Goal: Task Accomplishment & Management: Manage account settings

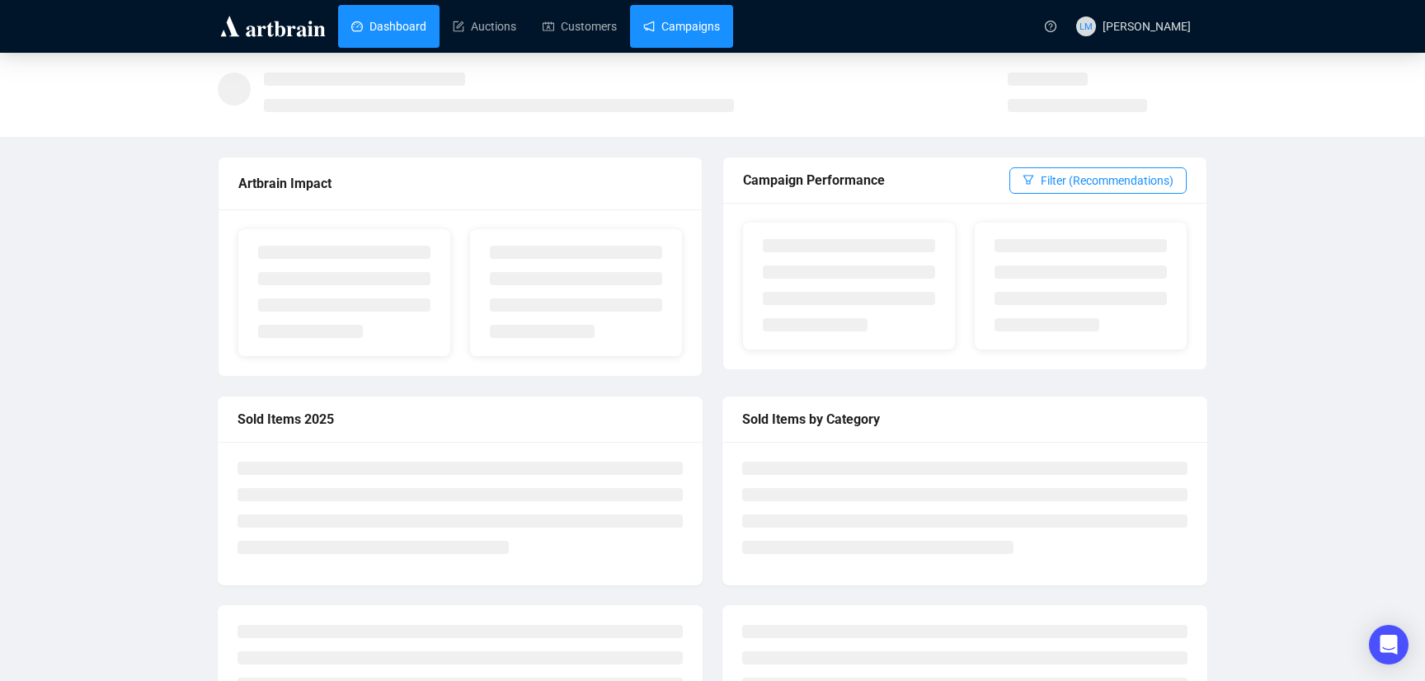
click at [698, 29] on link "Campaigns" at bounding box center [681, 26] width 77 height 43
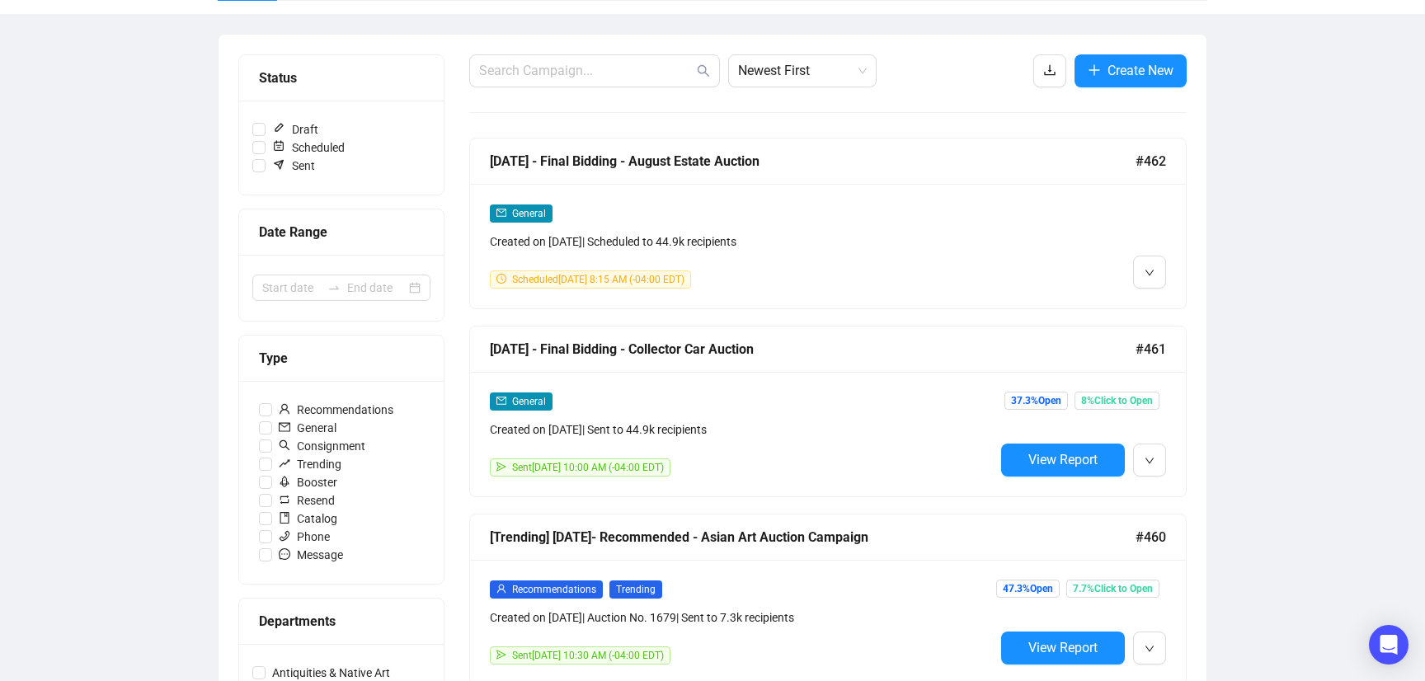
scroll to position [164, 0]
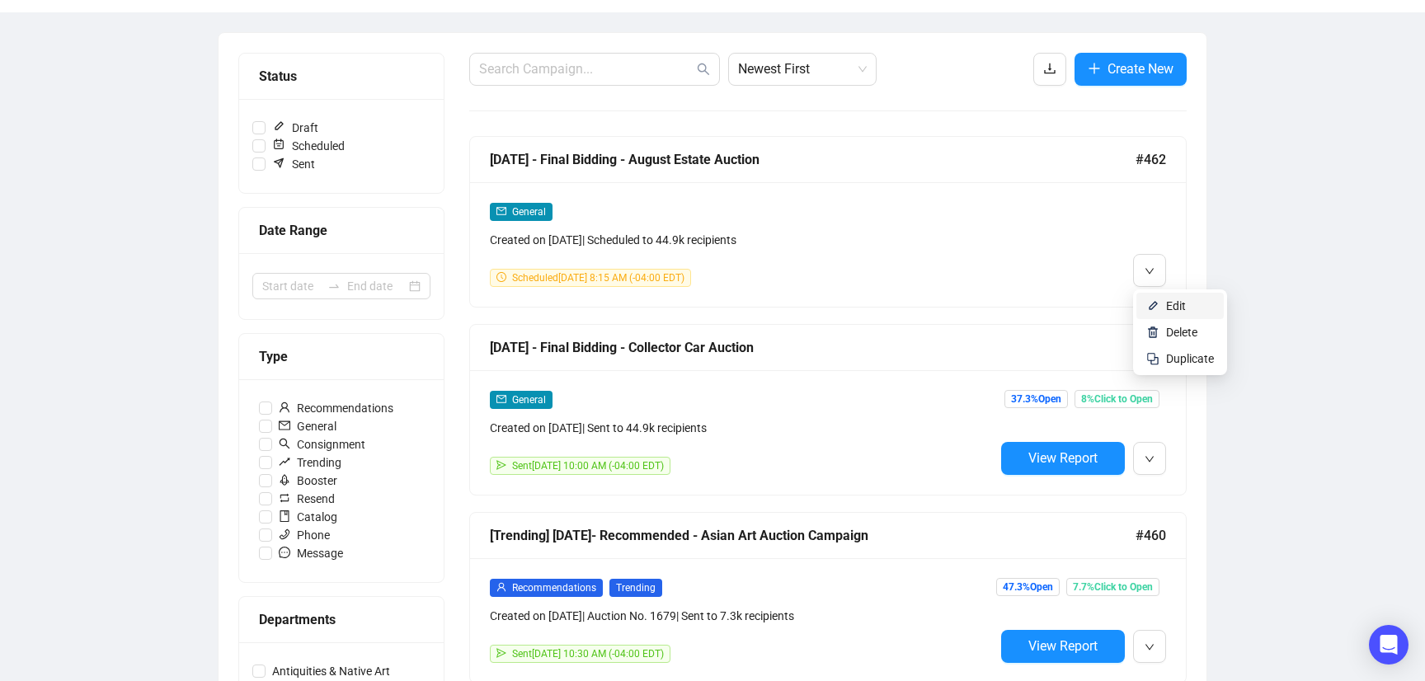
click at [1175, 304] on span "Edit" at bounding box center [1176, 305] width 20 height 13
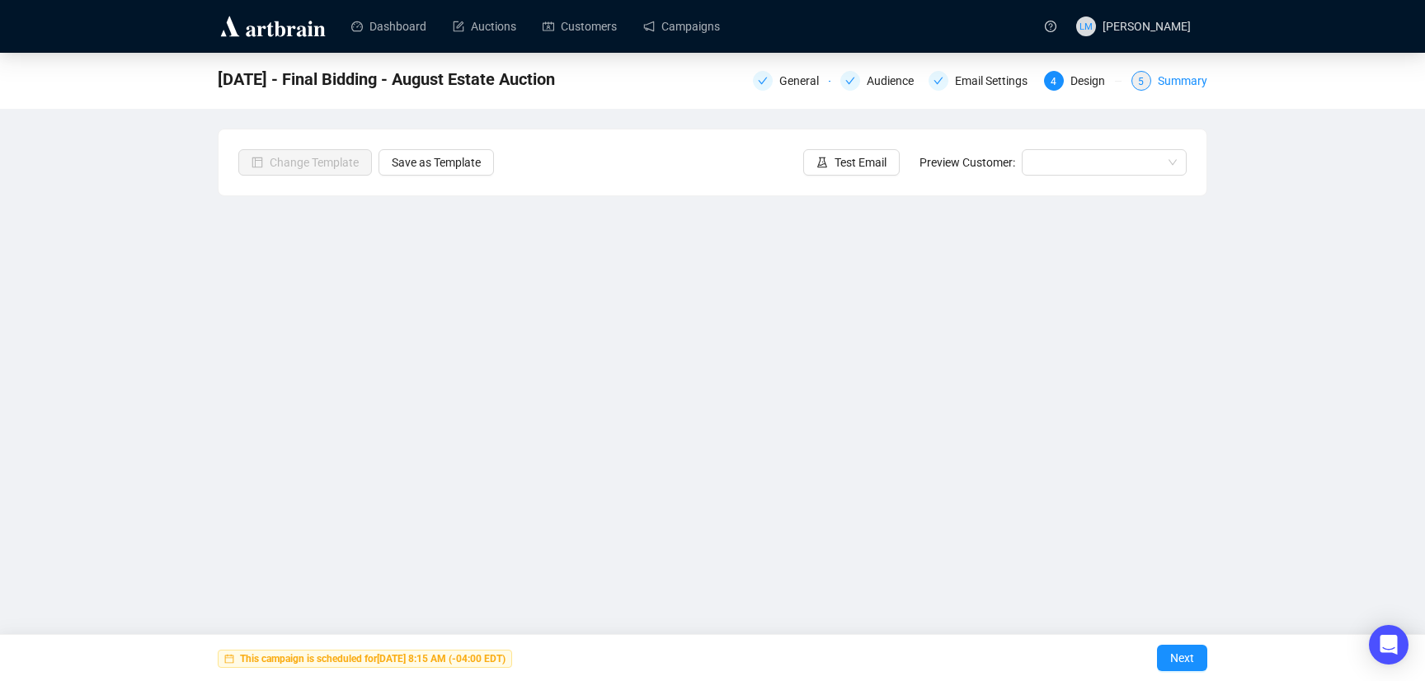
click at [1171, 83] on div "Summary" at bounding box center [1182, 81] width 49 height 20
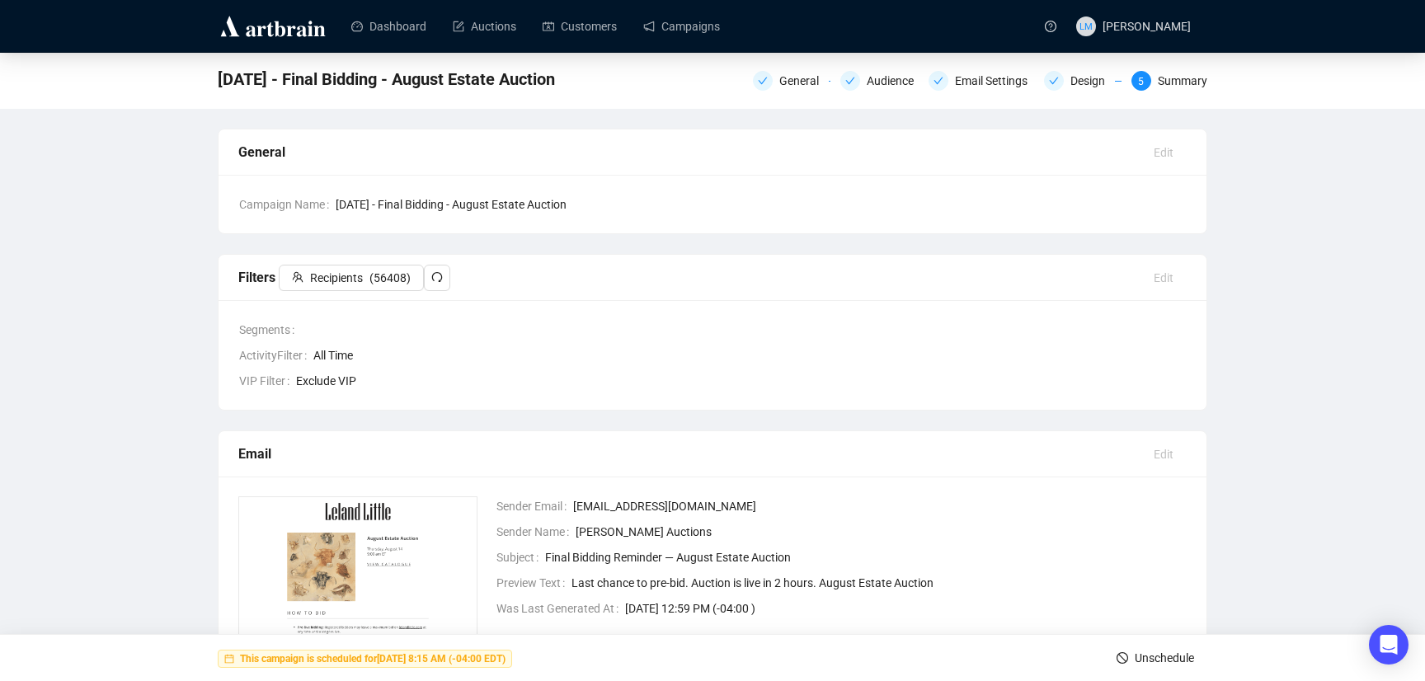
click at [1146, 658] on span "Unschedule" at bounding box center [1164, 658] width 59 height 46
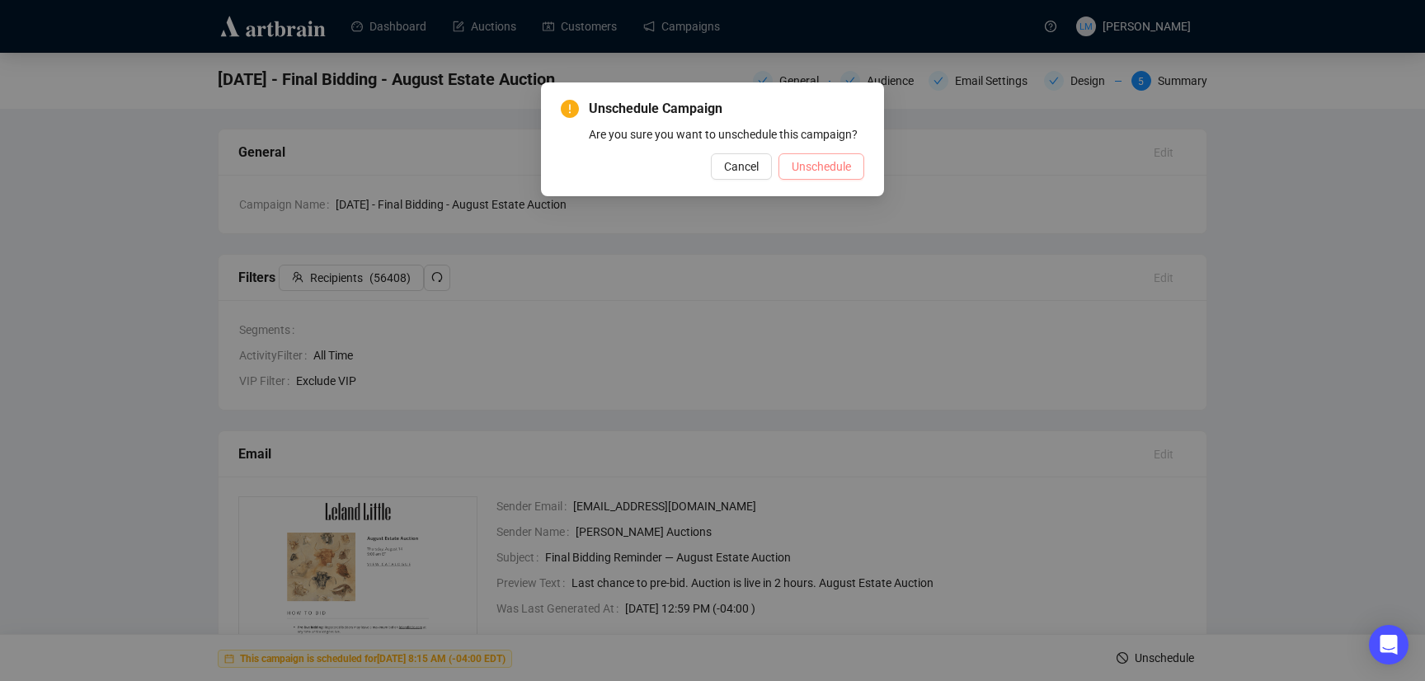
click at [815, 176] on span "Unschedule" at bounding box center [821, 167] width 59 height 18
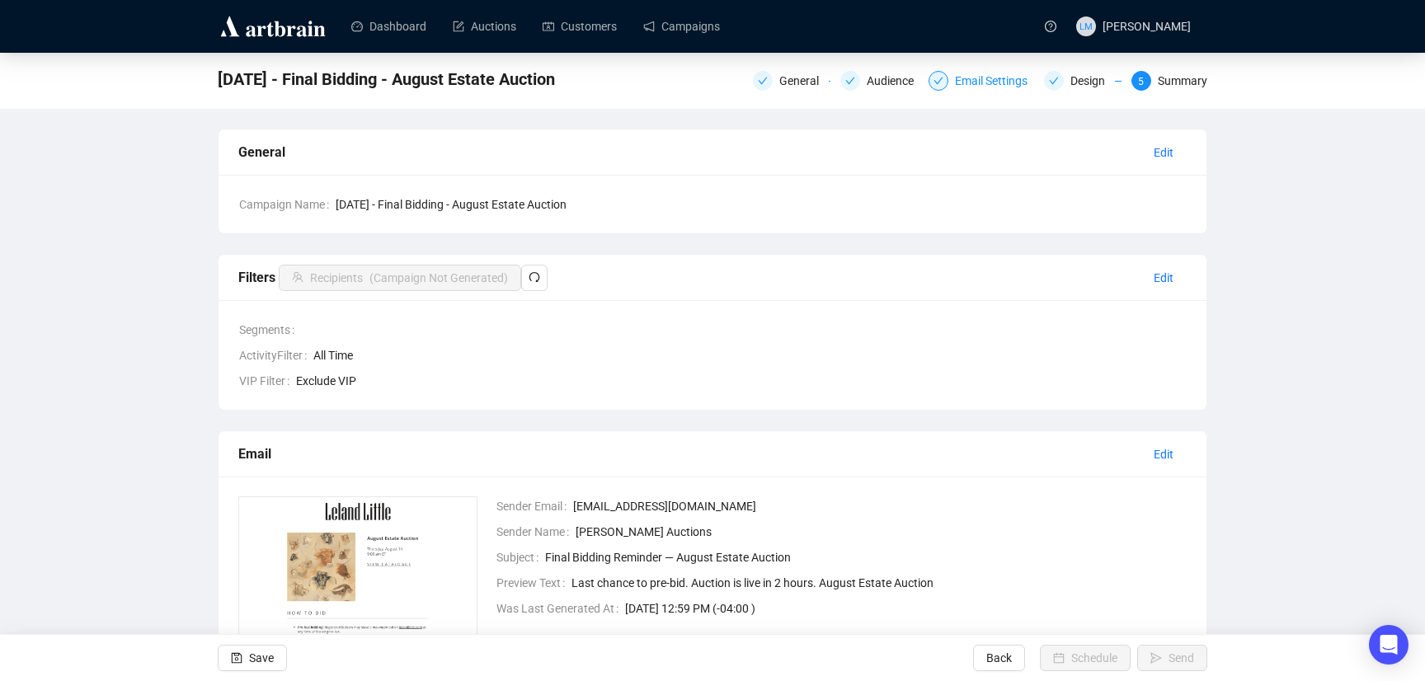
click at [955, 82] on div "Email Settings" at bounding box center [996, 81] width 82 height 20
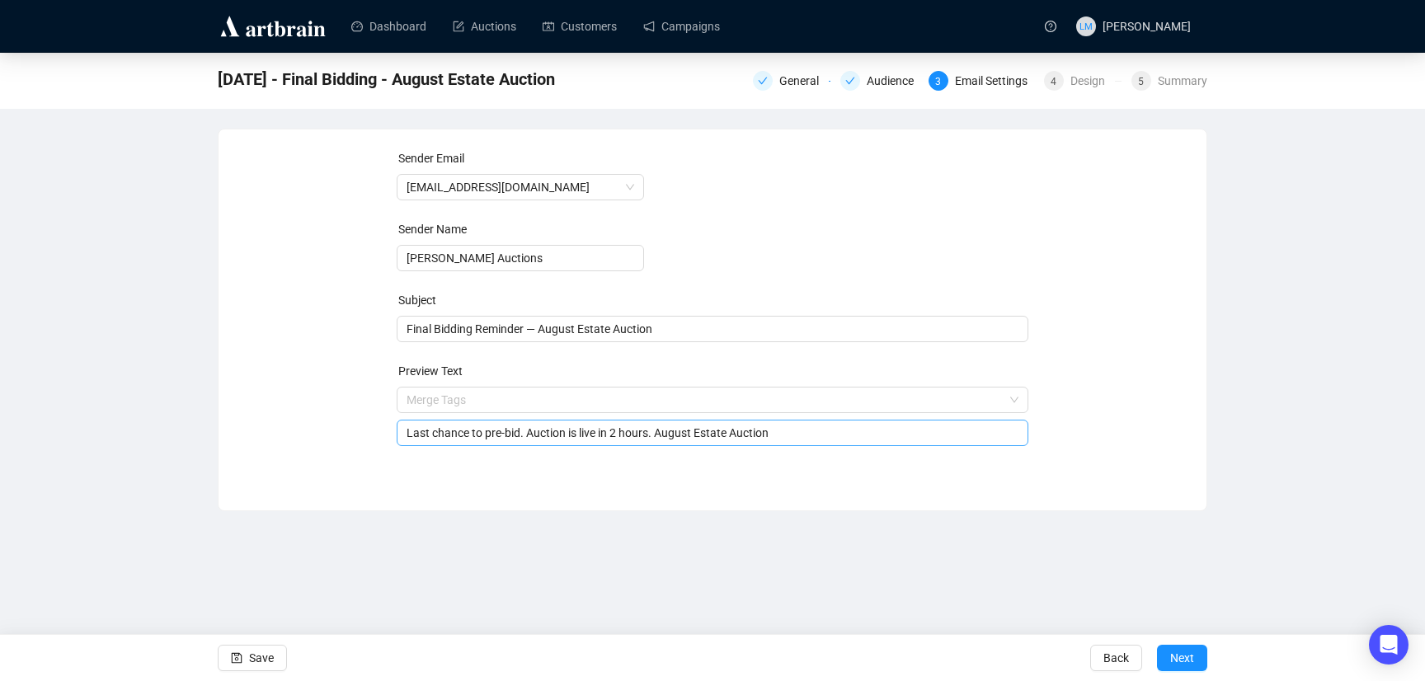
click at [629, 401] on span "Merge Tags Last chance to pre-bid. Auction is live in 2 hours. August Estate Au…" at bounding box center [713, 416] width 633 height 46
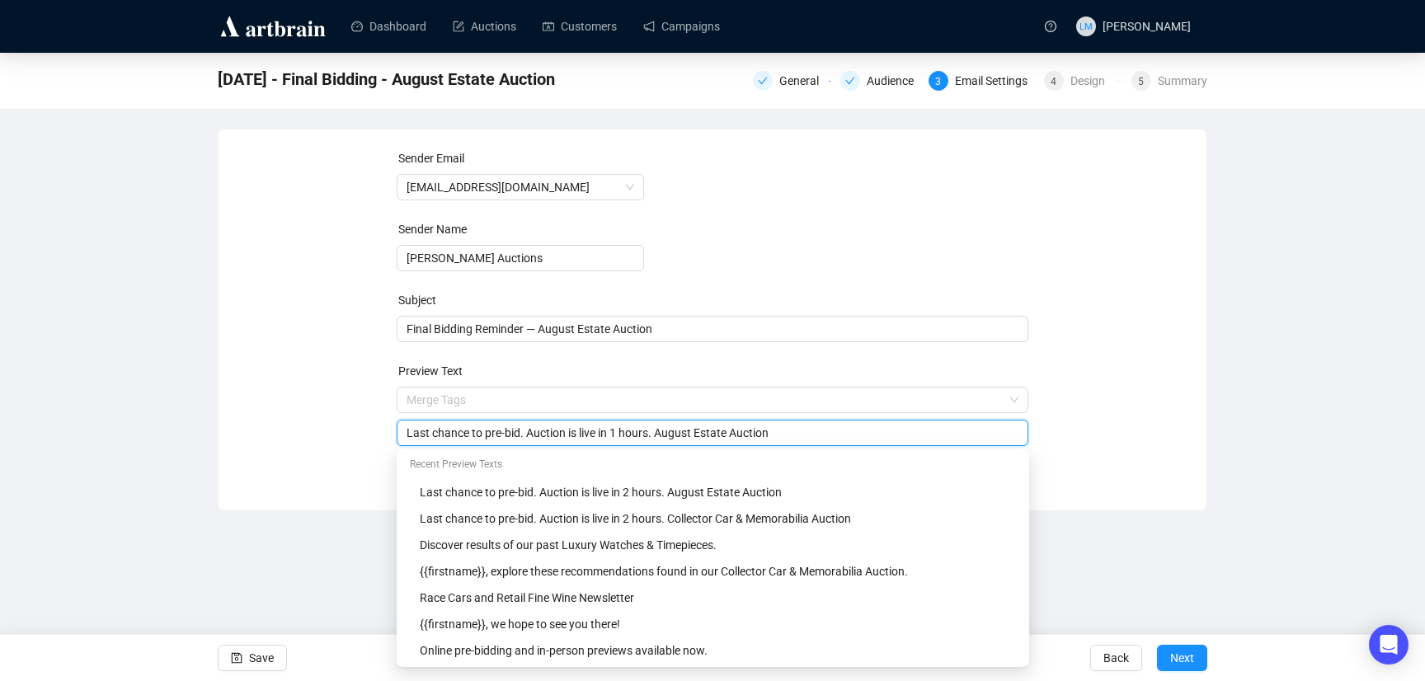
click at [660, 433] on input "Last chance to pre-bid. Auction is live in 1 hours. August Estate Auction" at bounding box center [713, 433] width 613 height 18
type input "Last chance to pre-bid. Auction is live in 1 hour. August Estate Auction"
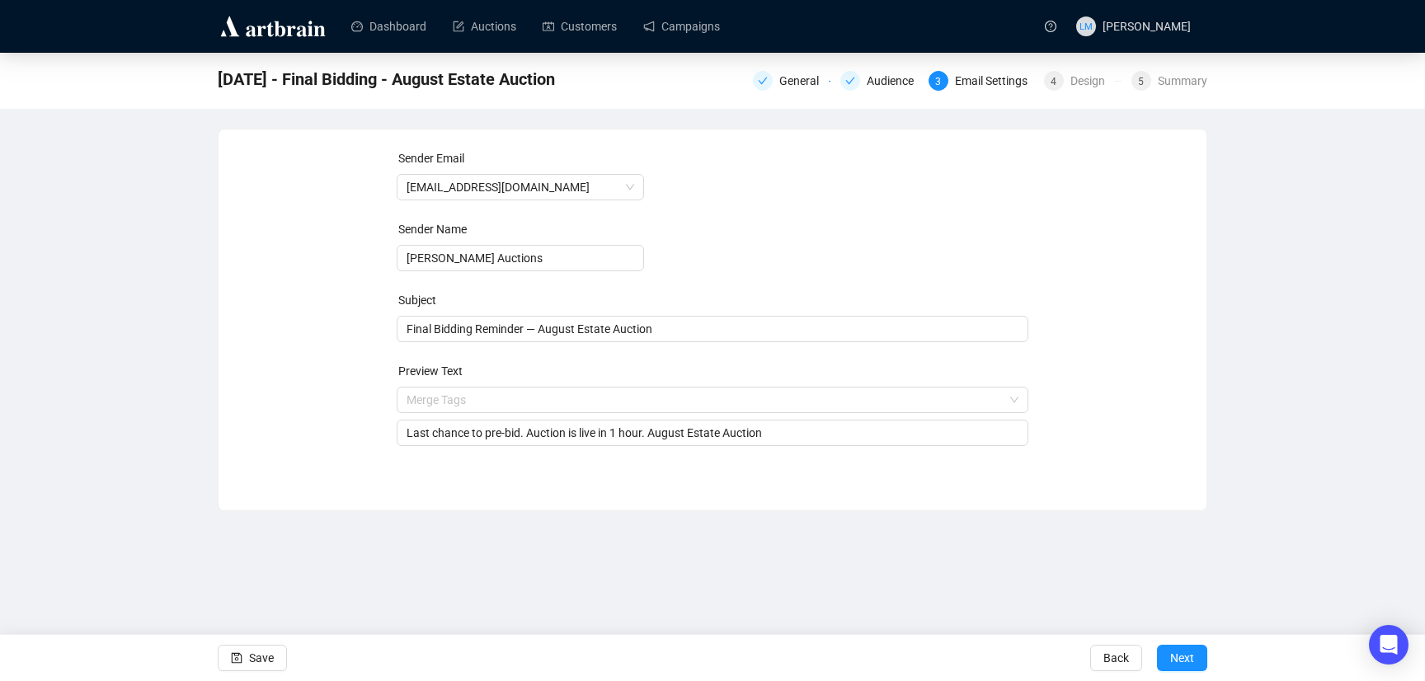
click at [1277, 460] on div "8-14-2025 - Final Bidding - August Estate Auction General Audience 3 Email Sett…" at bounding box center [712, 282] width 1425 height 459
click at [258, 665] on span "Save" at bounding box center [261, 658] width 25 height 46
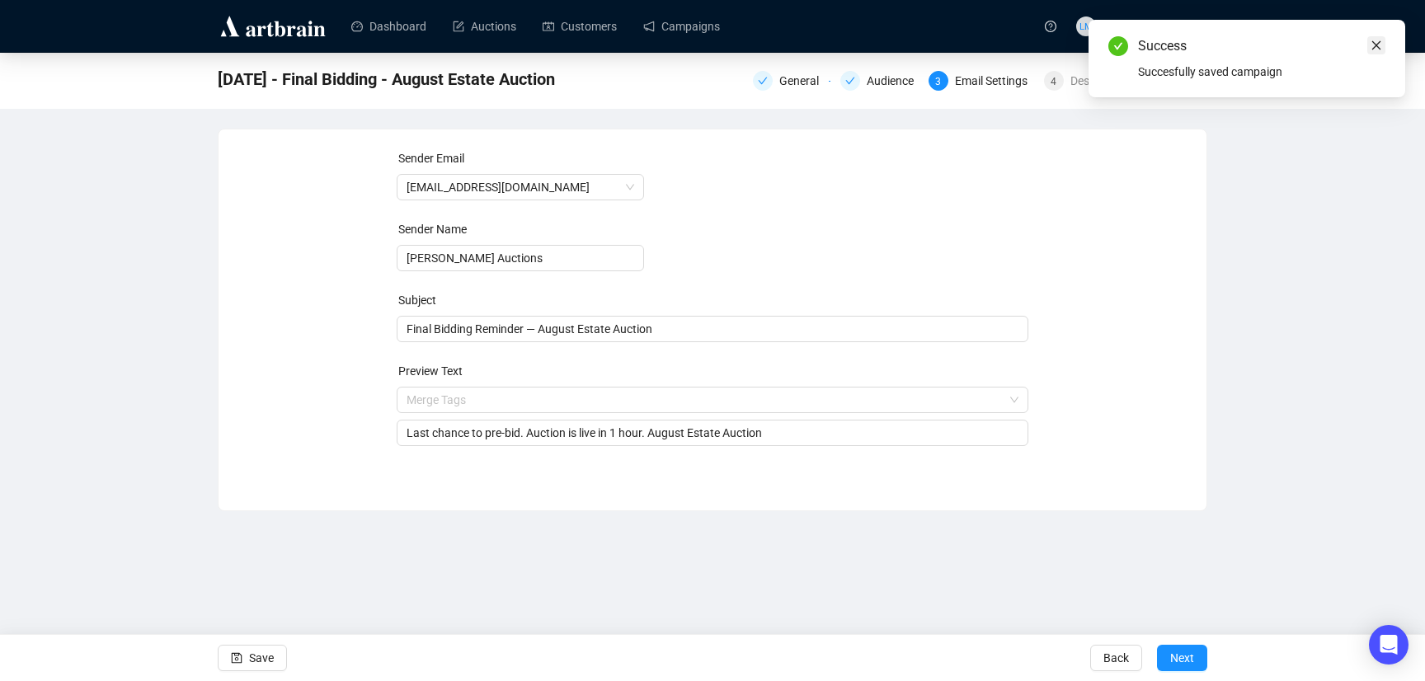
click at [1381, 46] on icon "close" at bounding box center [1377, 46] width 12 height 12
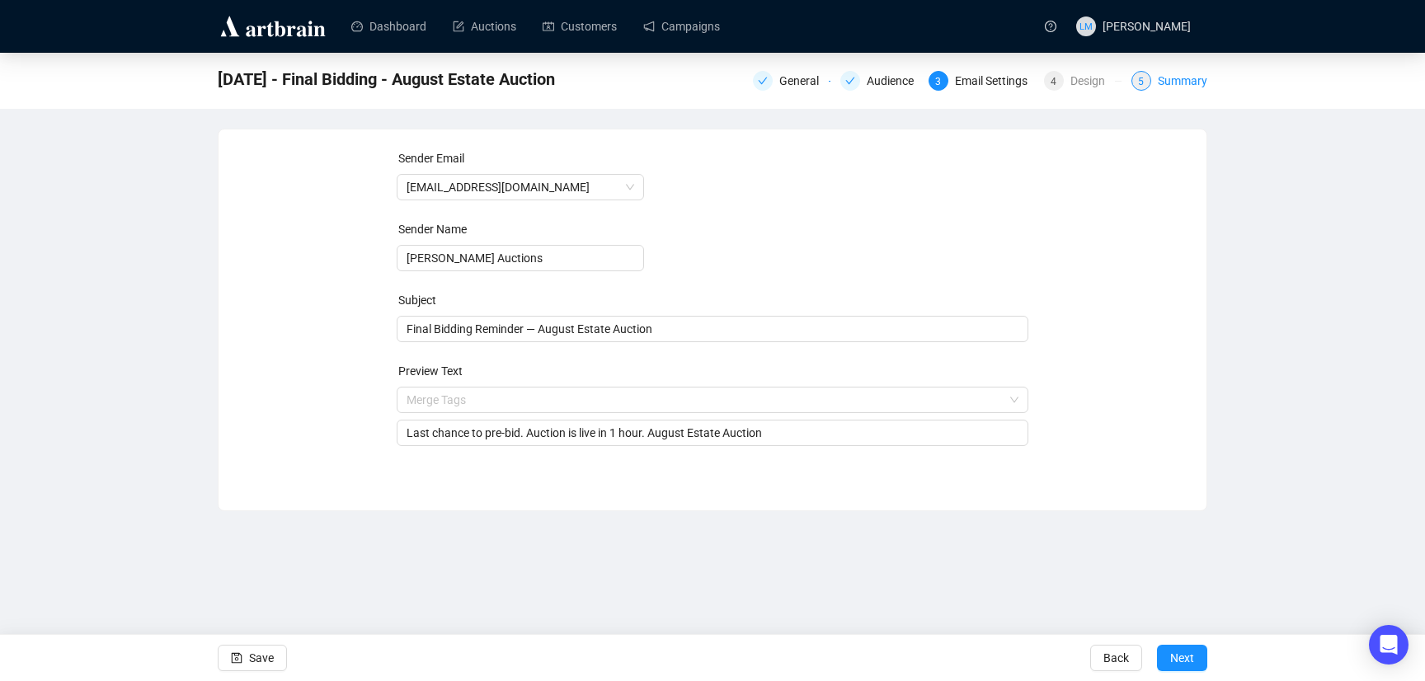
click at [1179, 82] on div "Summary" at bounding box center [1182, 81] width 49 height 20
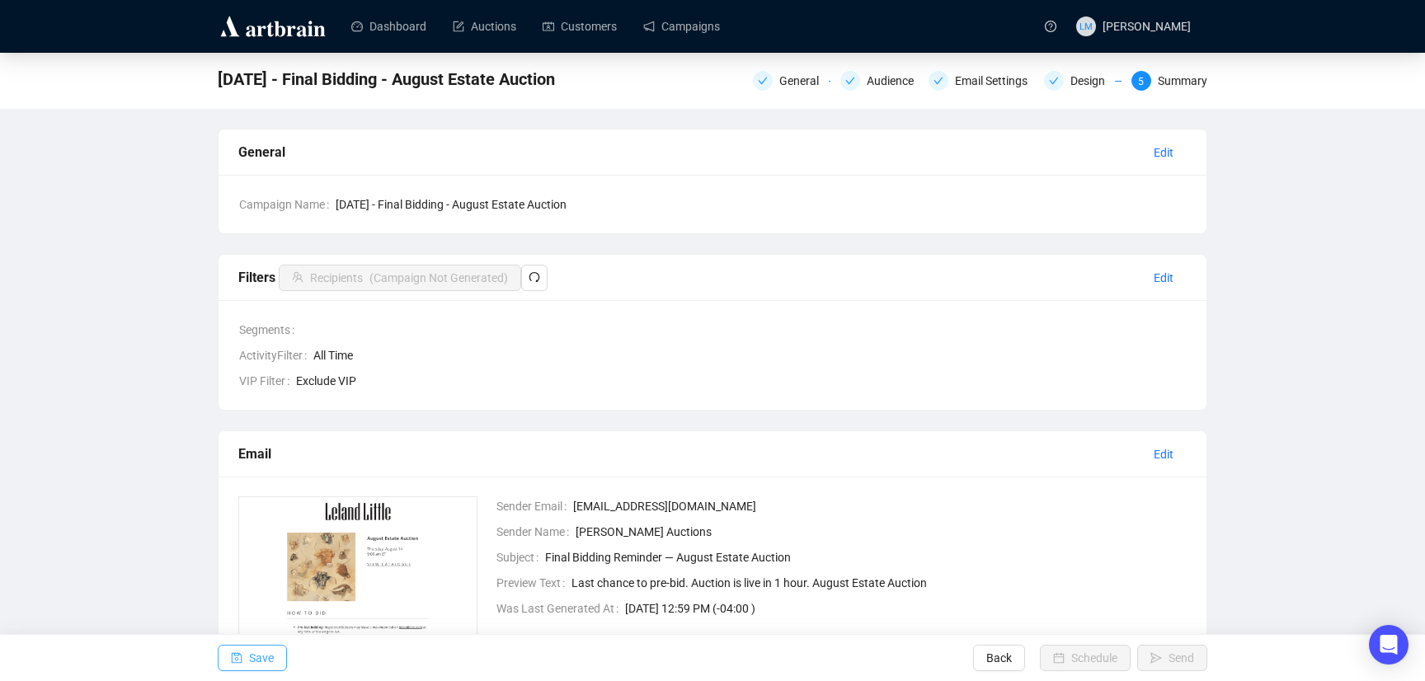
click at [268, 653] on span "Save" at bounding box center [261, 658] width 25 height 46
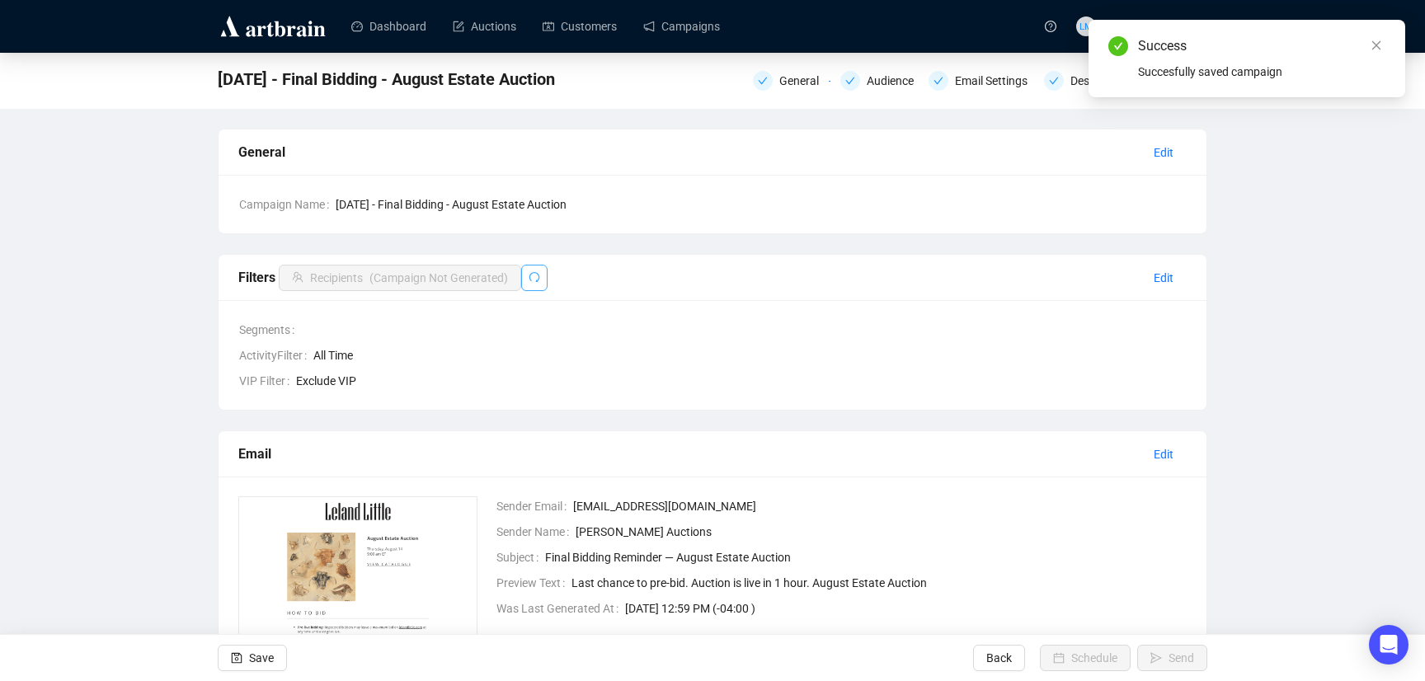
click at [548, 275] on button "button" at bounding box center [534, 278] width 26 height 26
click at [540, 277] on icon "redo" at bounding box center [535, 277] width 12 height 12
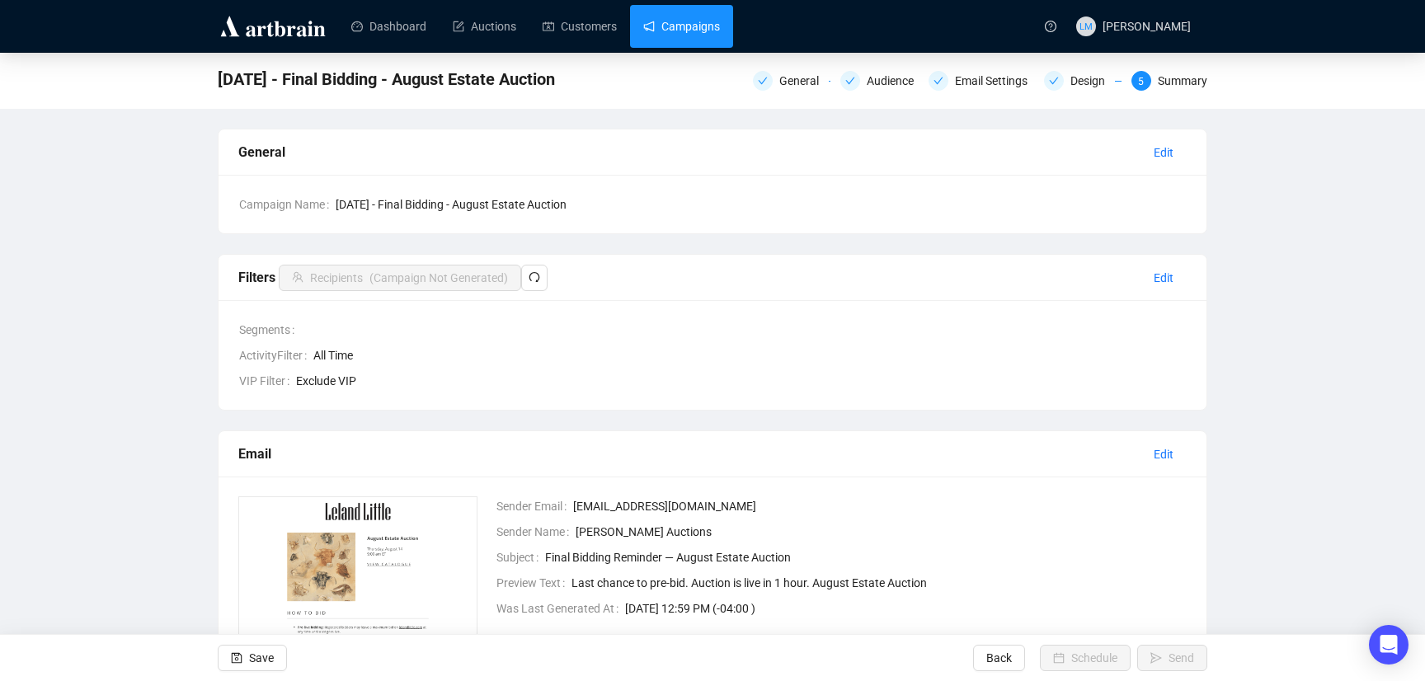
click at [704, 15] on link "Campaigns" at bounding box center [681, 26] width 77 height 43
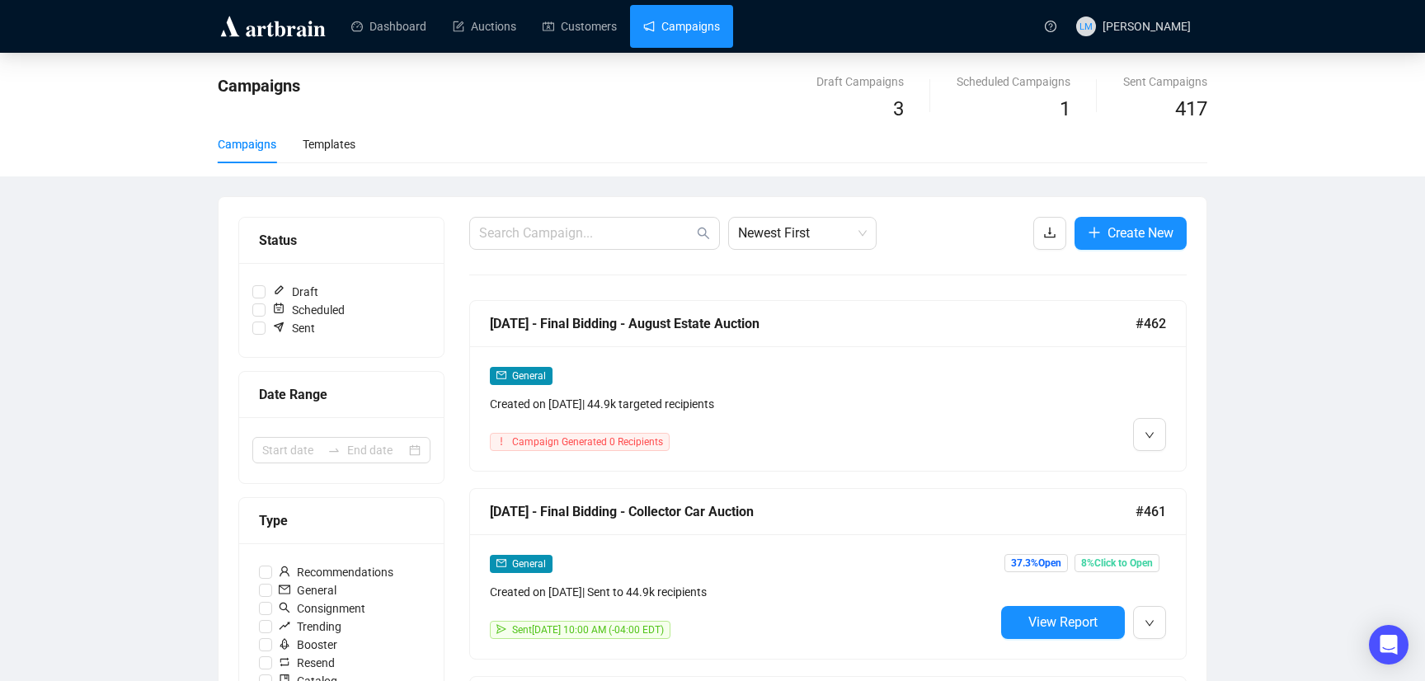
click at [624, 325] on div "[DATE] - Final Bidding - August Estate Auction" at bounding box center [813, 323] width 646 height 21
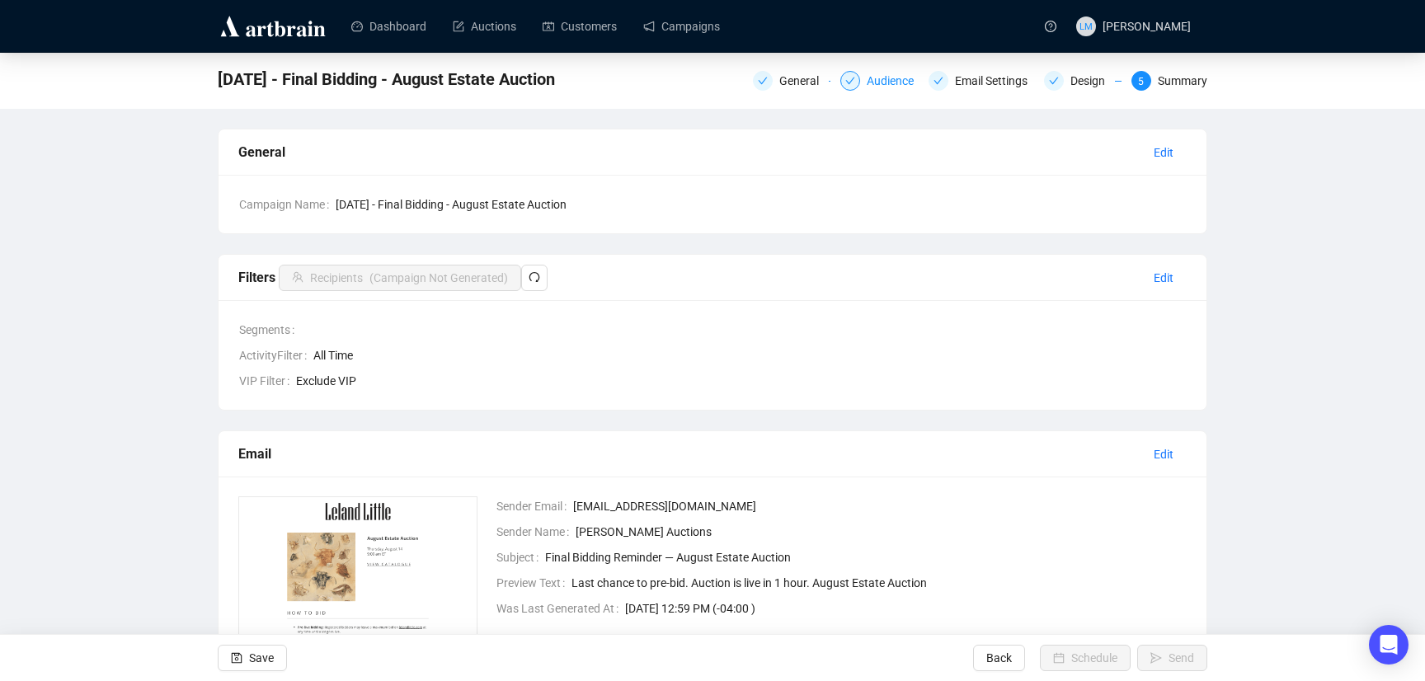
click at [876, 78] on div "Audience" at bounding box center [895, 81] width 57 height 20
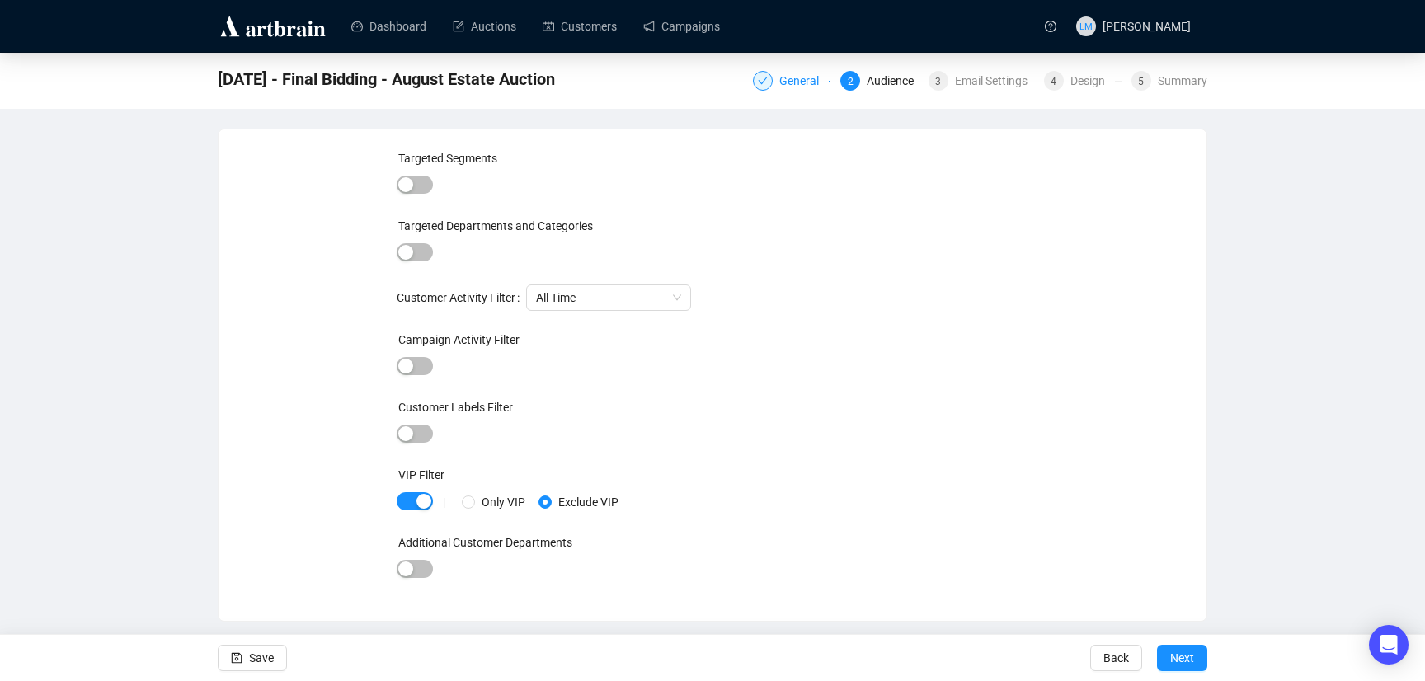
click at [788, 87] on div "General" at bounding box center [803, 81] width 49 height 20
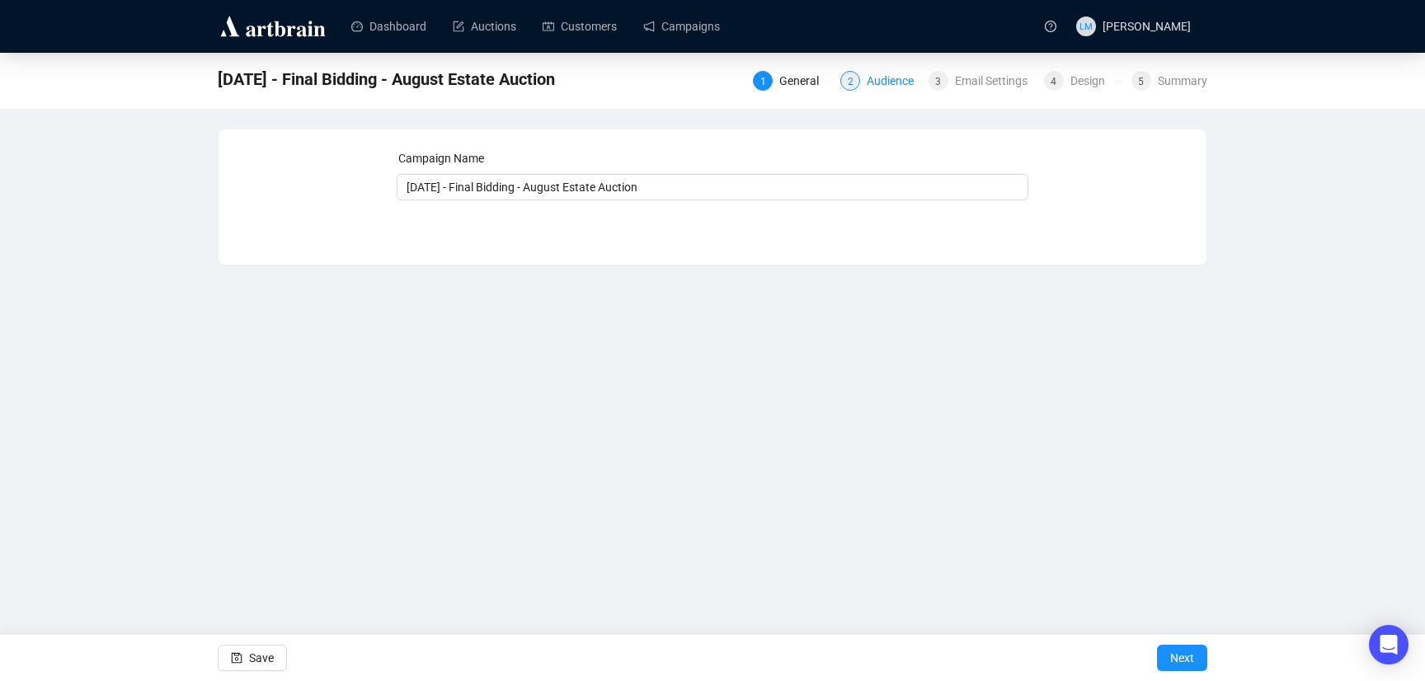
click at [887, 77] on div "Audience" at bounding box center [895, 81] width 57 height 20
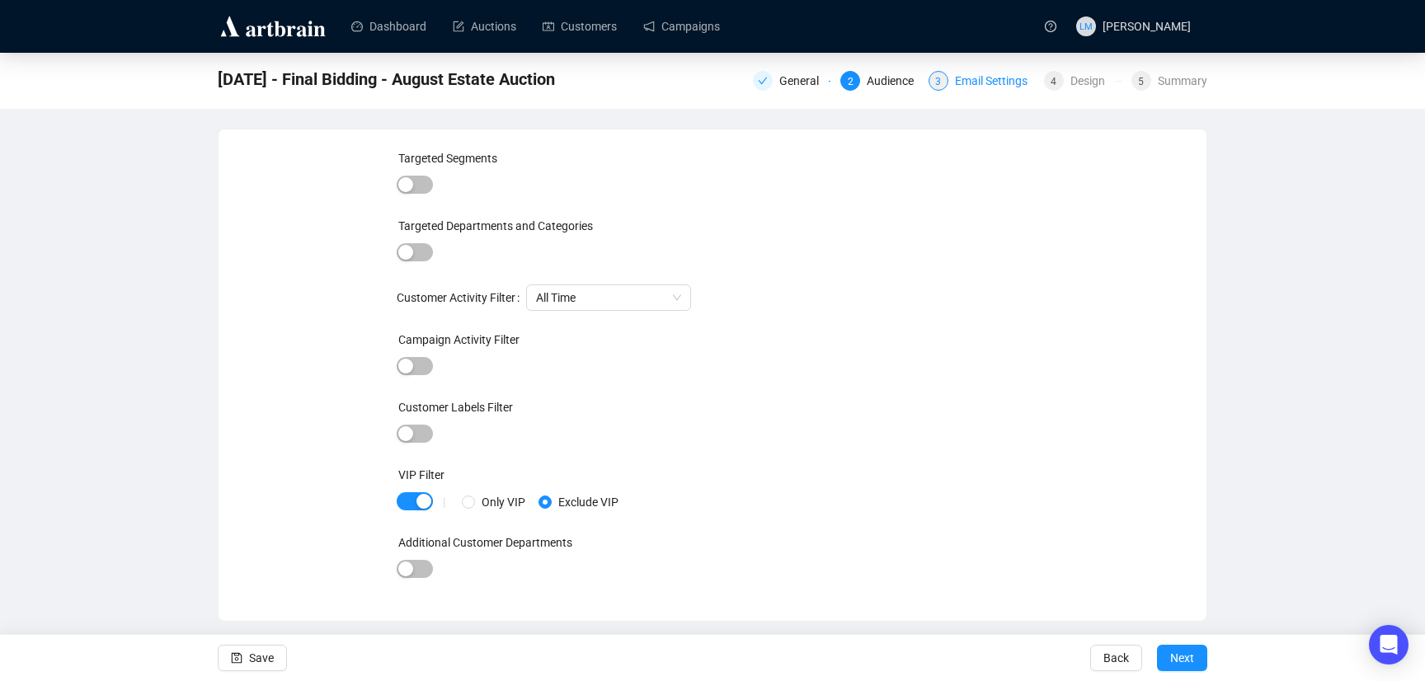
click at [969, 83] on div "Email Settings" at bounding box center [996, 81] width 82 height 20
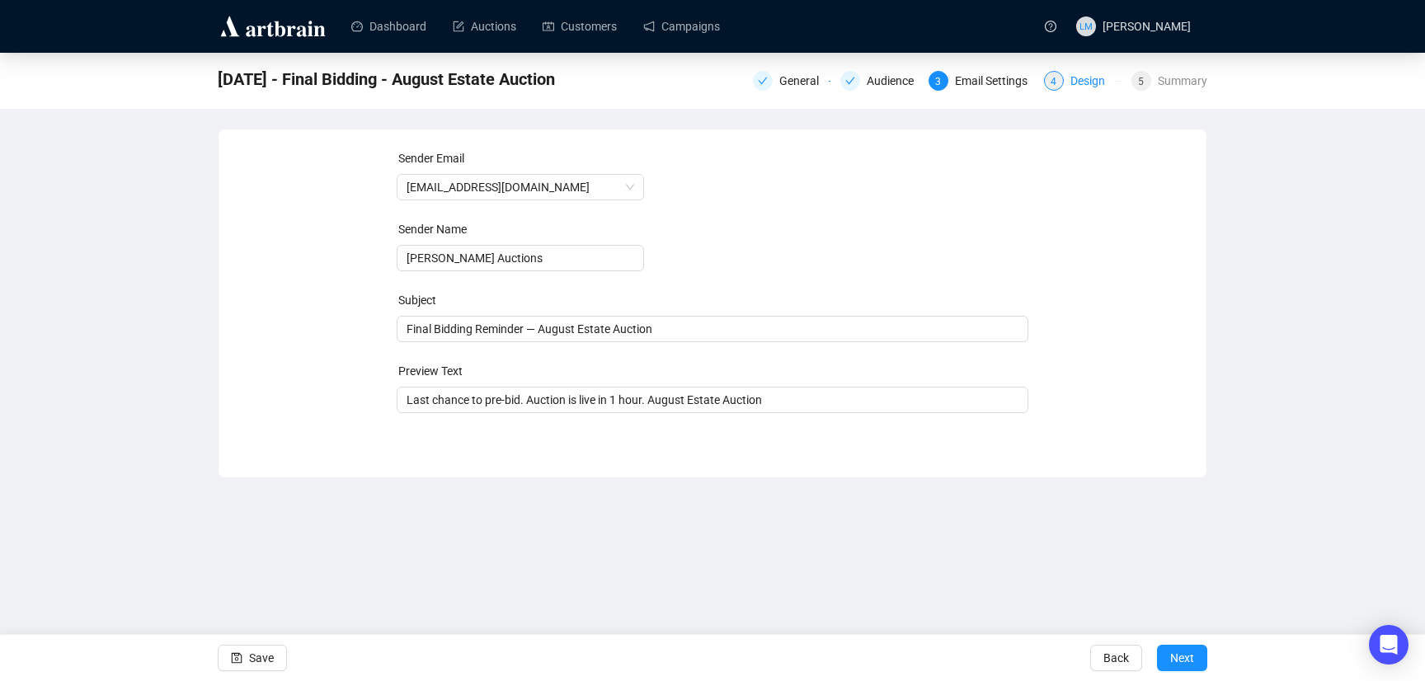
click at [1072, 77] on div "Design" at bounding box center [1092, 81] width 45 height 20
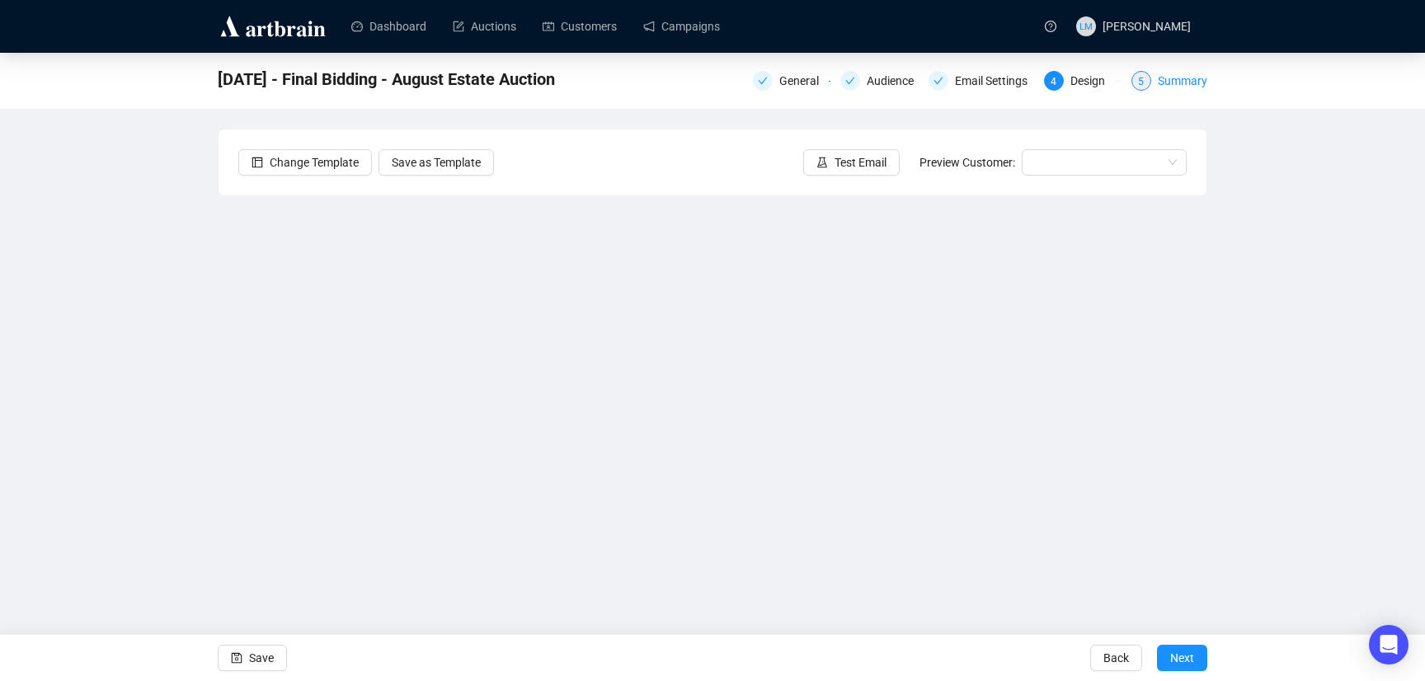
click at [1182, 81] on div "Summary" at bounding box center [1182, 81] width 49 height 20
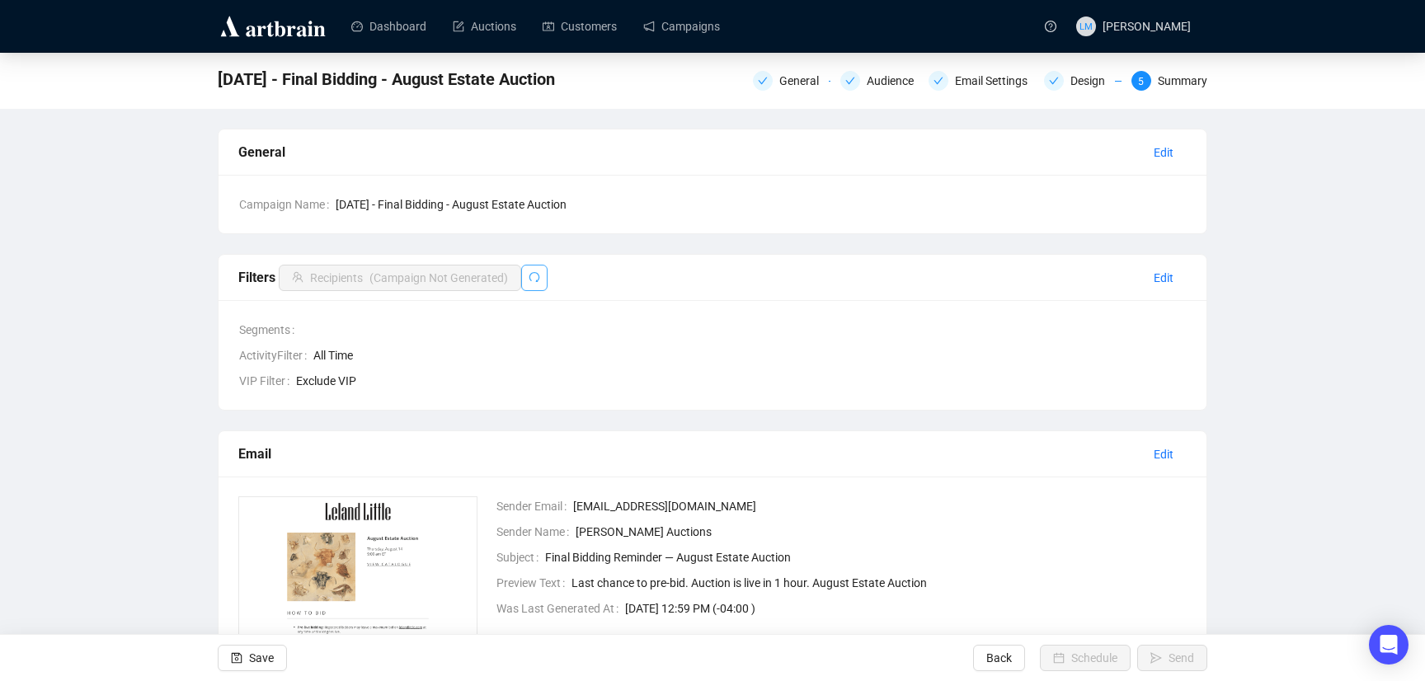
click at [540, 279] on icon "redo" at bounding box center [535, 277] width 12 height 12
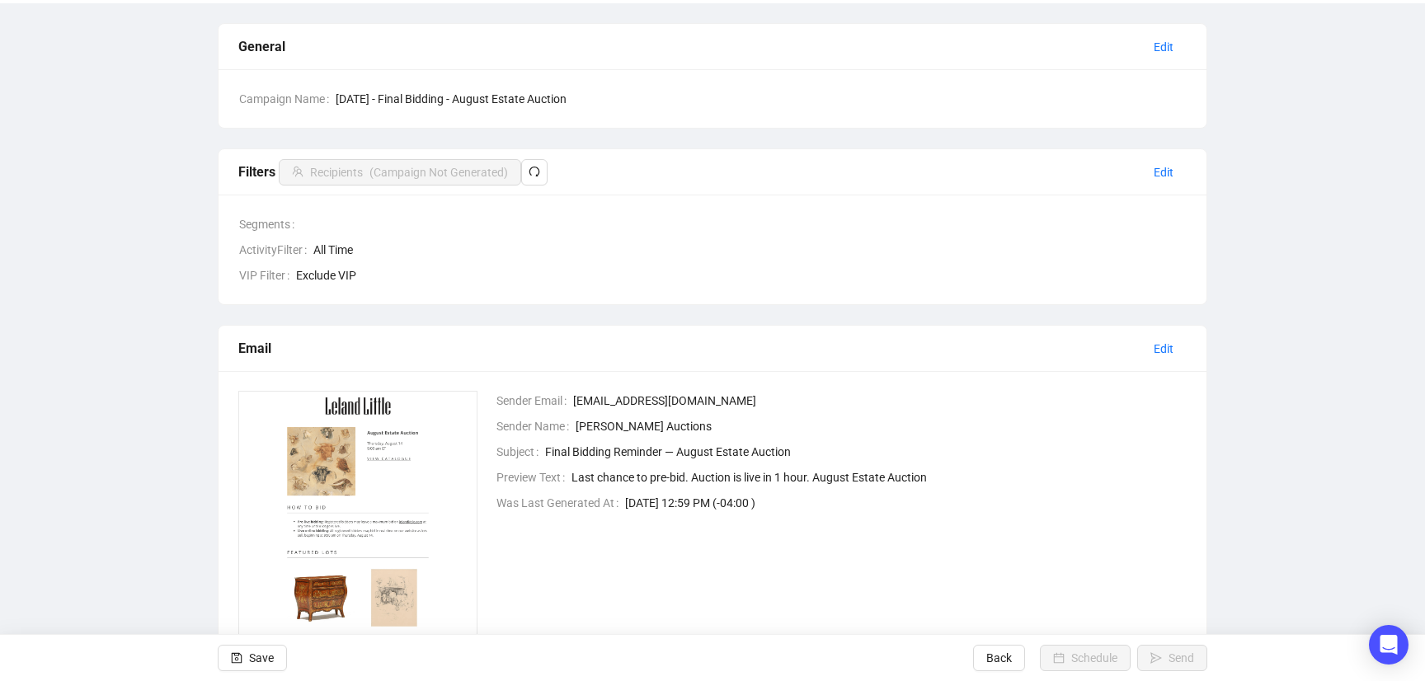
scroll to position [250, 0]
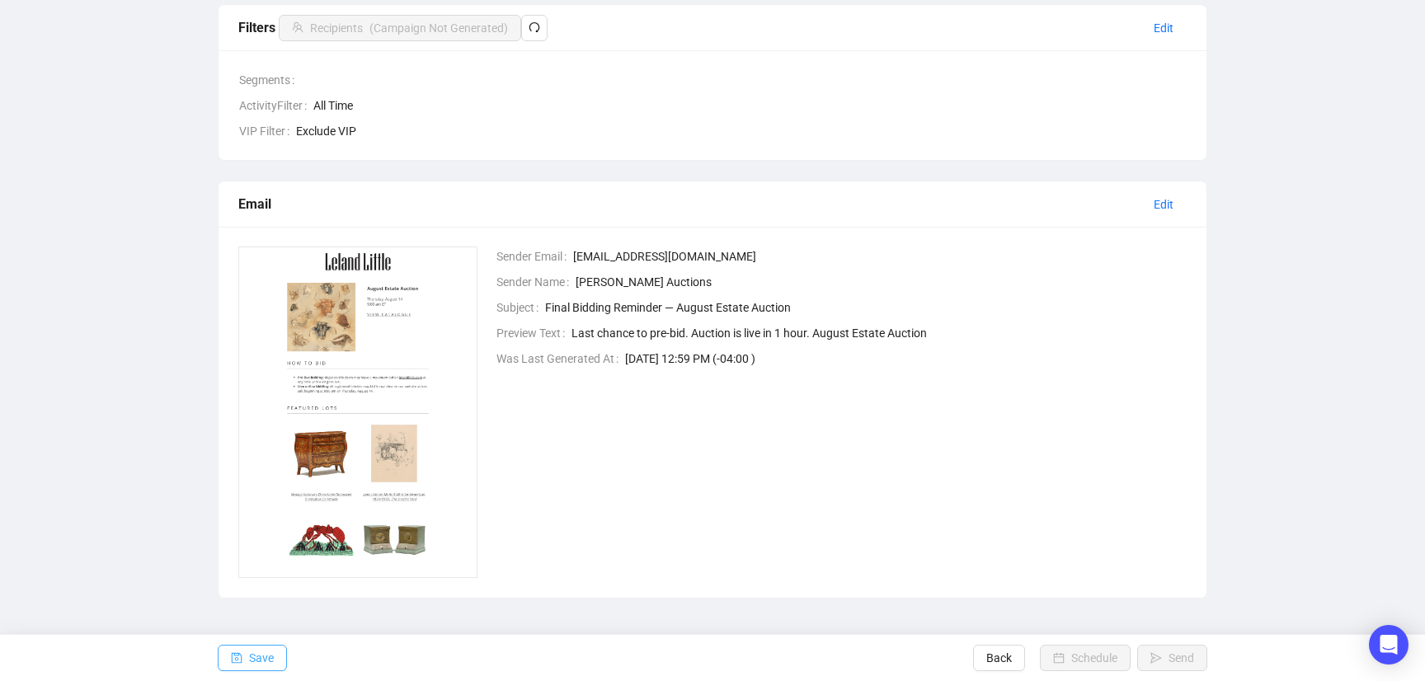
click at [274, 655] on span "Save" at bounding box center [261, 658] width 25 height 46
click at [163, 531] on div "8-14-2025 - Final Bidding - August Estate Auction General Audience Email Settin…" at bounding box center [712, 201] width 1425 height 796
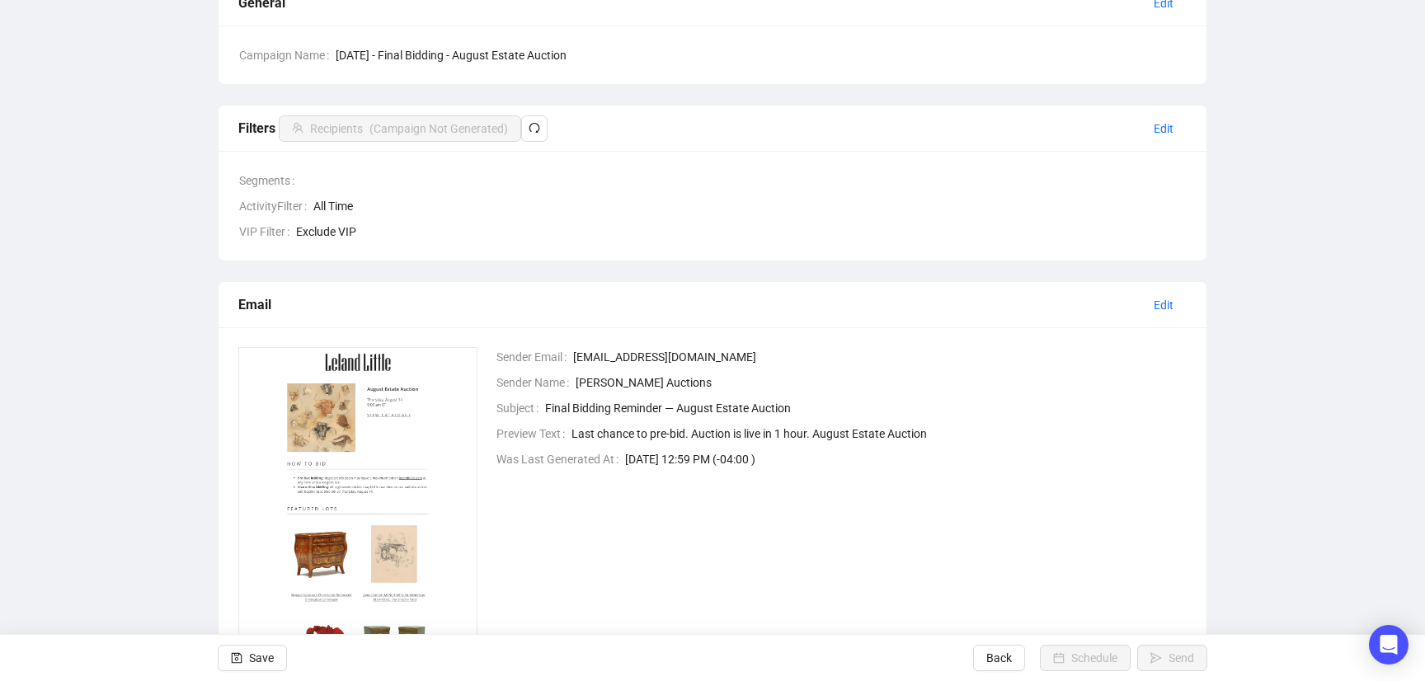
scroll to position [0, 0]
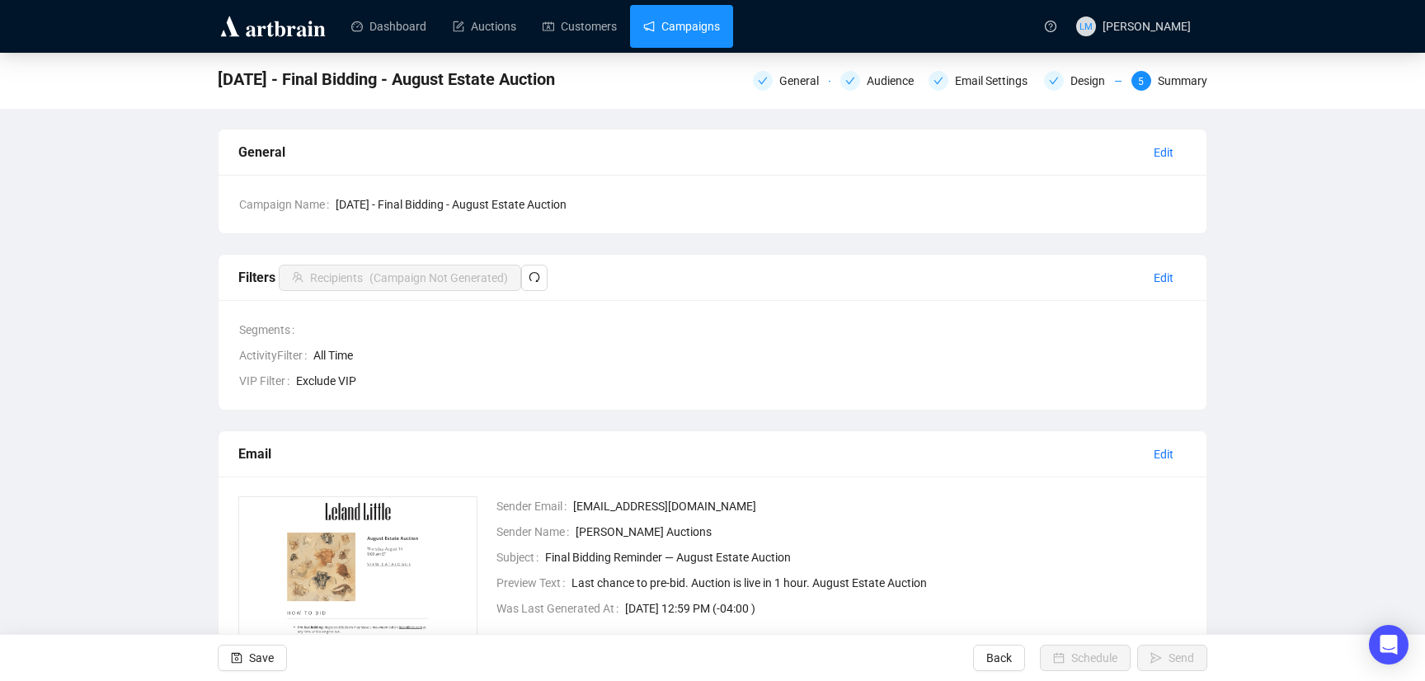
click at [716, 28] on link "Campaigns" at bounding box center [681, 26] width 77 height 43
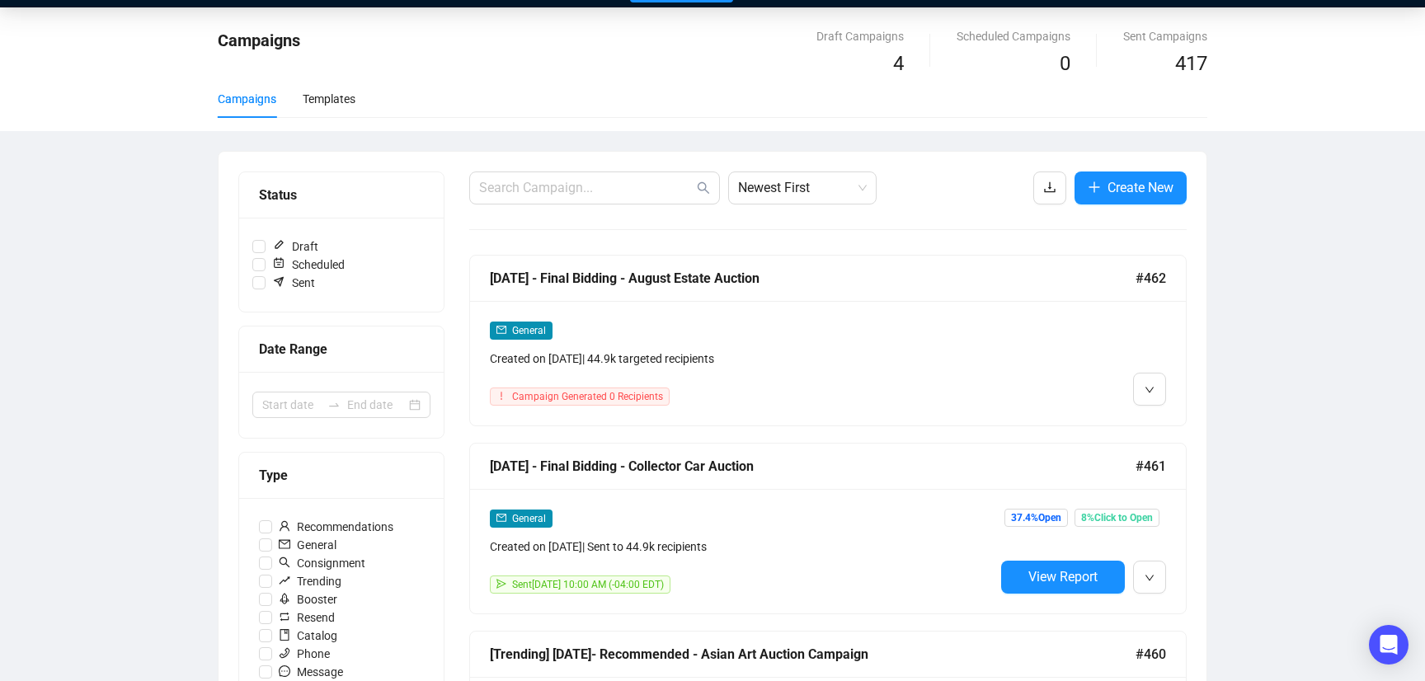
scroll to position [40, 0]
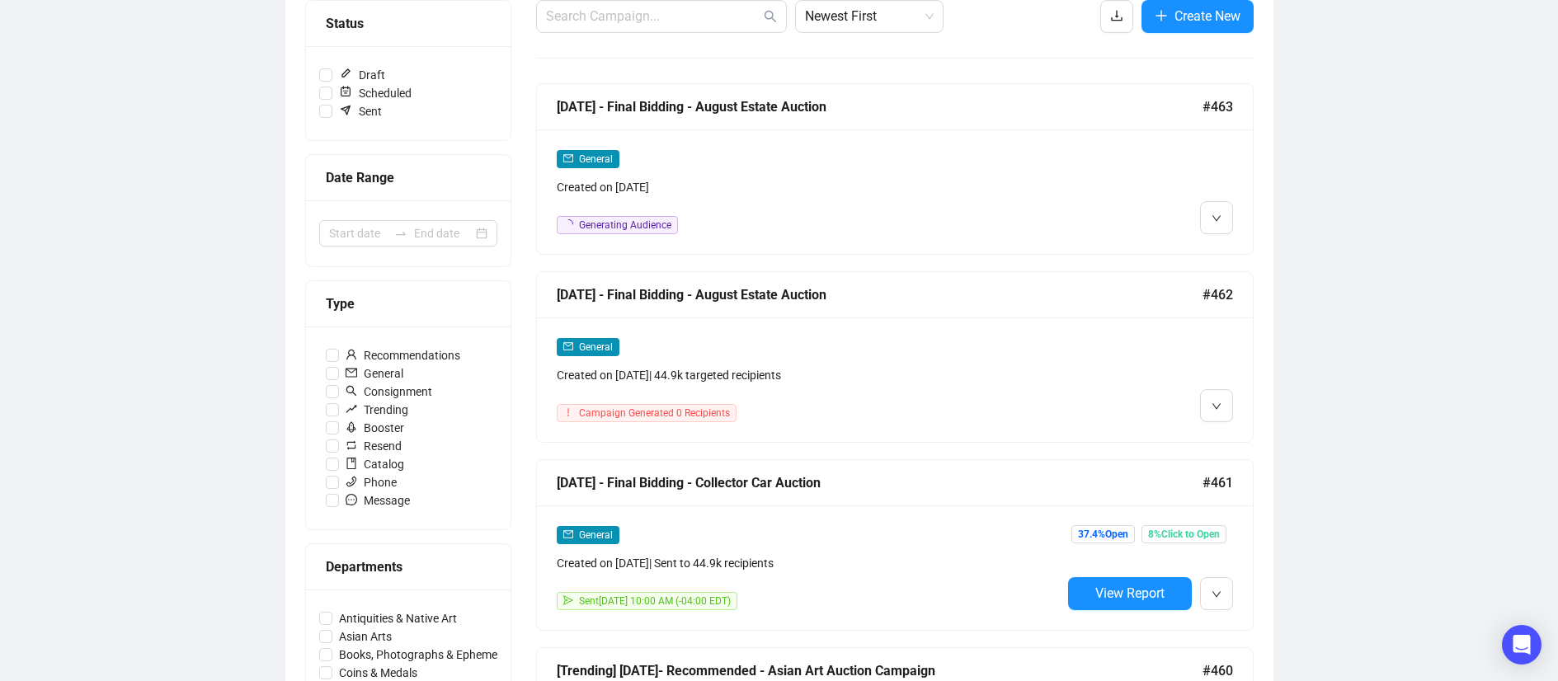
scroll to position [174, 0]
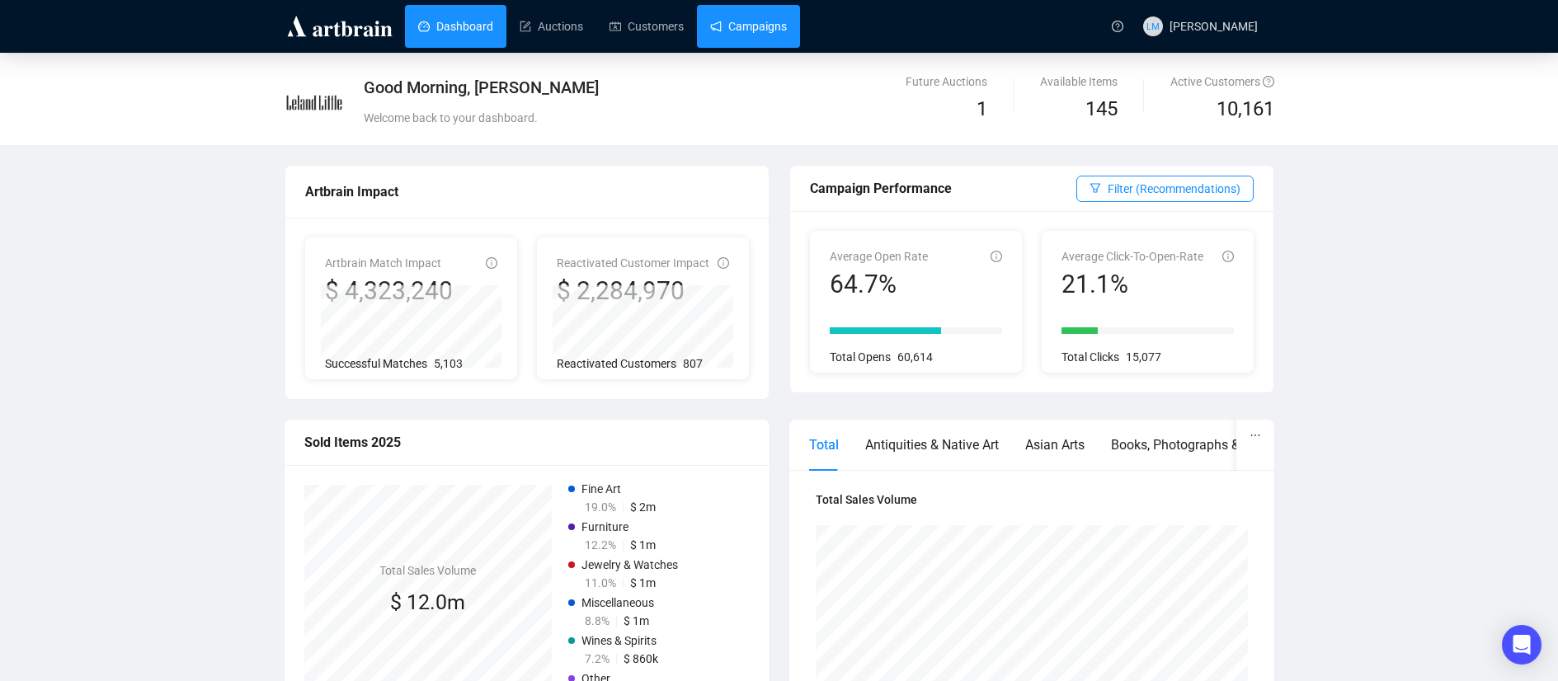
click at [750, 23] on link "Campaigns" at bounding box center [748, 26] width 77 height 43
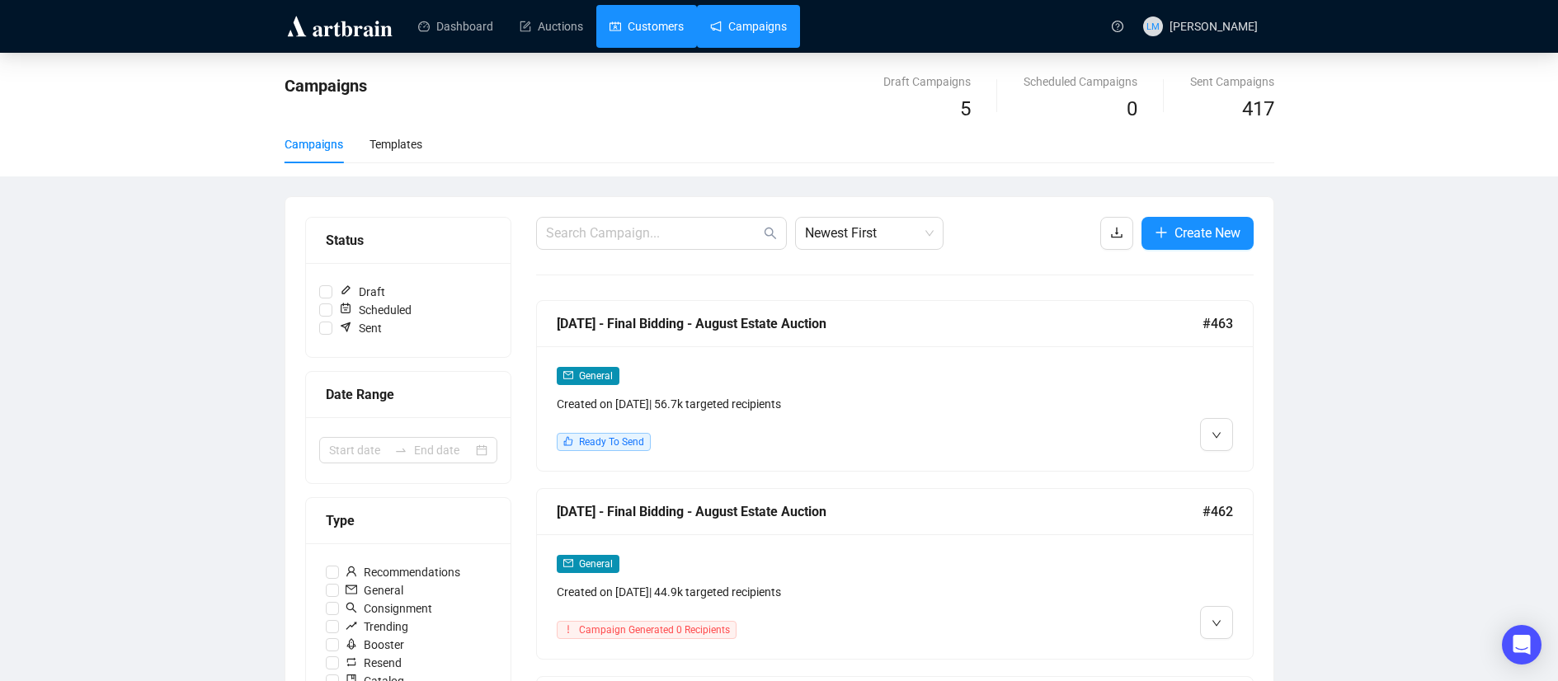
click at [666, 33] on link "Customers" at bounding box center [646, 26] width 74 height 43
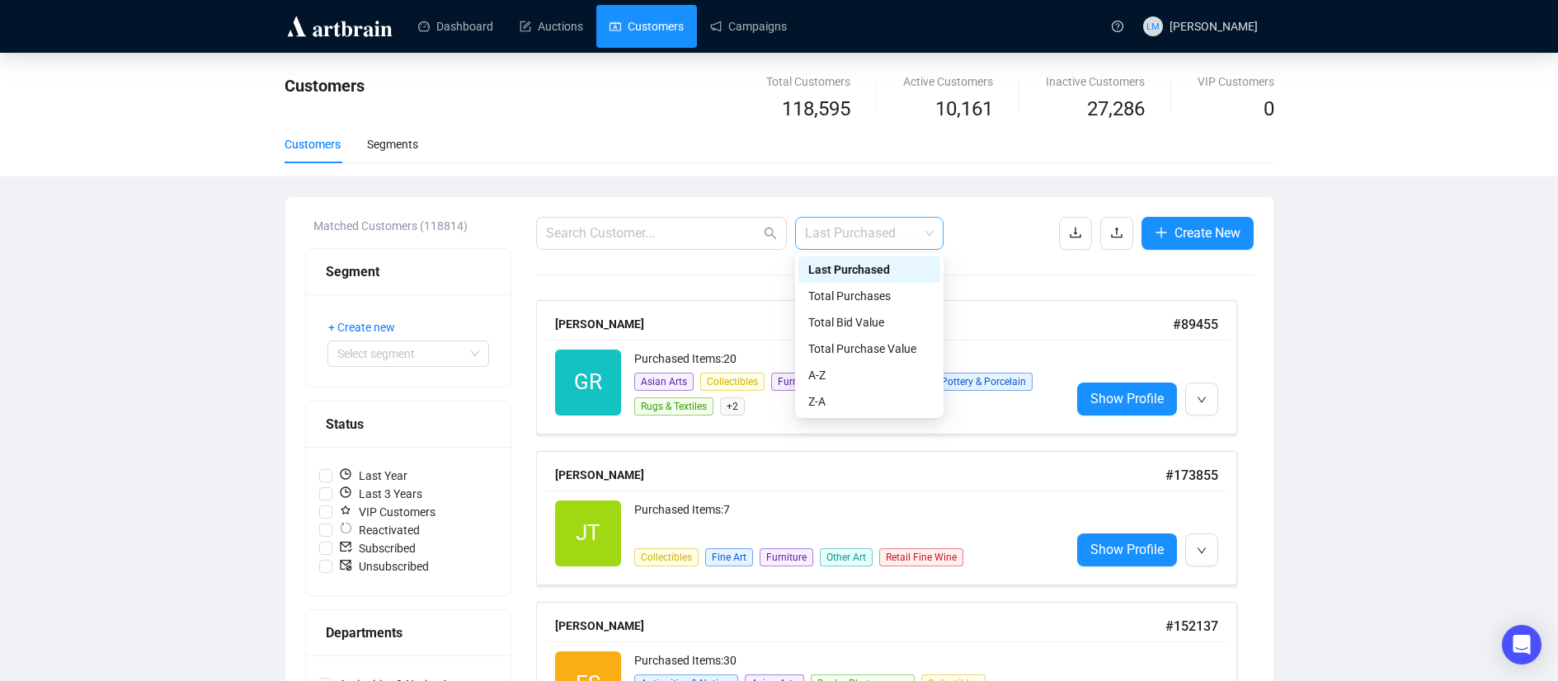
click at [859, 237] on span "Last Purchased" at bounding box center [869, 233] width 129 height 31
click at [327, 550] on input "Subscribed" at bounding box center [325, 548] width 13 height 13
checkbox input "true"
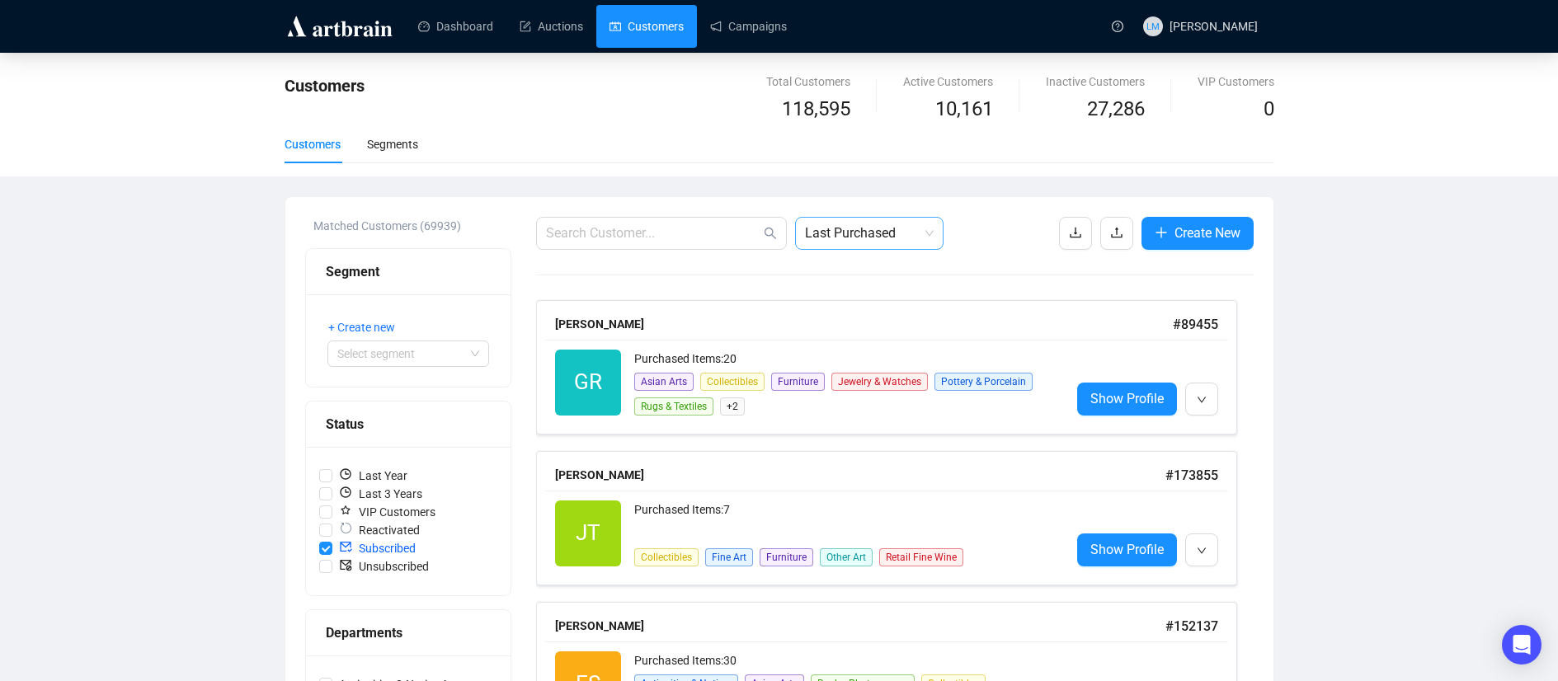
click at [882, 248] on span "Last Purchased" at bounding box center [869, 233] width 129 height 31
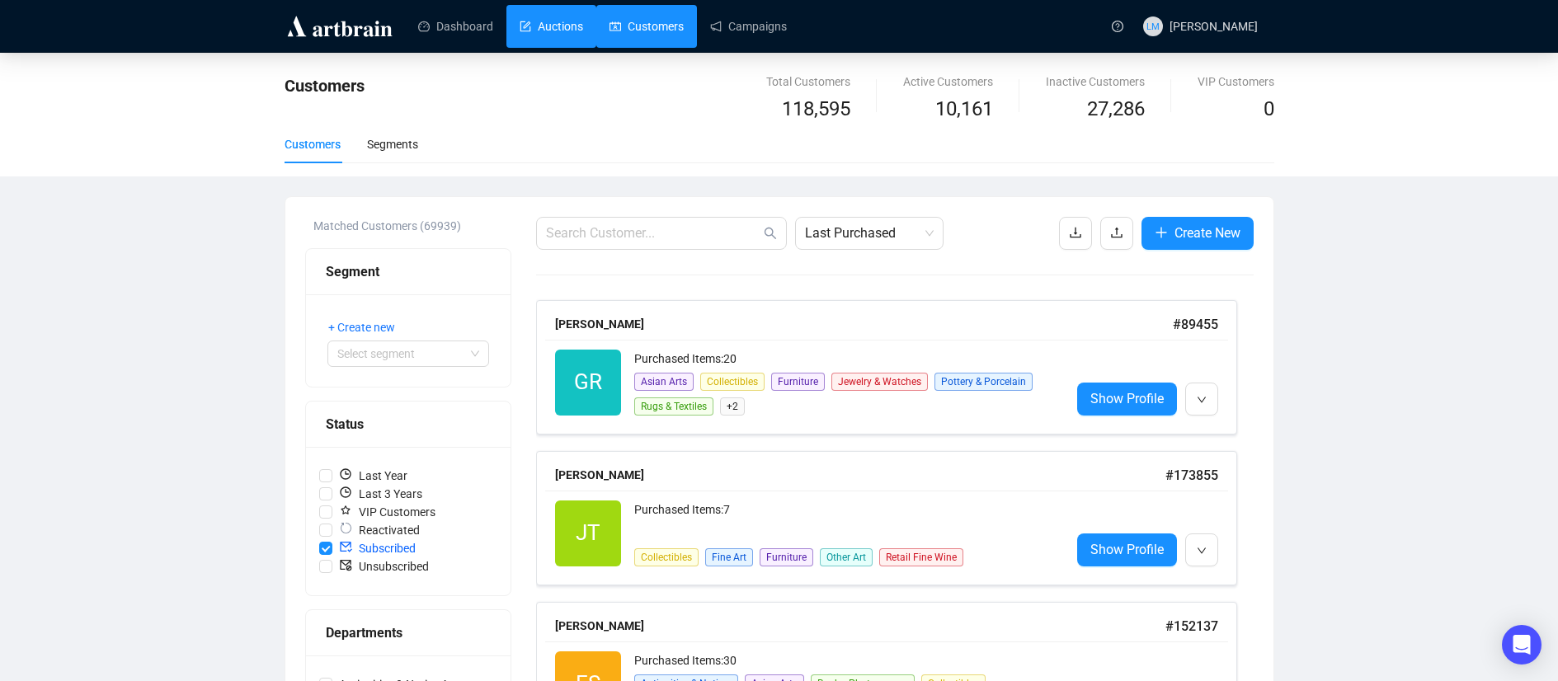
click at [543, 40] on link "Auctions" at bounding box center [552, 26] width 64 height 43
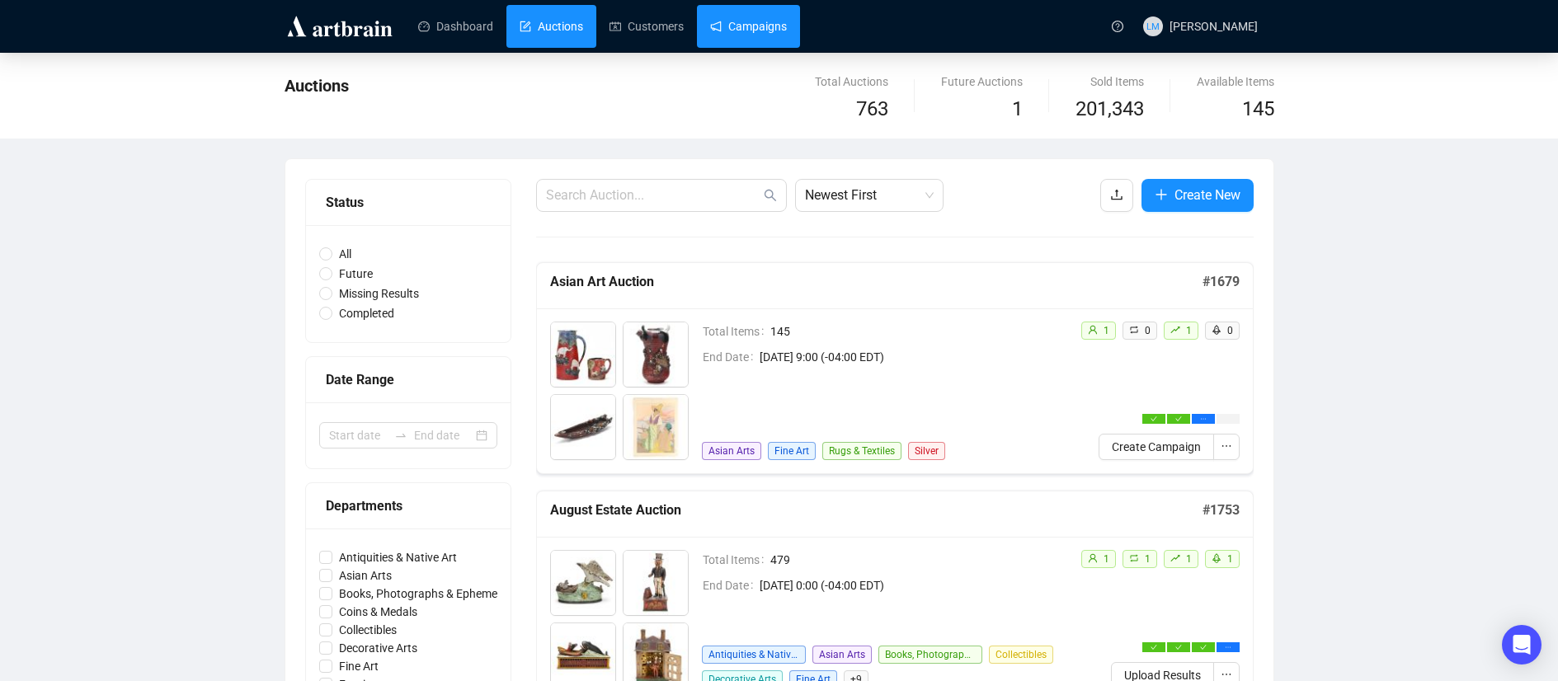
click at [754, 21] on link "Campaigns" at bounding box center [748, 26] width 77 height 43
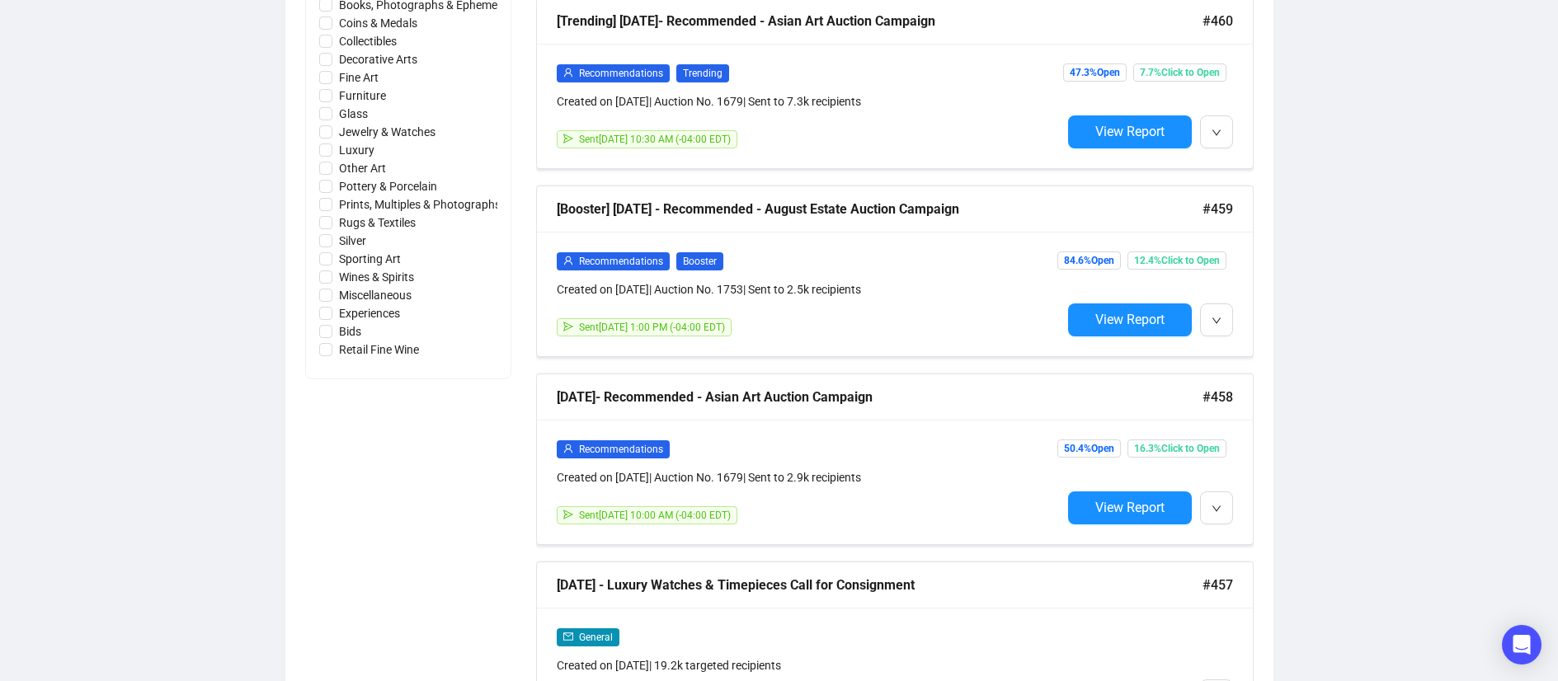
scroll to position [906, 0]
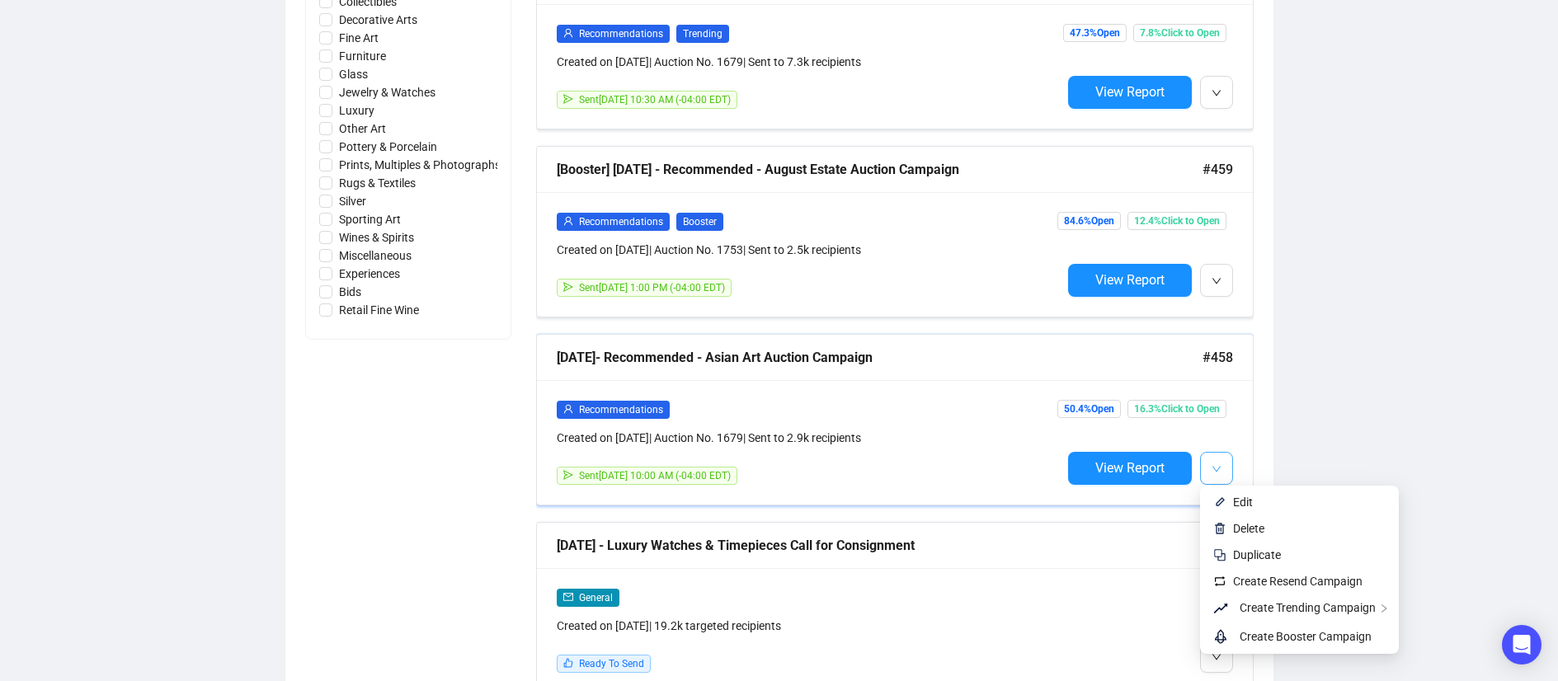
click at [1219, 469] on icon "down" at bounding box center [1216, 469] width 10 height 10
click at [1315, 583] on span "Create Resend Campaign" at bounding box center [1297, 581] width 129 height 13
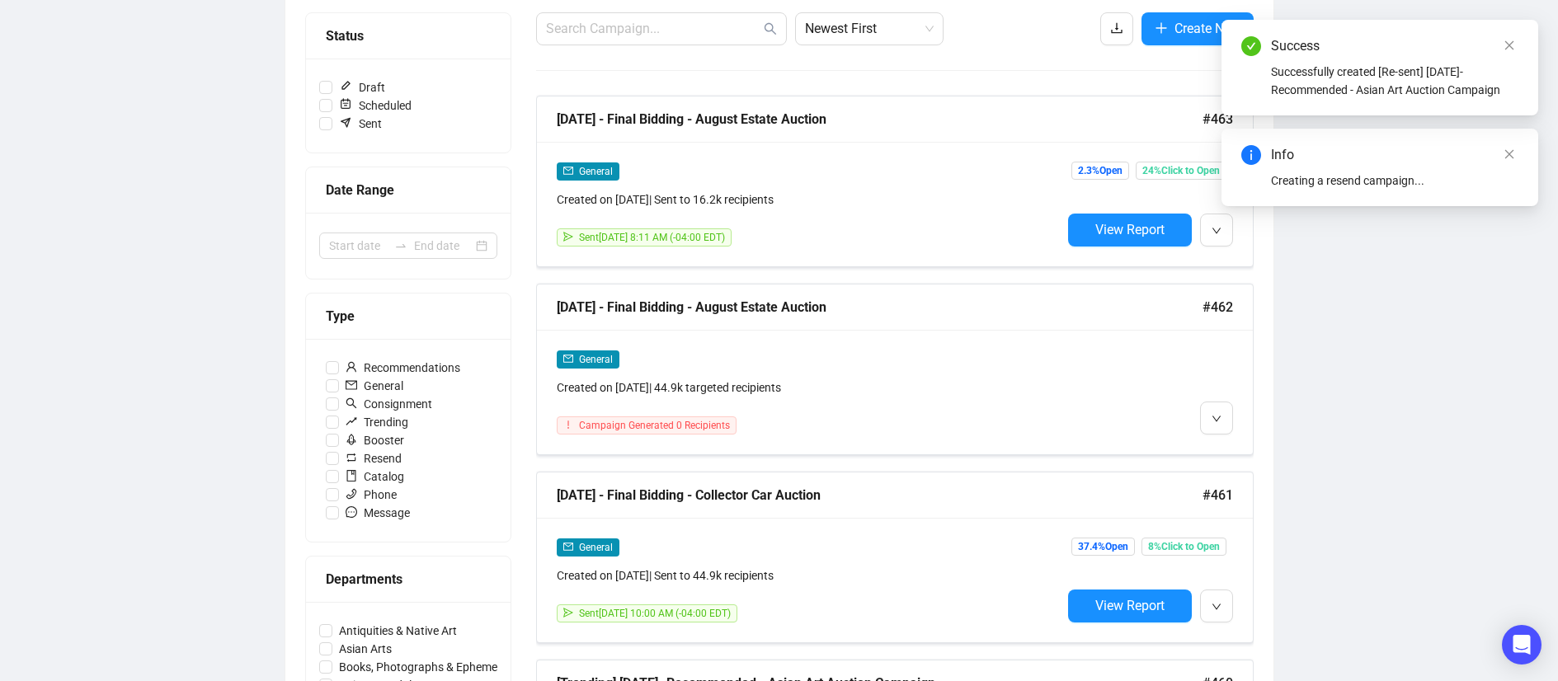
scroll to position [179, 0]
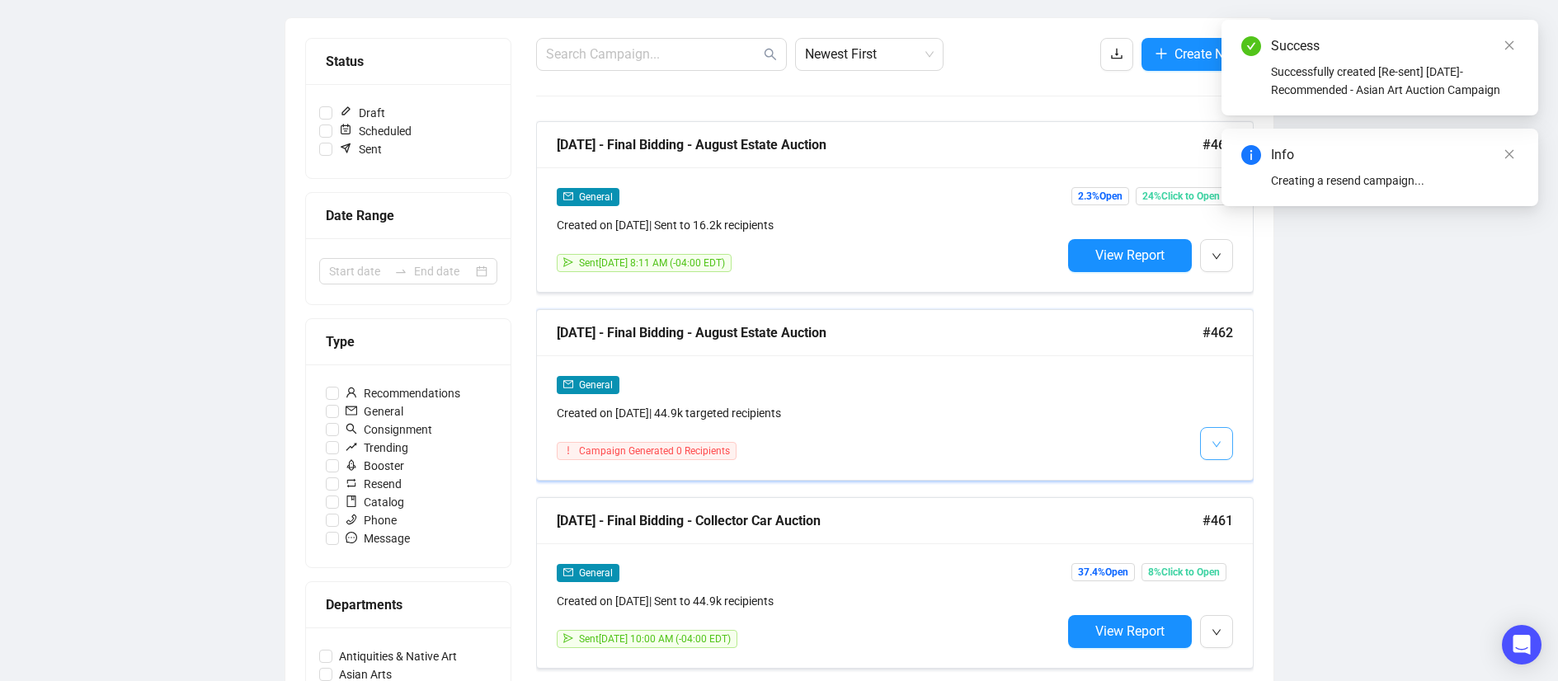
click at [1215, 448] on icon "down" at bounding box center [1216, 445] width 10 height 10
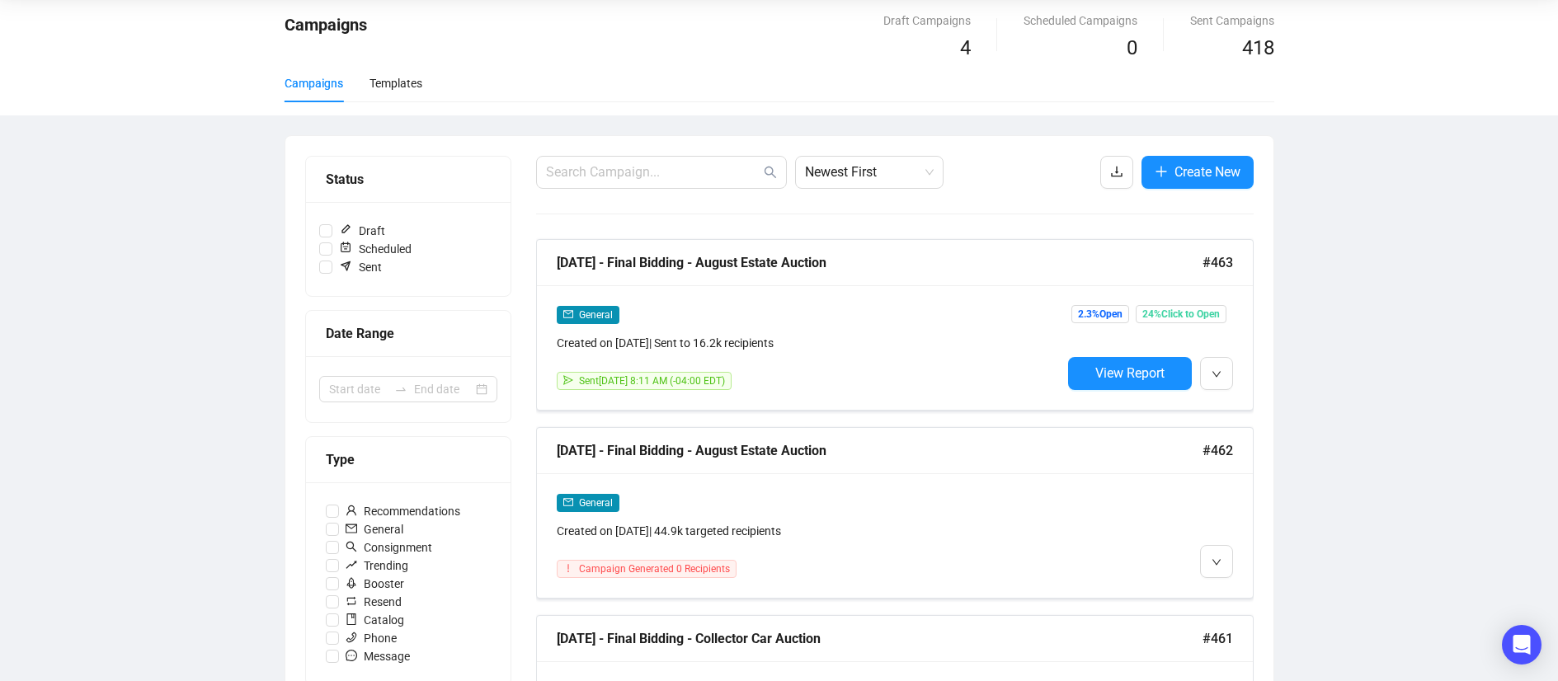
scroll to position [23, 0]
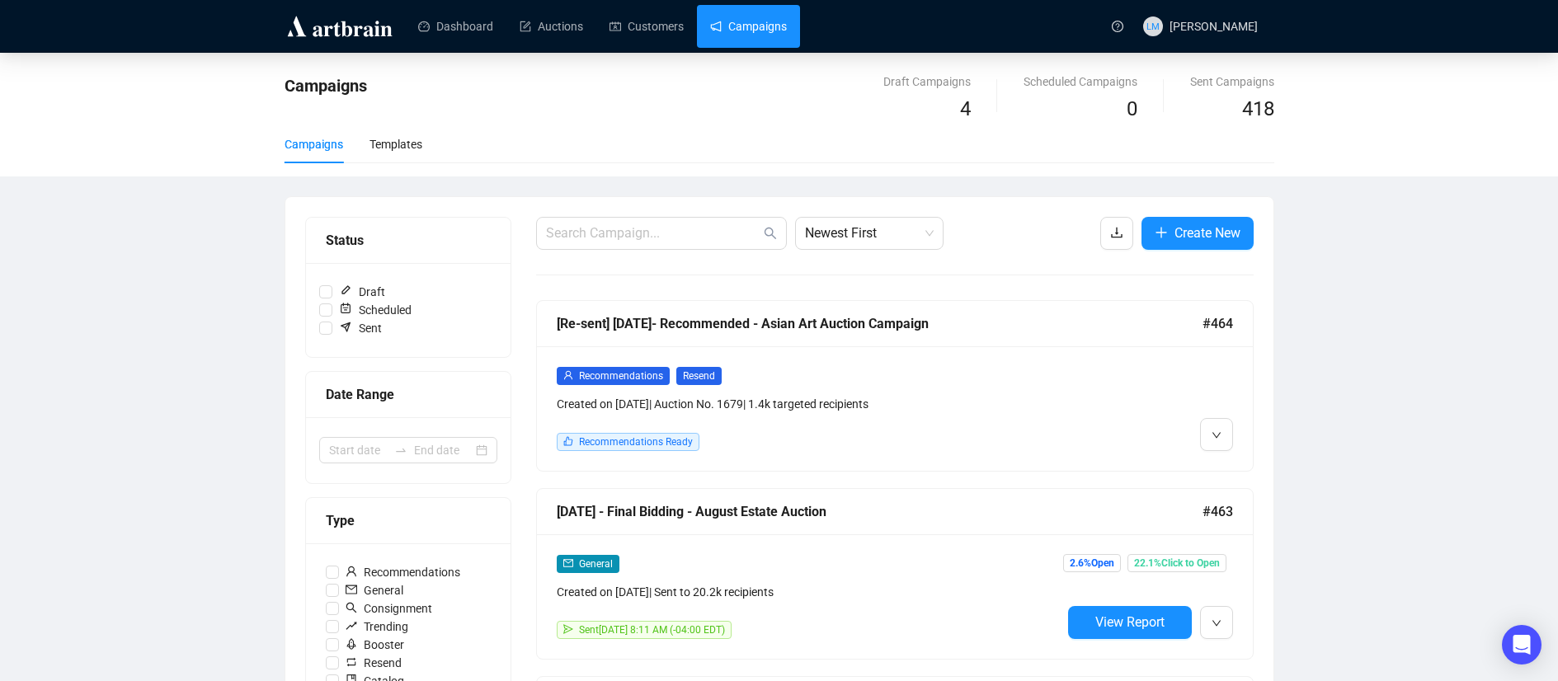
click at [1151, 402] on div at bounding box center [1147, 408] width 172 height 85
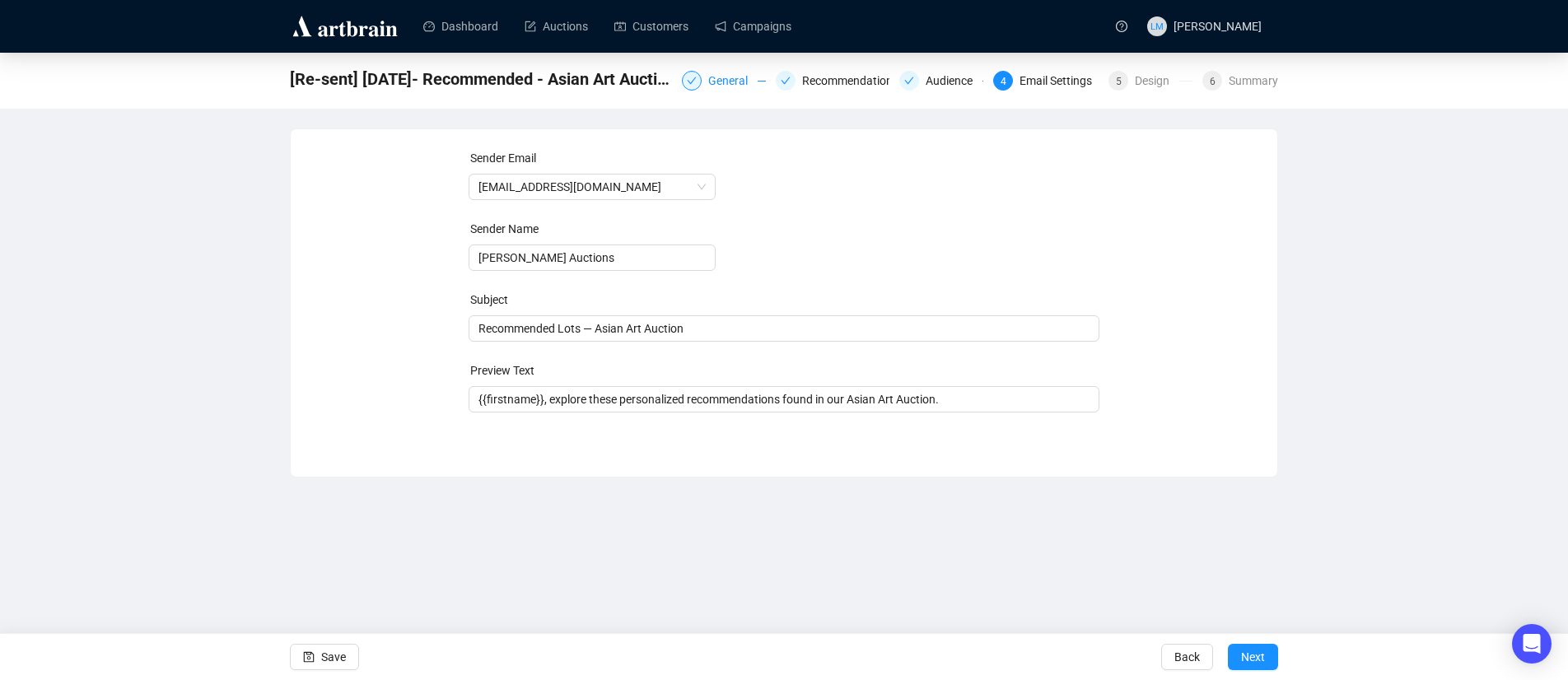
click at [731, 83] on div "General" at bounding box center [732, 81] width 49 height 20
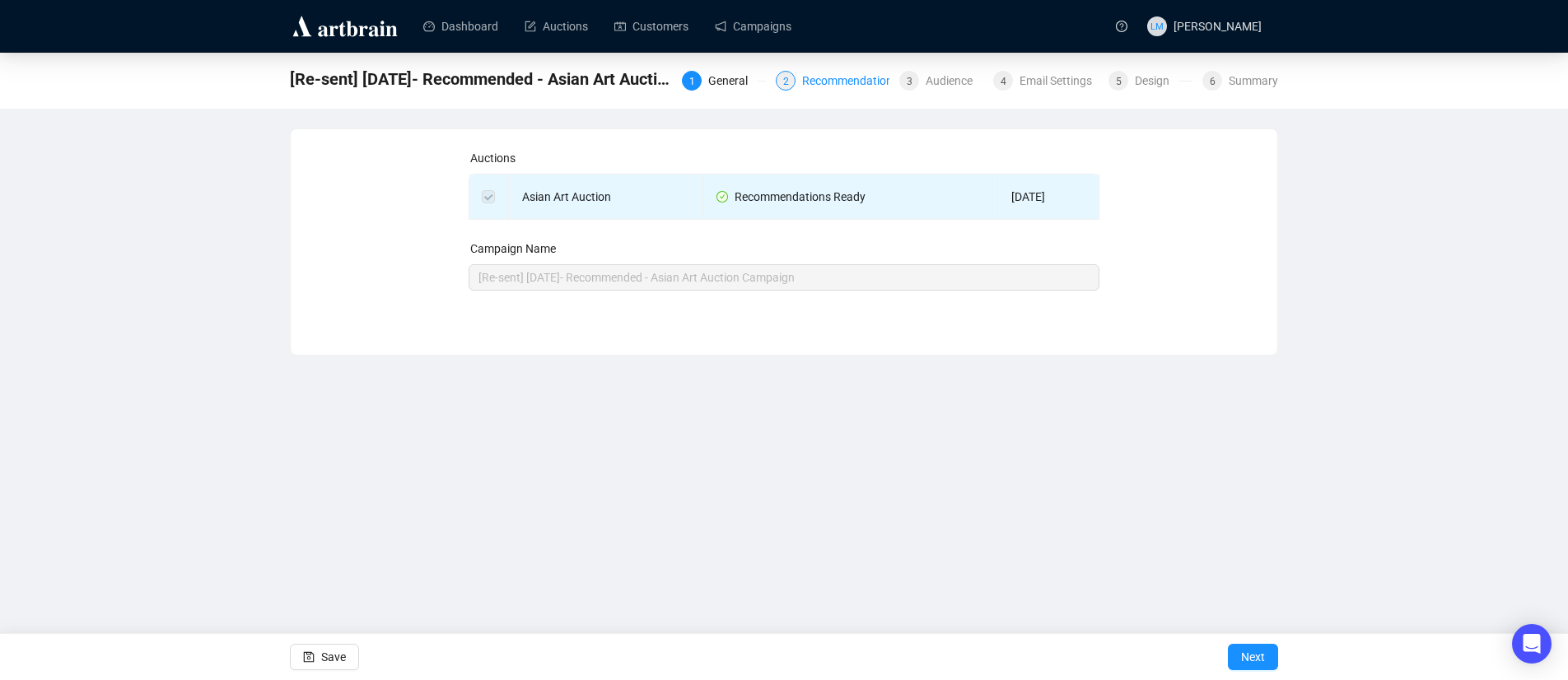
click at [822, 77] on div "Recommendations" at bounding box center [855, 81] width 106 height 20
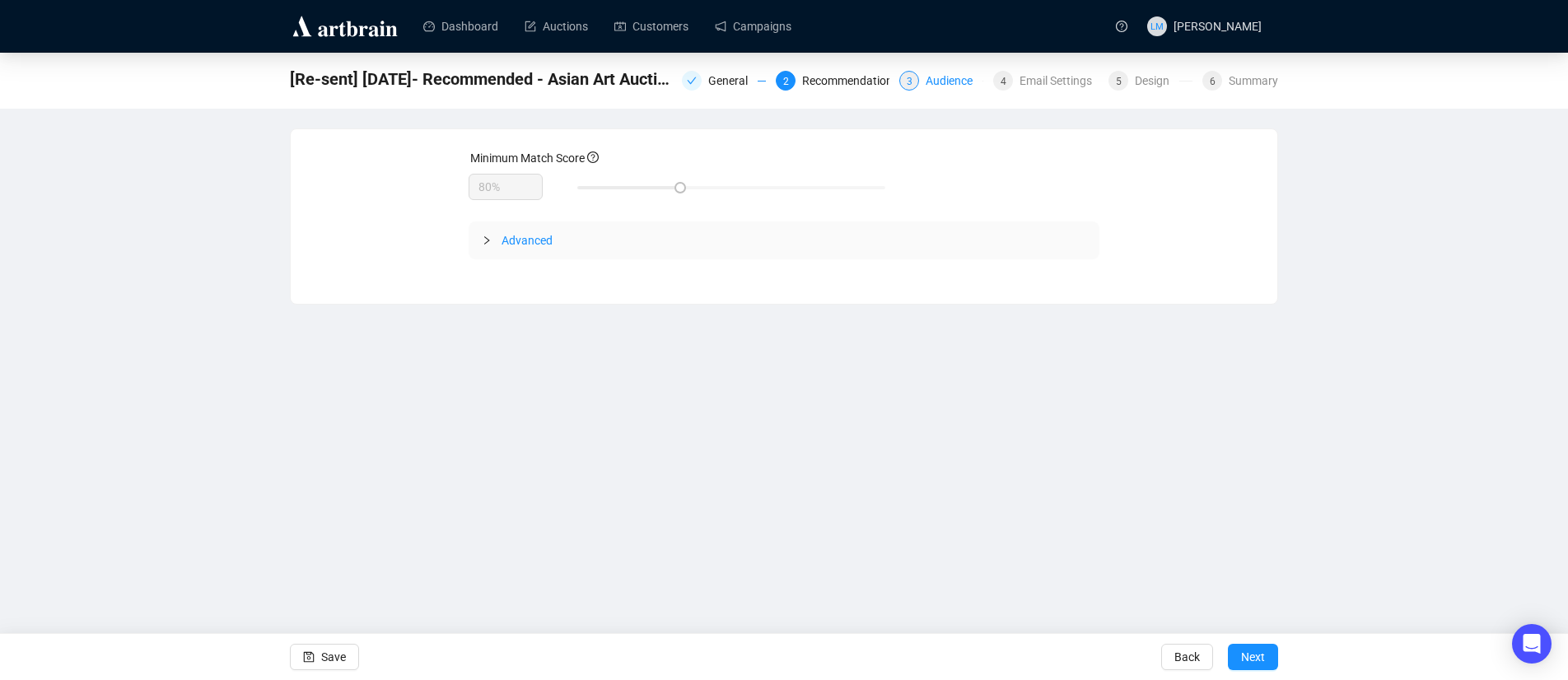
click at [929, 78] on div "Audience" at bounding box center [954, 81] width 57 height 20
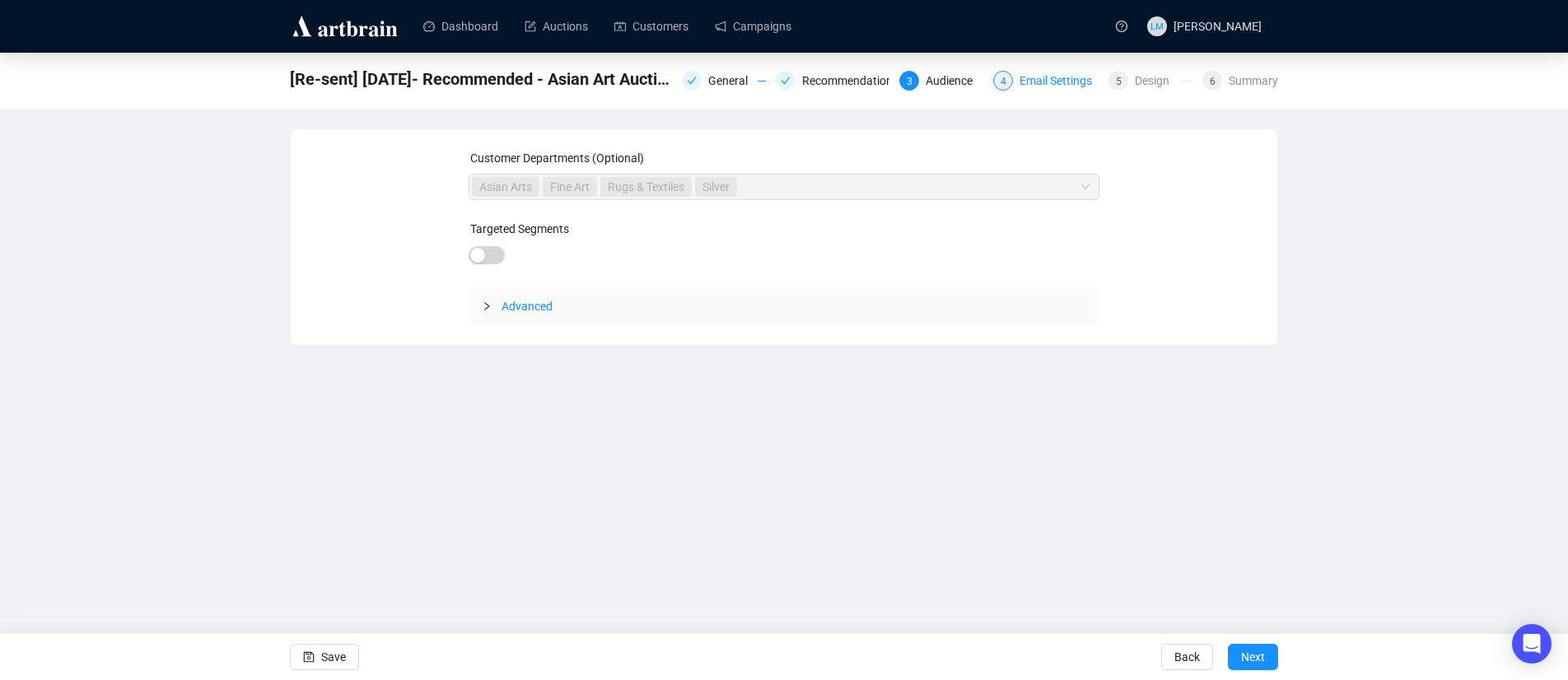
click at [1061, 78] on div "Email Settings" at bounding box center [1061, 81] width 82 height 20
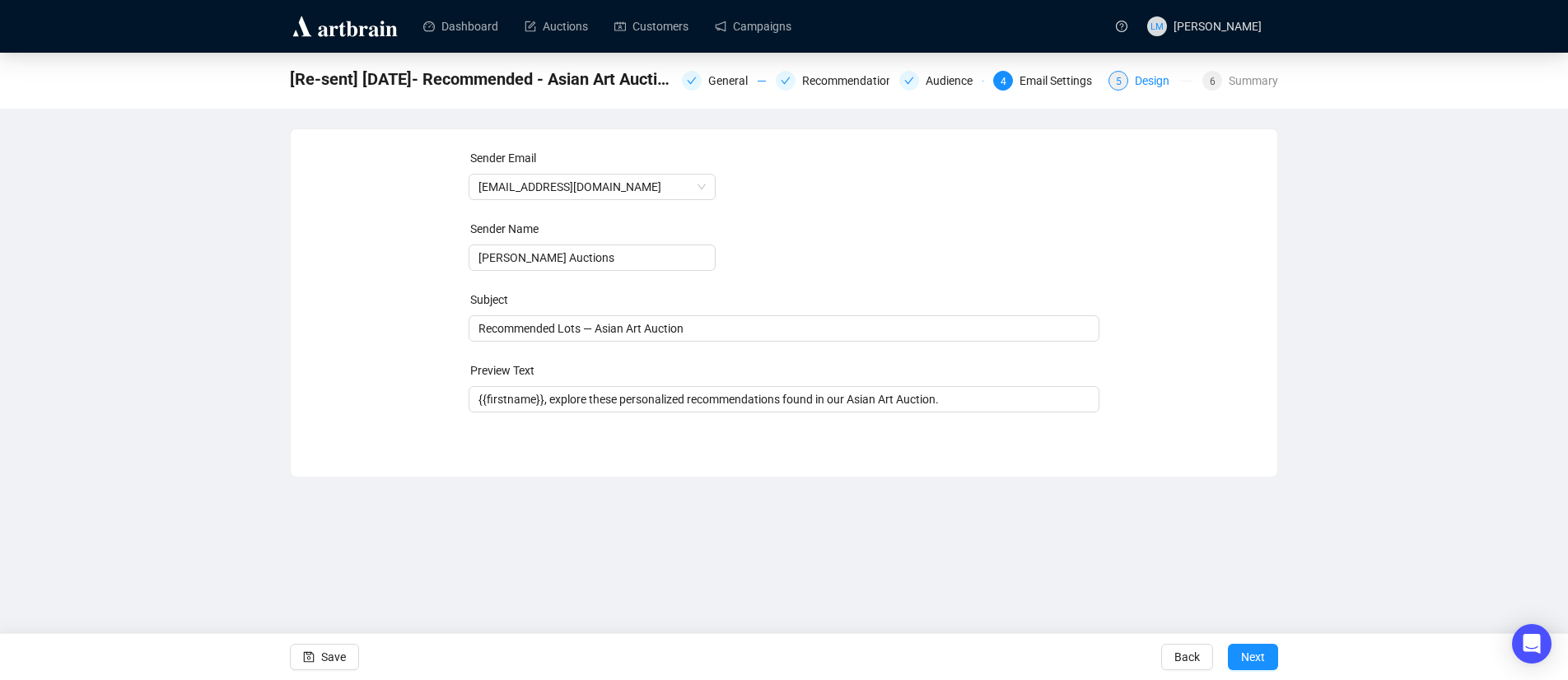
click at [1145, 82] on div "Design" at bounding box center [1157, 81] width 45 height 20
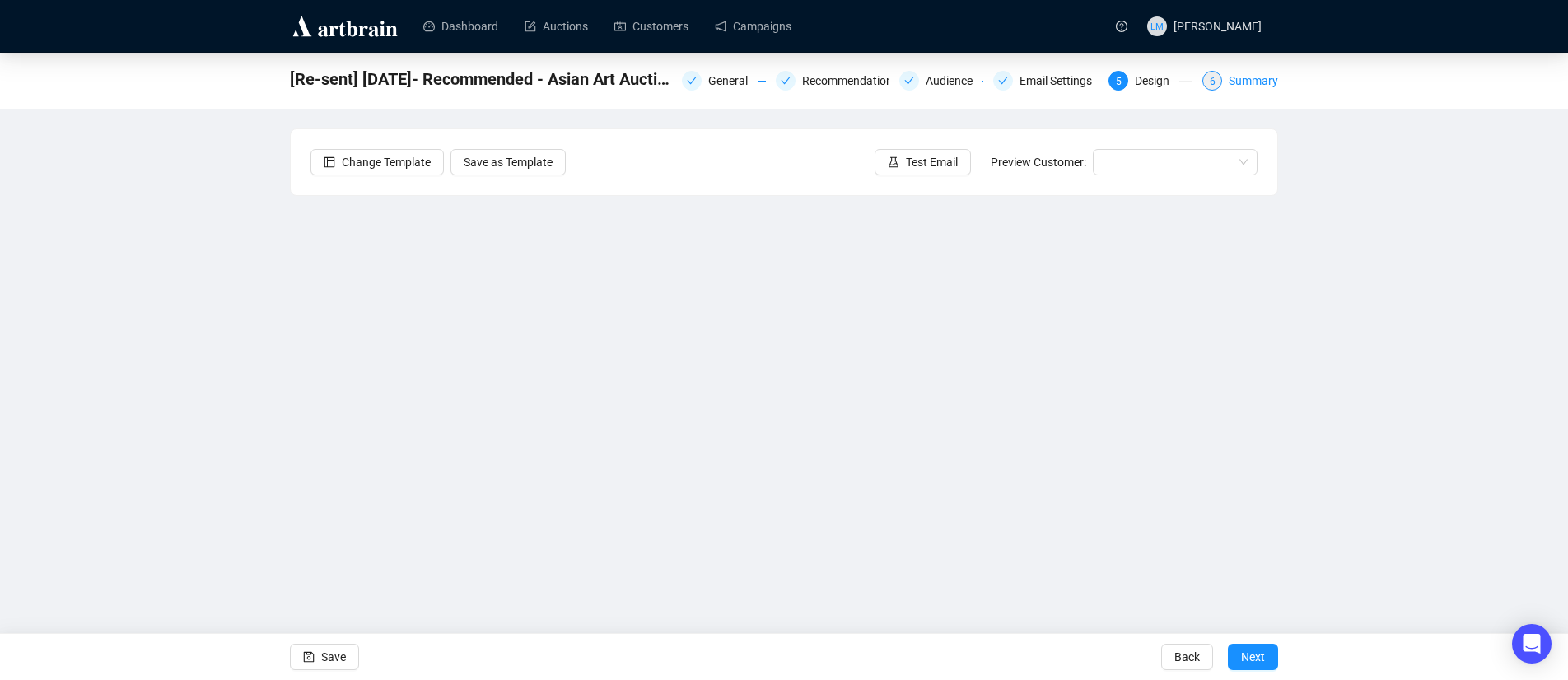
click at [1249, 81] on div "Summary" at bounding box center [1252, 81] width 49 height 20
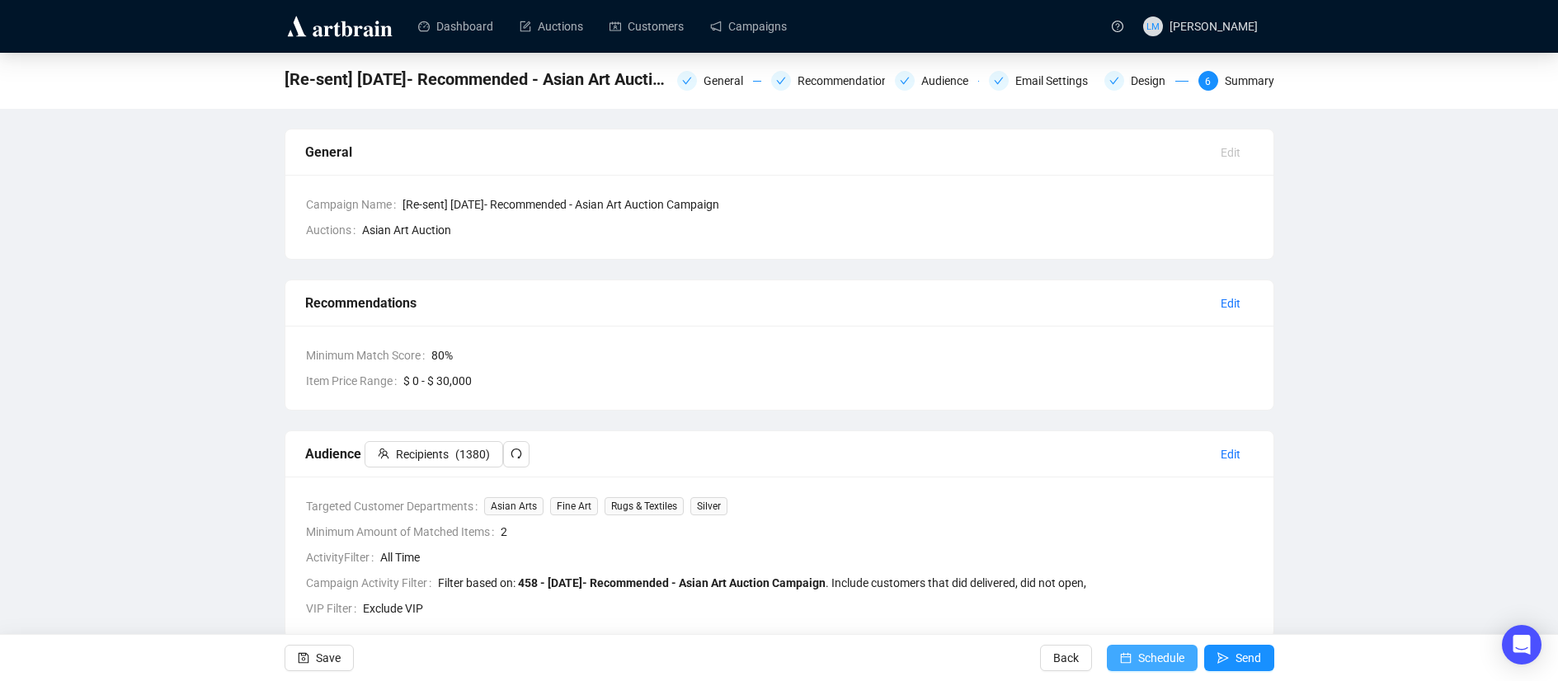
click at [1141, 656] on span "Schedule" at bounding box center [1161, 658] width 46 height 46
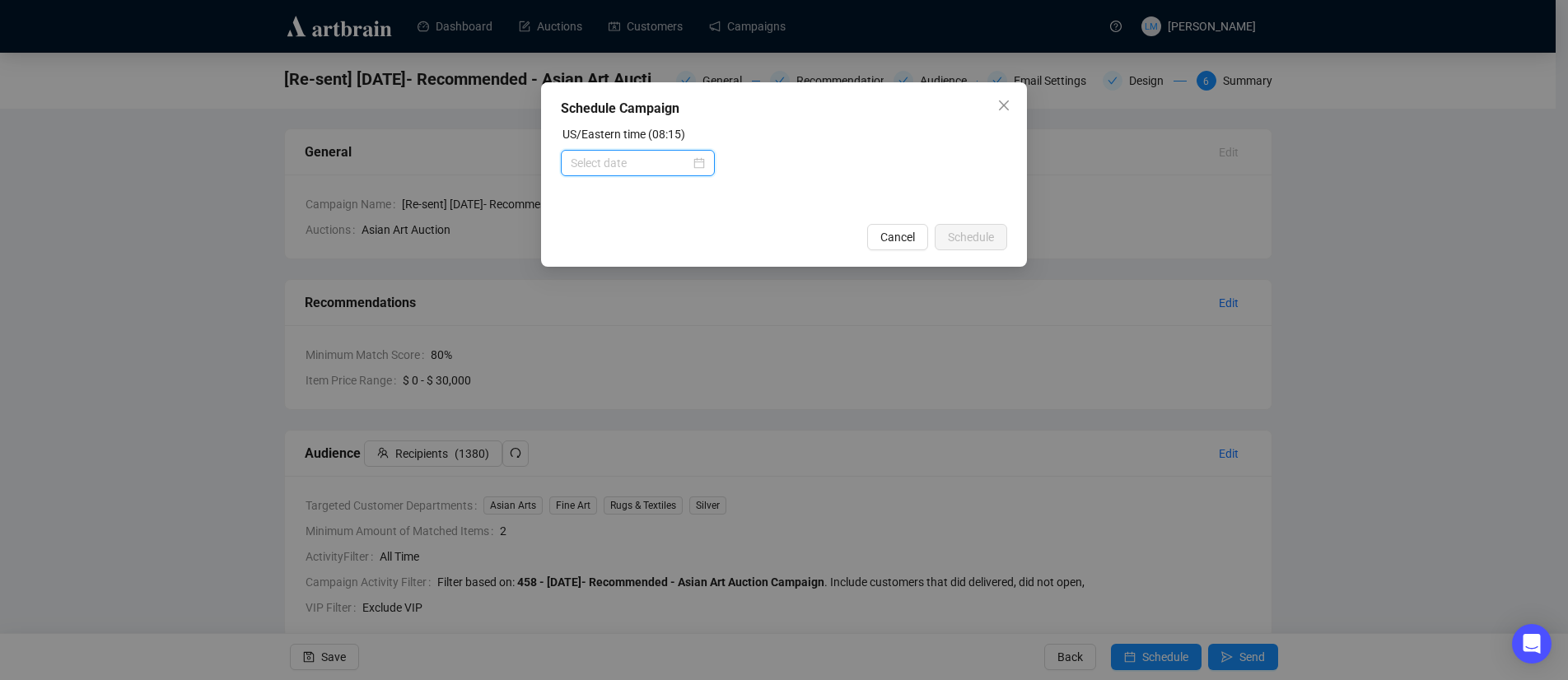
click at [621, 156] on input at bounding box center [631, 163] width 120 height 18
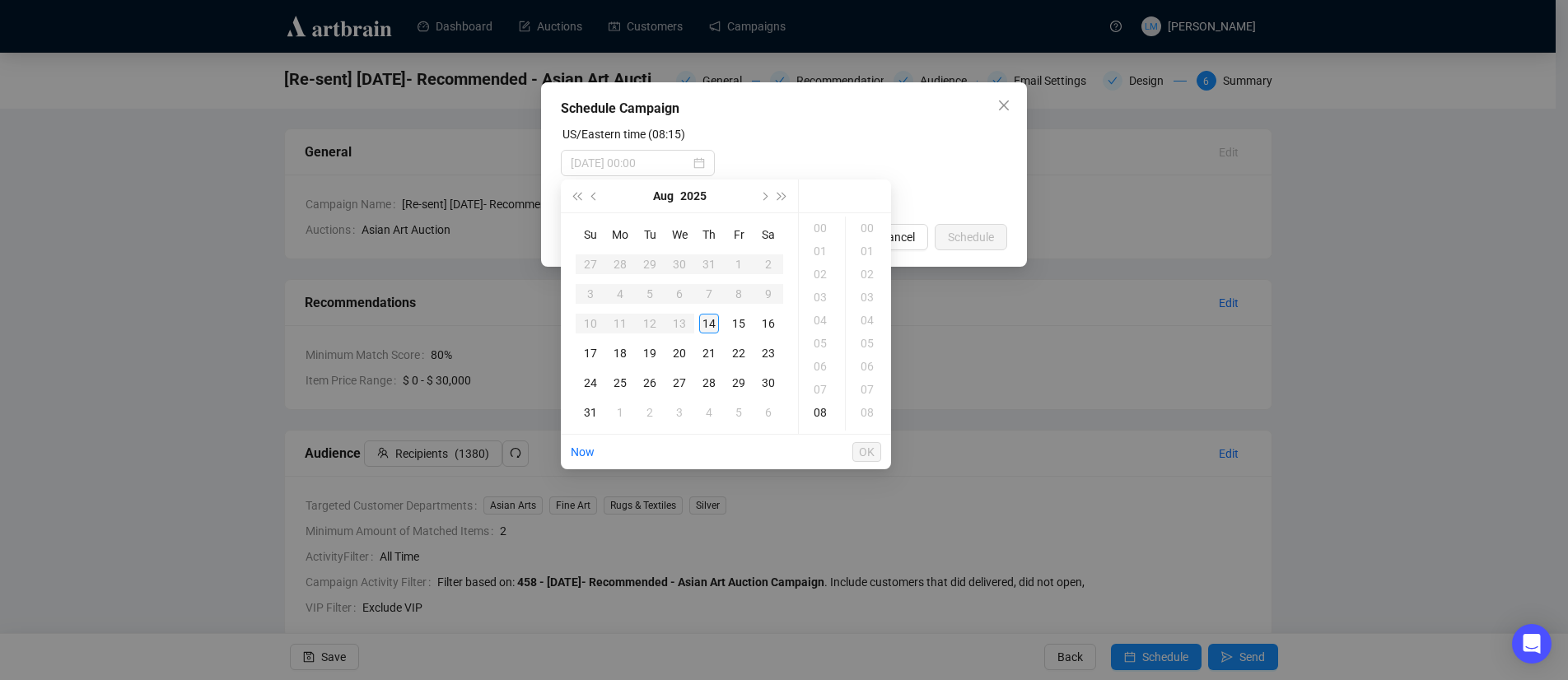
click at [714, 323] on div "14" at bounding box center [709, 324] width 20 height 20
click at [819, 250] on div "09" at bounding box center [822, 251] width 40 height 23
click at [872, 376] on div "30" at bounding box center [869, 379] width 40 height 23
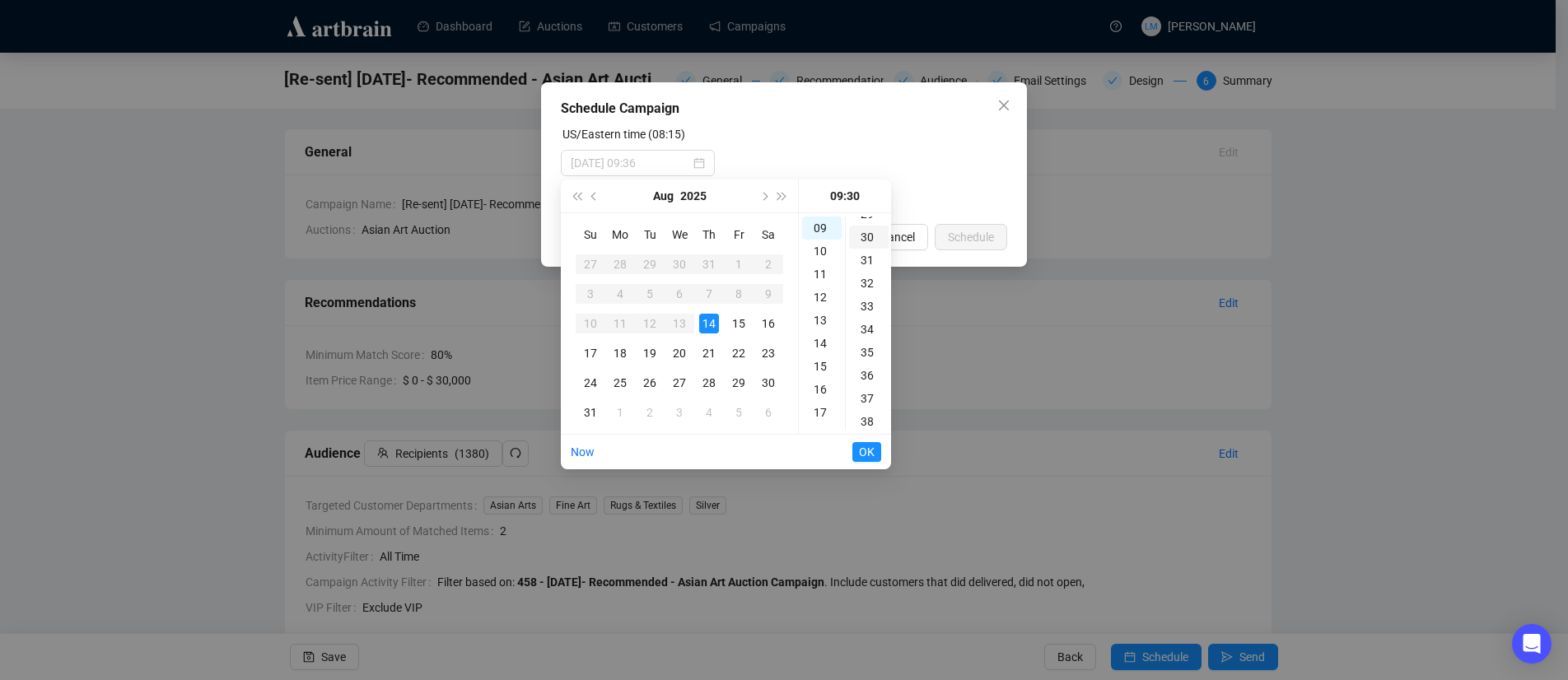
scroll to position [692, 0]
click at [869, 446] on span "OK" at bounding box center [867, 451] width 16 height 31
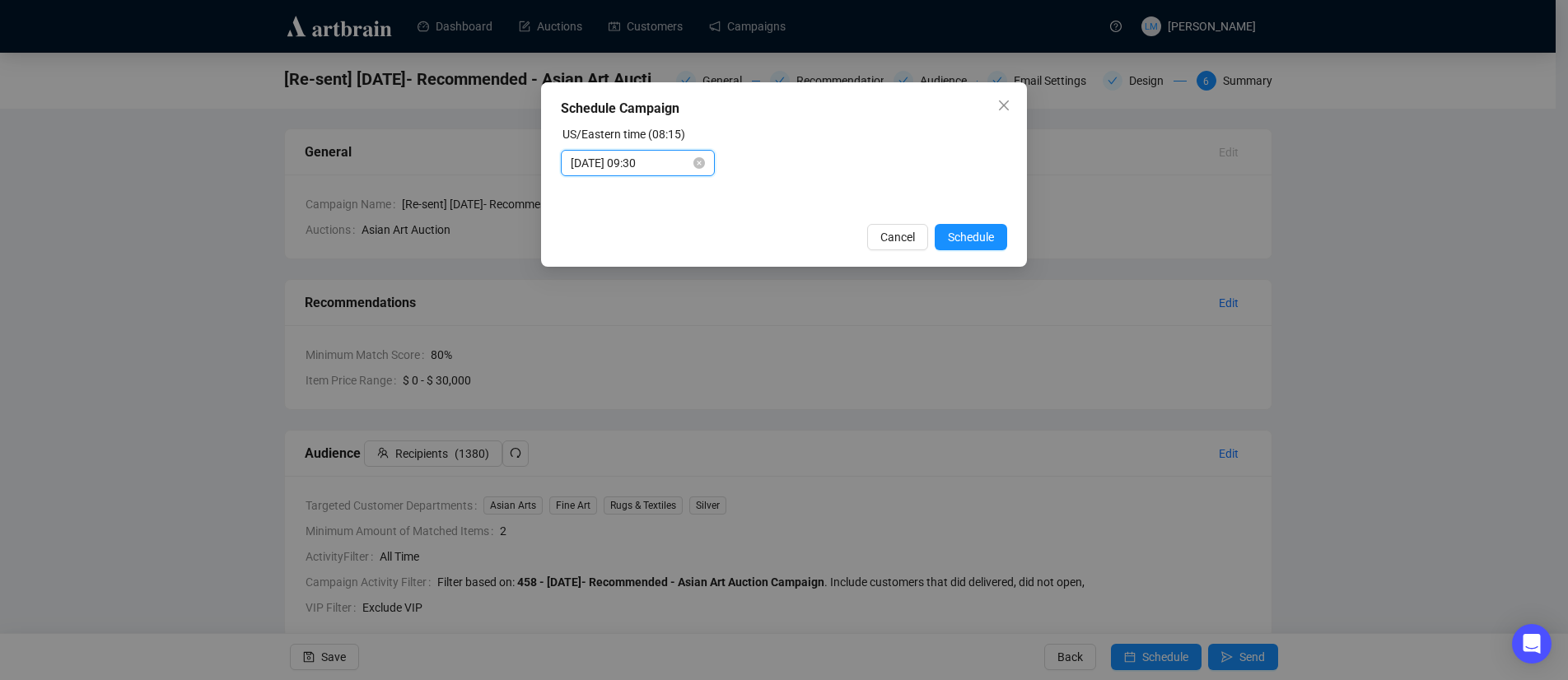
click at [669, 164] on input "[DATE] 09:30" at bounding box center [631, 163] width 120 height 18
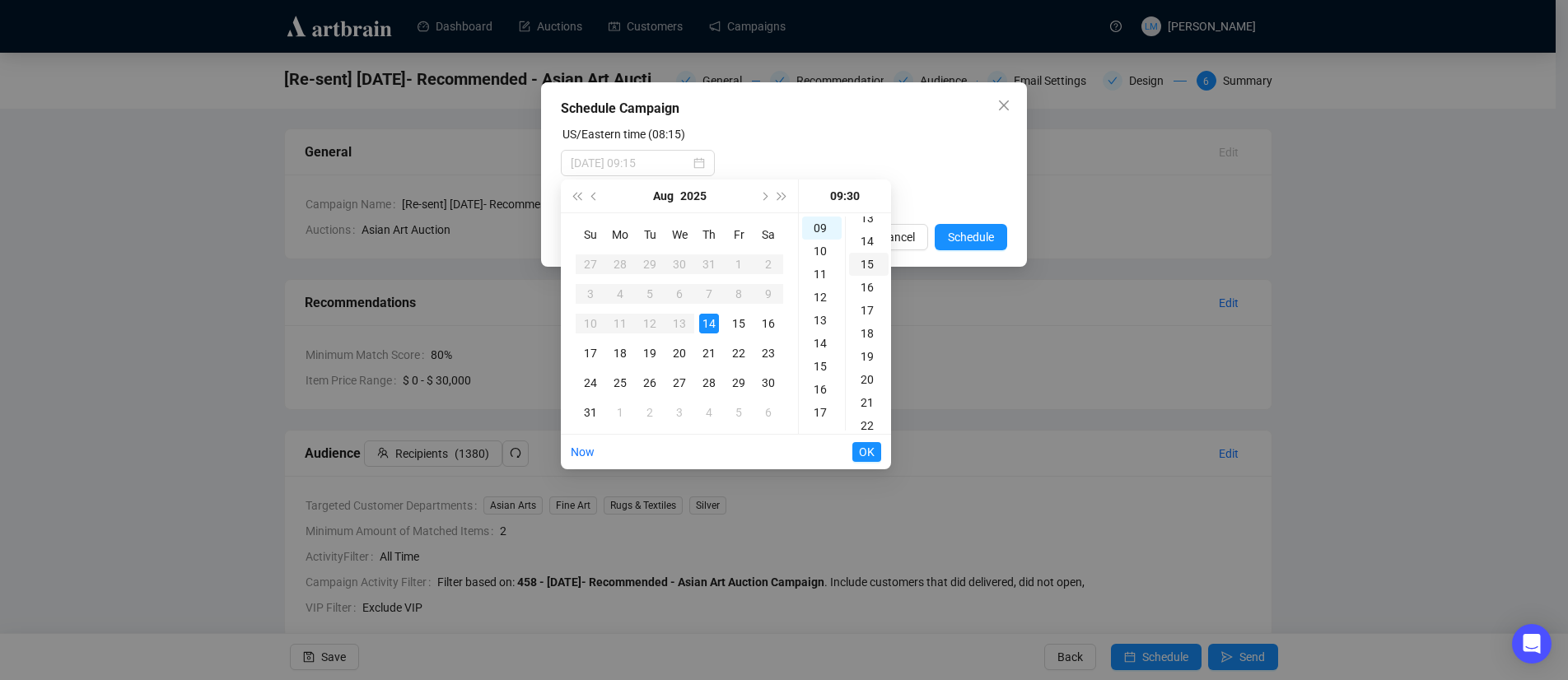
click at [862, 269] on div "15" at bounding box center [869, 264] width 40 height 23
type input "[DATE] 09:30"
click at [911, 164] on div "[DATE] 09:30" at bounding box center [784, 163] width 446 height 26
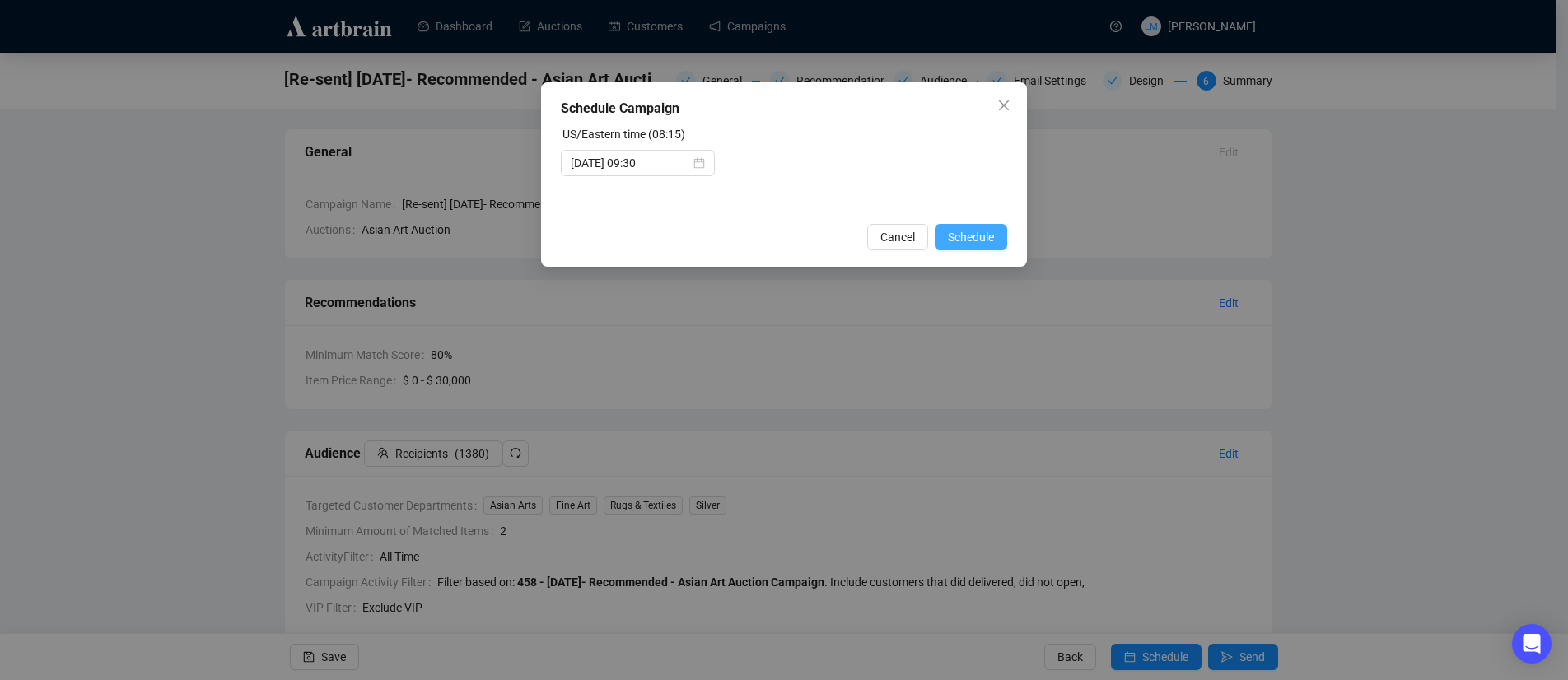
click at [983, 237] on span "Schedule" at bounding box center [971, 237] width 46 height 18
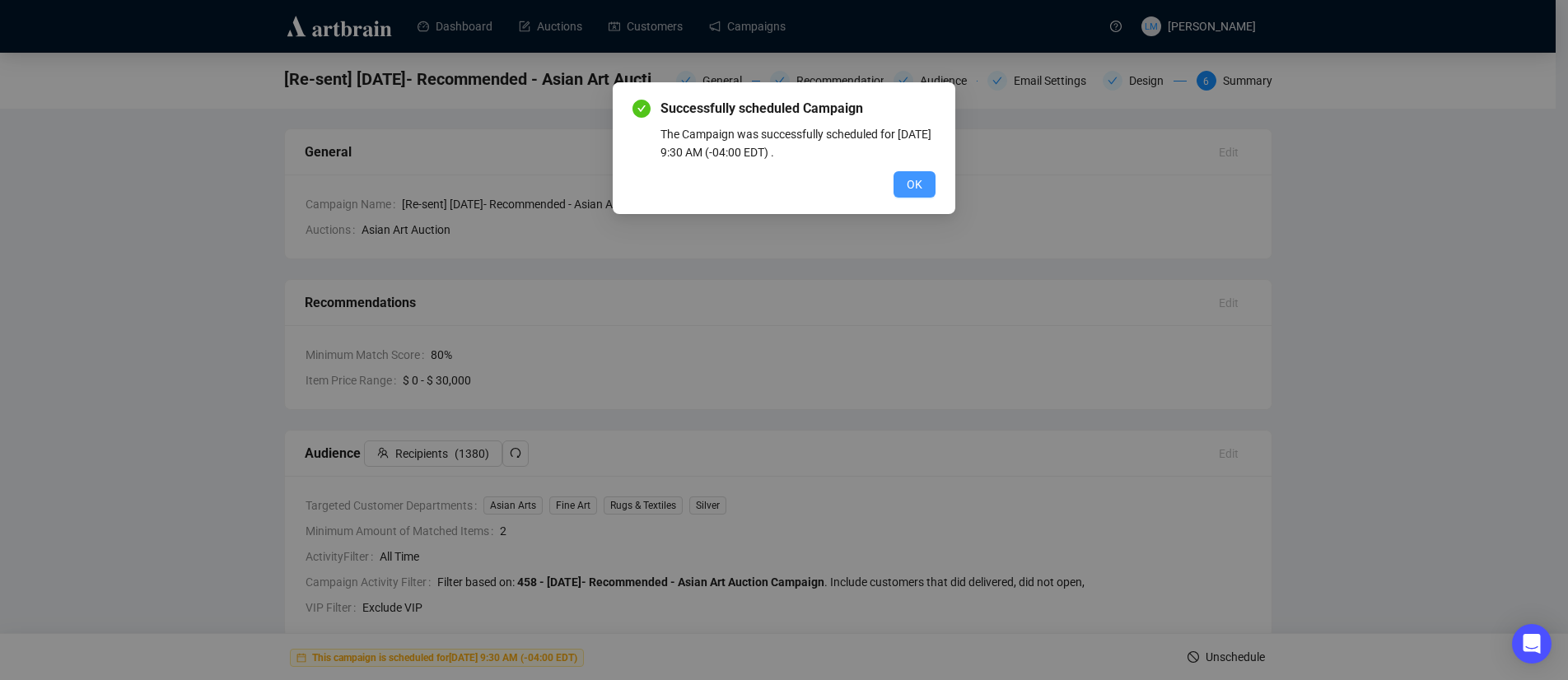
click at [919, 181] on span "OK" at bounding box center [915, 185] width 16 height 18
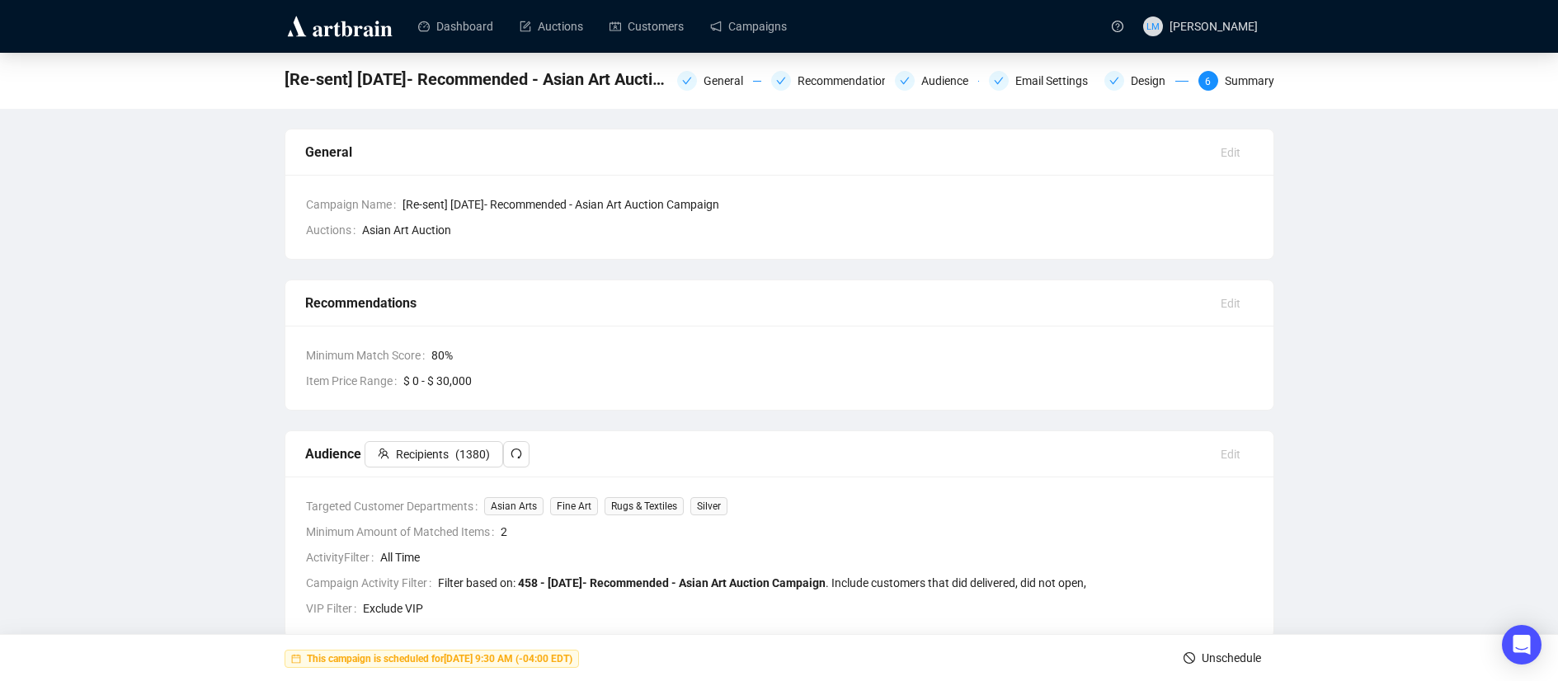
click at [543, 659] on strong "This campaign is scheduled for [DATE] 9:30 AM (-04:00 EDT)" at bounding box center [440, 659] width 266 height 12
click at [782, 30] on link "Campaigns" at bounding box center [748, 26] width 77 height 43
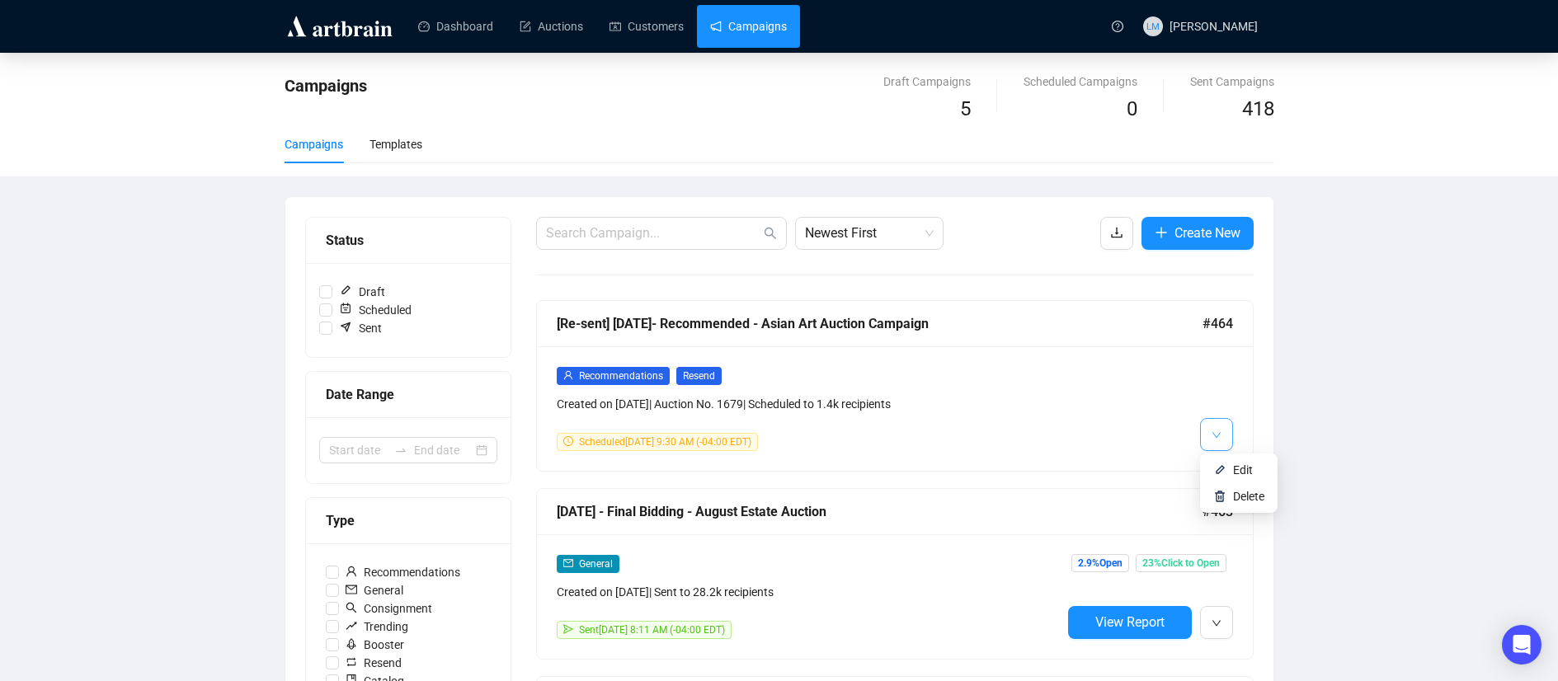
click at [1218, 437] on icon "down" at bounding box center [1216, 435] width 10 height 10
click at [1235, 466] on span "Edit" at bounding box center [1243, 469] width 20 height 13
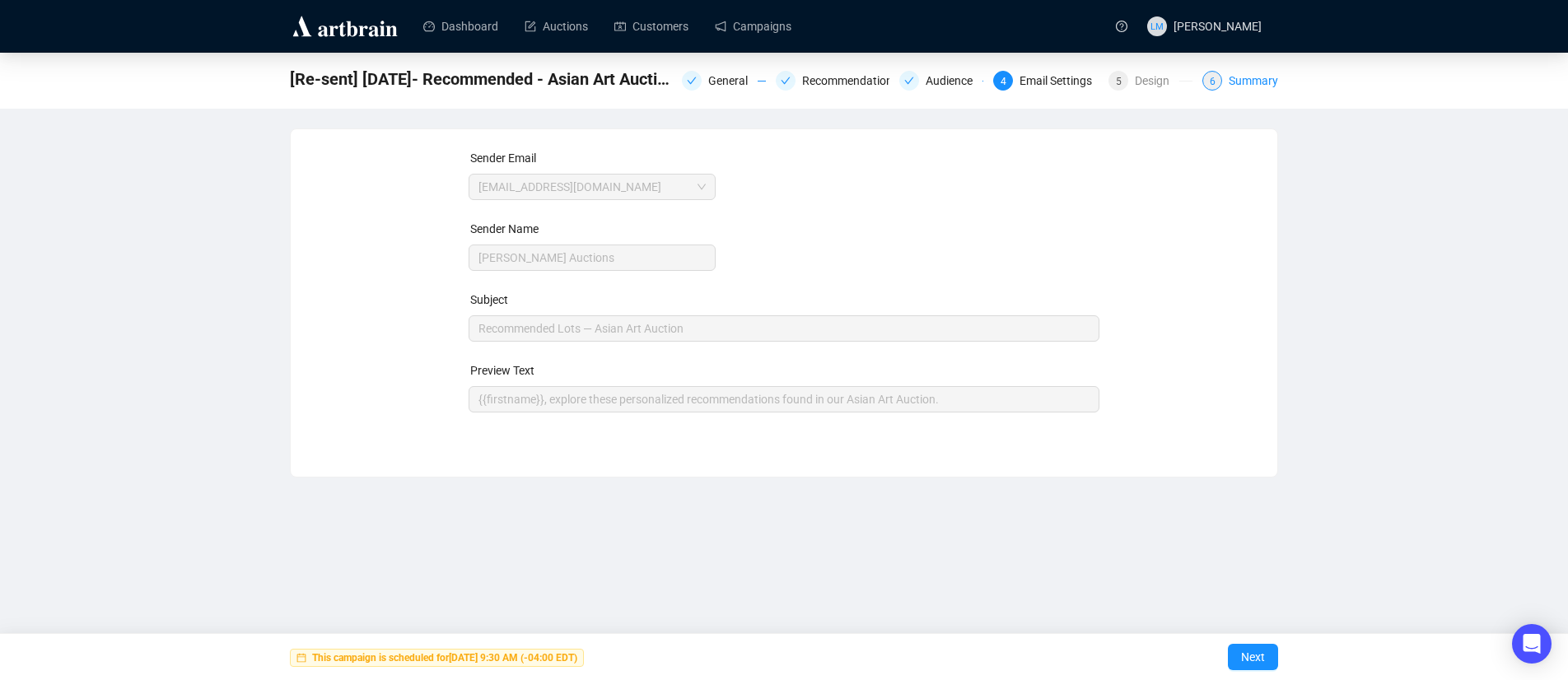
click at [1271, 82] on div "Summary" at bounding box center [1252, 81] width 49 height 20
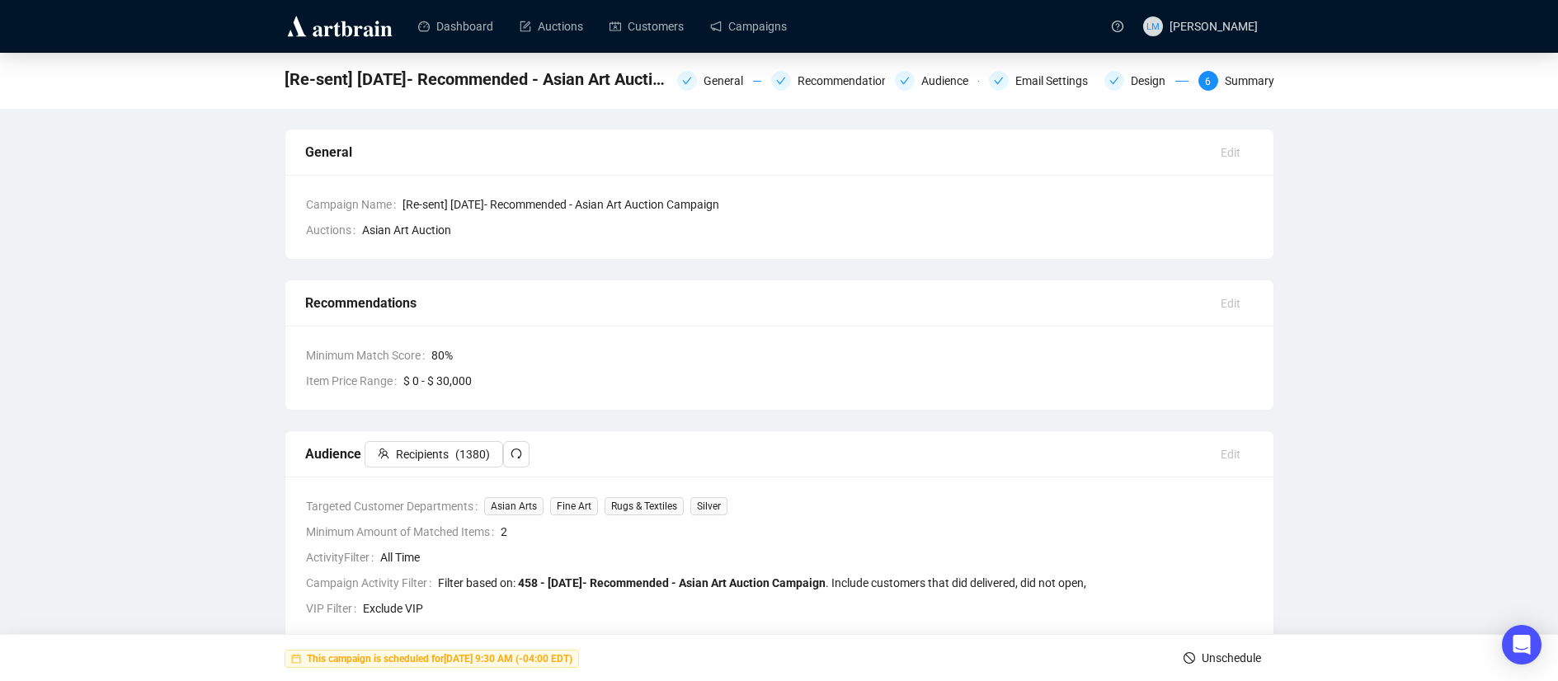
click at [1221, 665] on span "Unschedule" at bounding box center [1231, 658] width 59 height 46
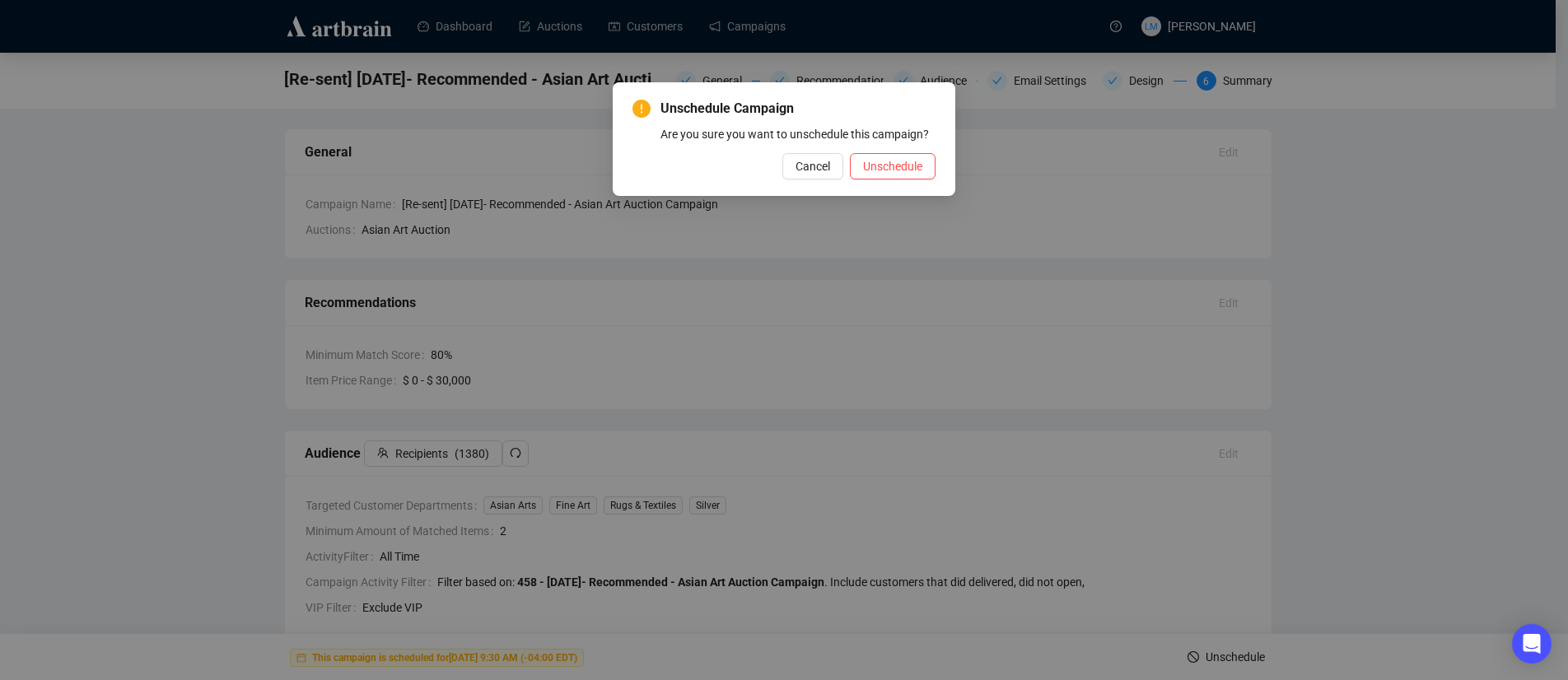
click at [885, 163] on div "Unschedule Campaign Are you sure you want to unschedule this campaign? Cancel U…" at bounding box center [783, 139] width 303 height 81
click at [887, 176] on span "Unschedule" at bounding box center [892, 167] width 59 height 18
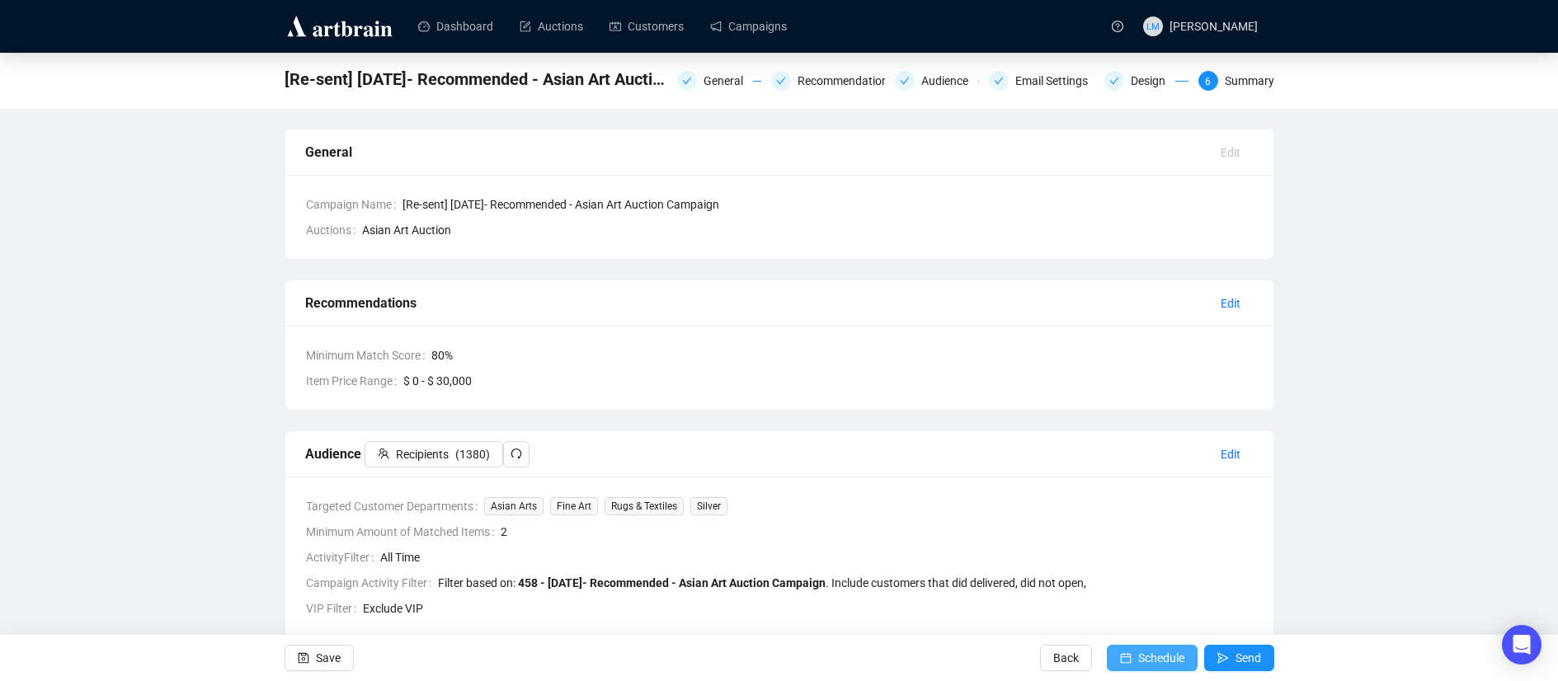
click at [1169, 653] on span "Schedule" at bounding box center [1161, 658] width 46 height 46
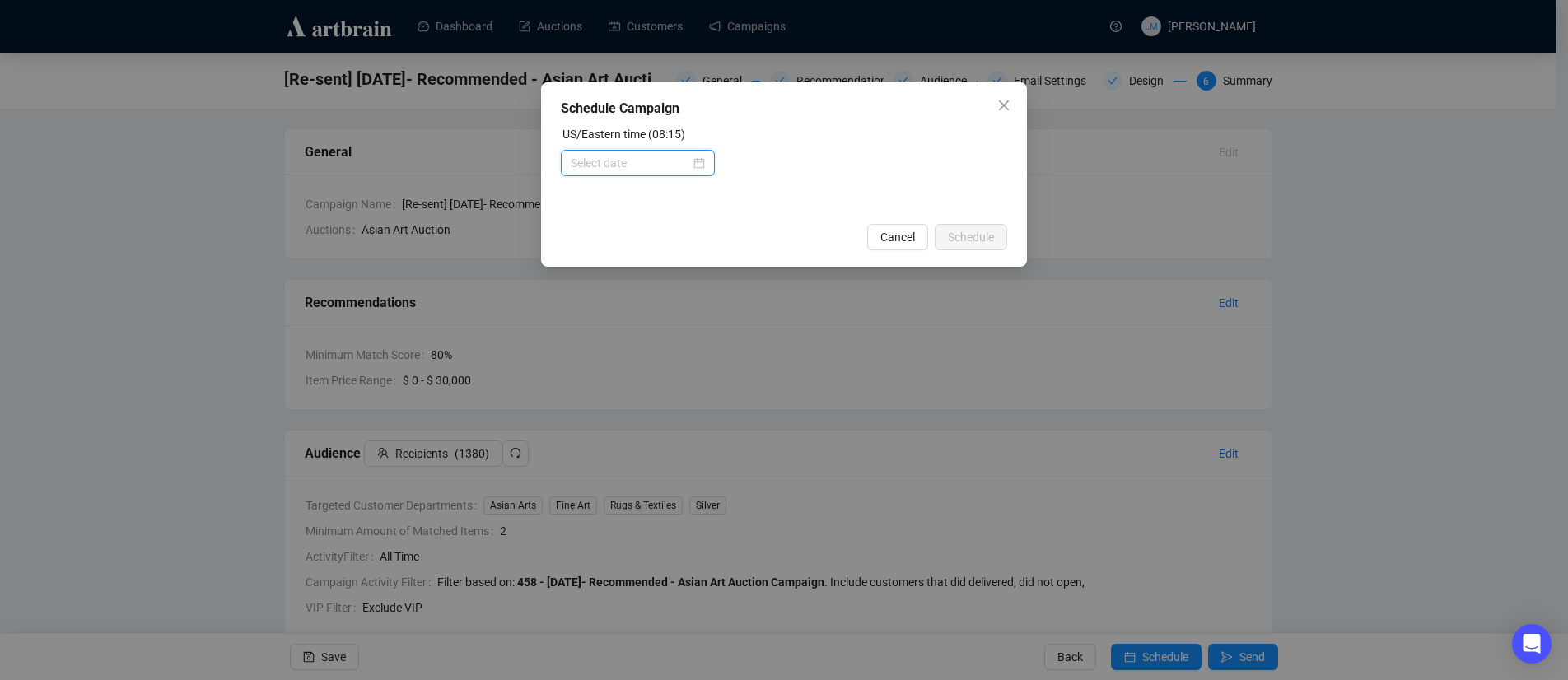
click at [634, 158] on input at bounding box center [631, 163] width 120 height 18
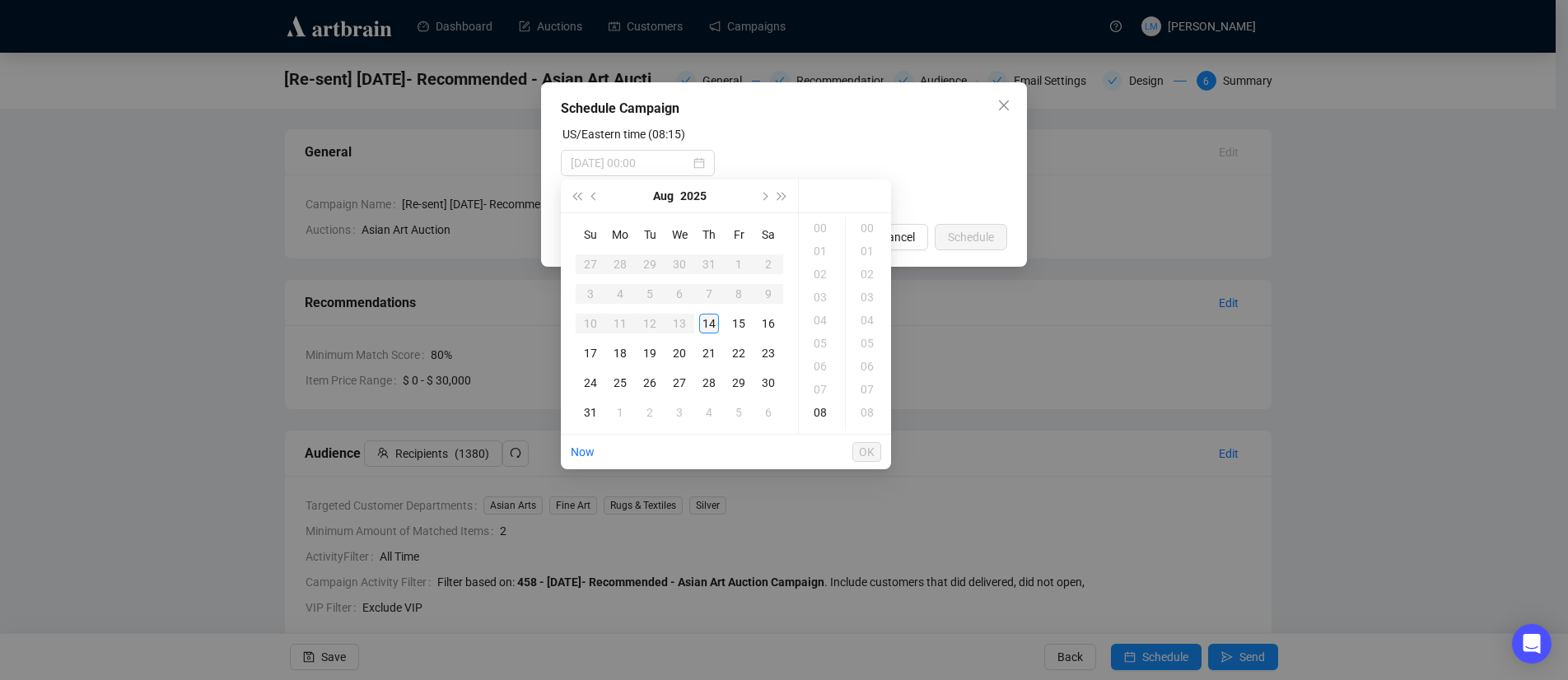
click at [713, 330] on div "14" at bounding box center [709, 324] width 20 height 20
click at [812, 256] on div "09" at bounding box center [822, 251] width 40 height 23
click at [871, 319] on div "15" at bounding box center [869, 327] width 40 height 23
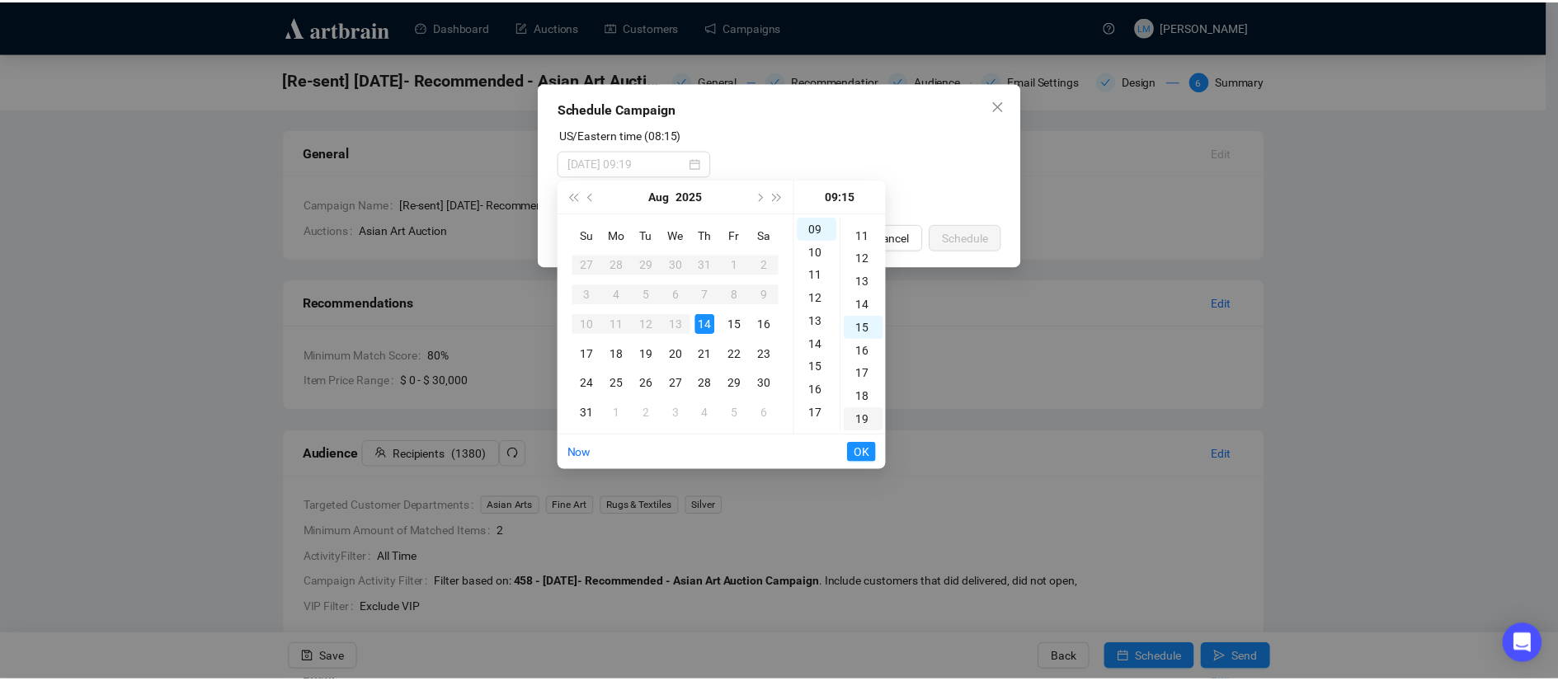
scroll to position [346, 0]
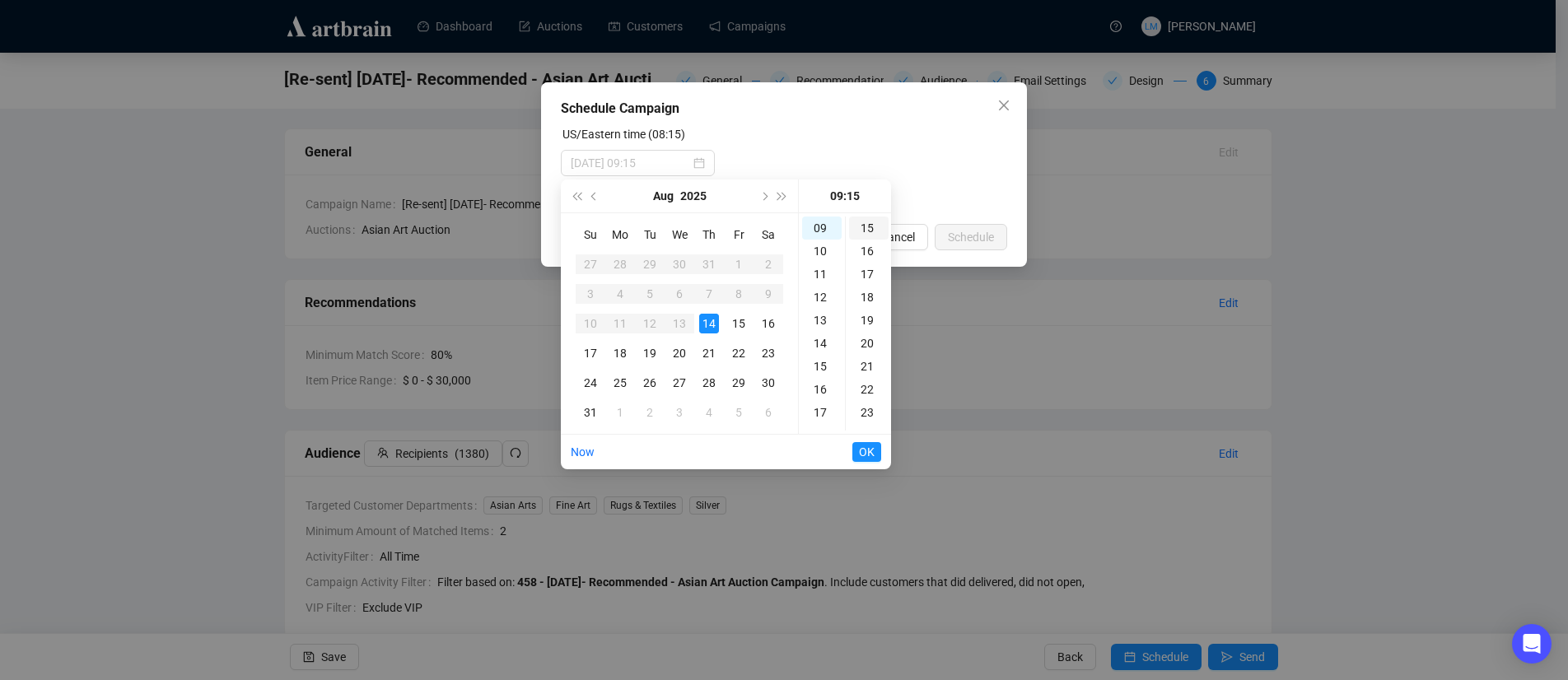
click at [871, 227] on div "15" at bounding box center [869, 228] width 40 height 23
type input "[DATE] 09:15"
click at [868, 447] on span "OK" at bounding box center [867, 451] width 16 height 31
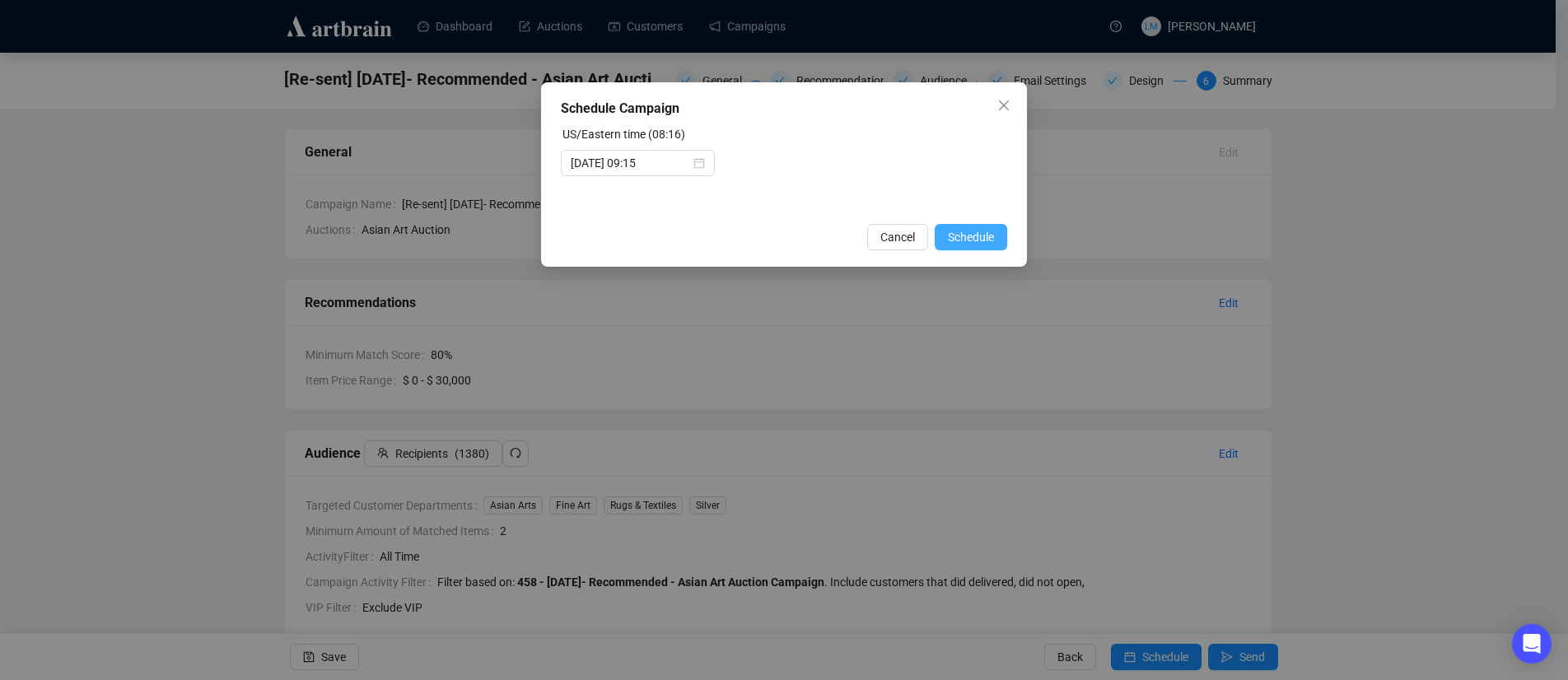
click at [958, 237] on span "Schedule" at bounding box center [971, 237] width 46 height 18
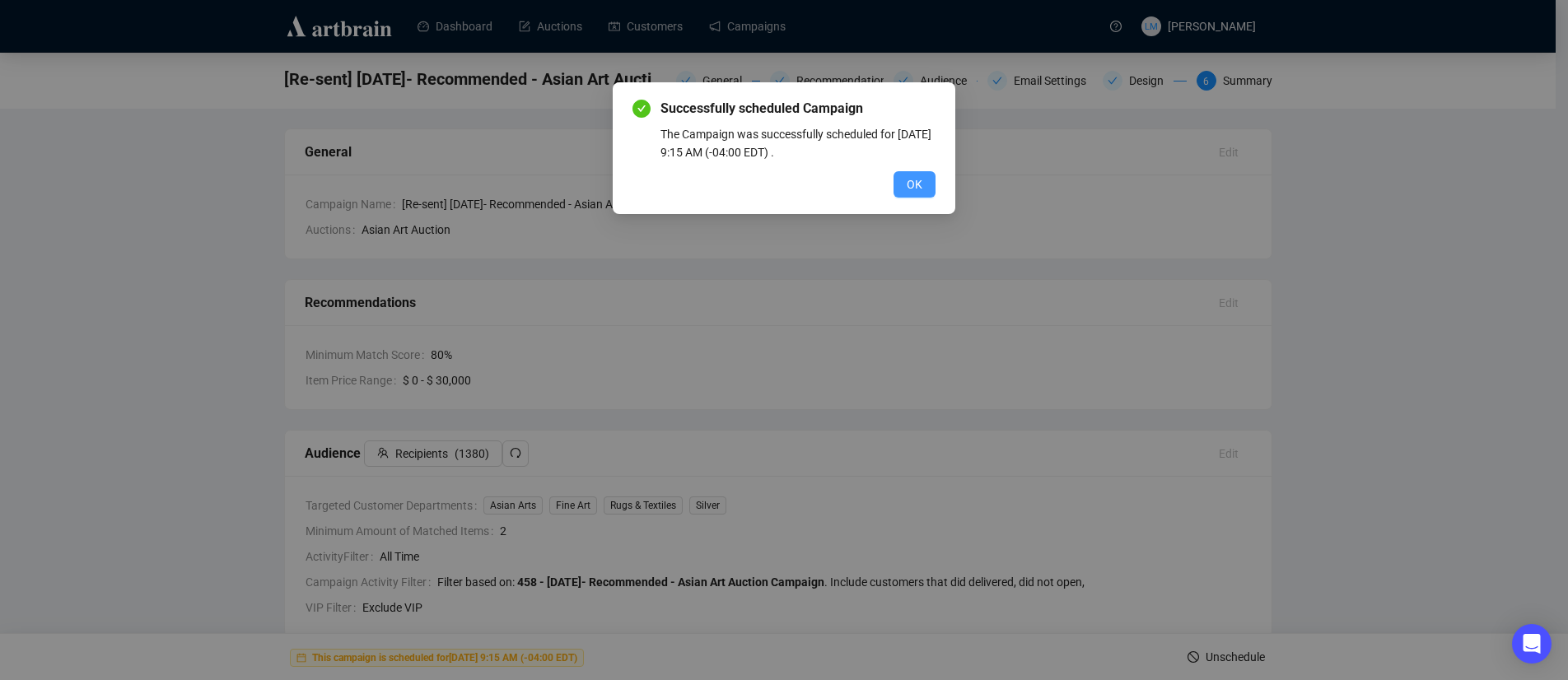
click at [926, 186] on button "OK" at bounding box center [915, 185] width 42 height 26
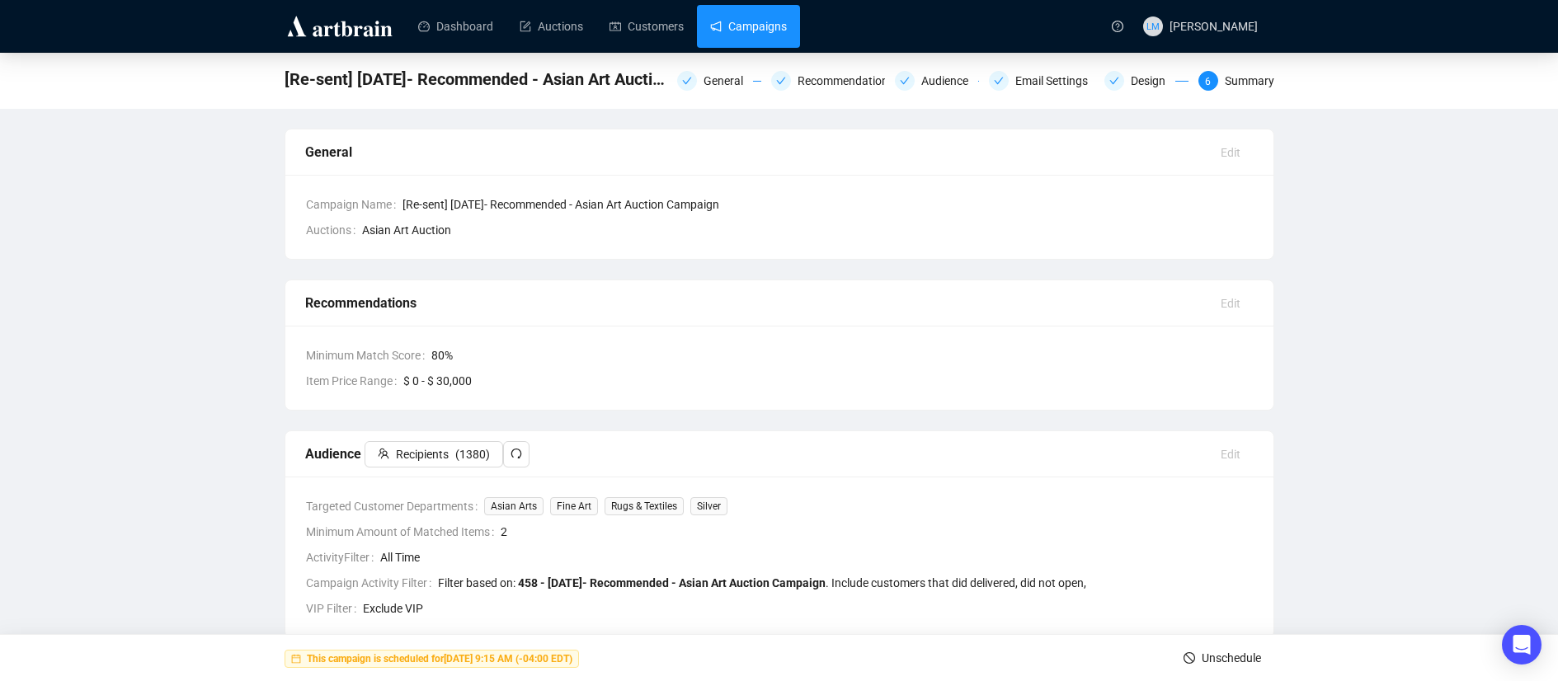
click at [748, 28] on link "Campaigns" at bounding box center [748, 26] width 77 height 43
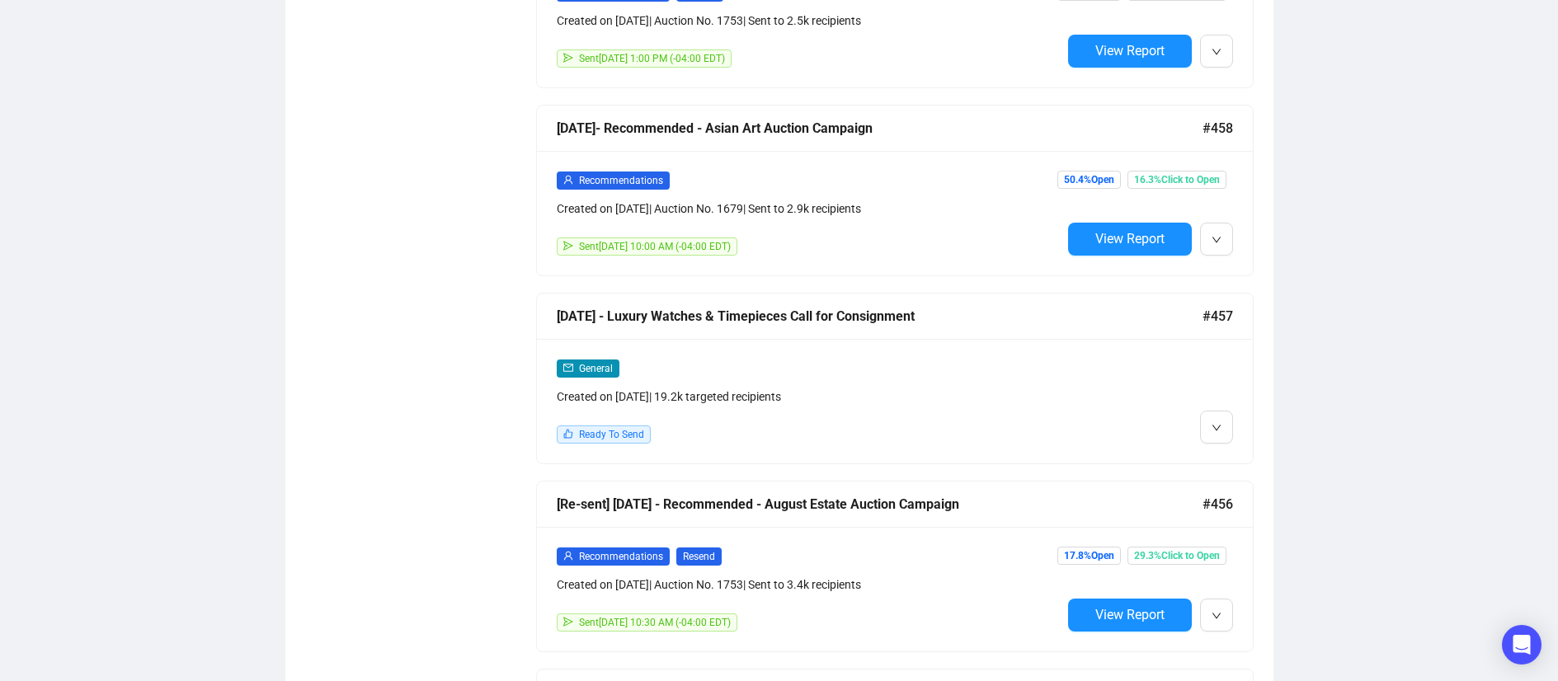
scroll to position [1338, 0]
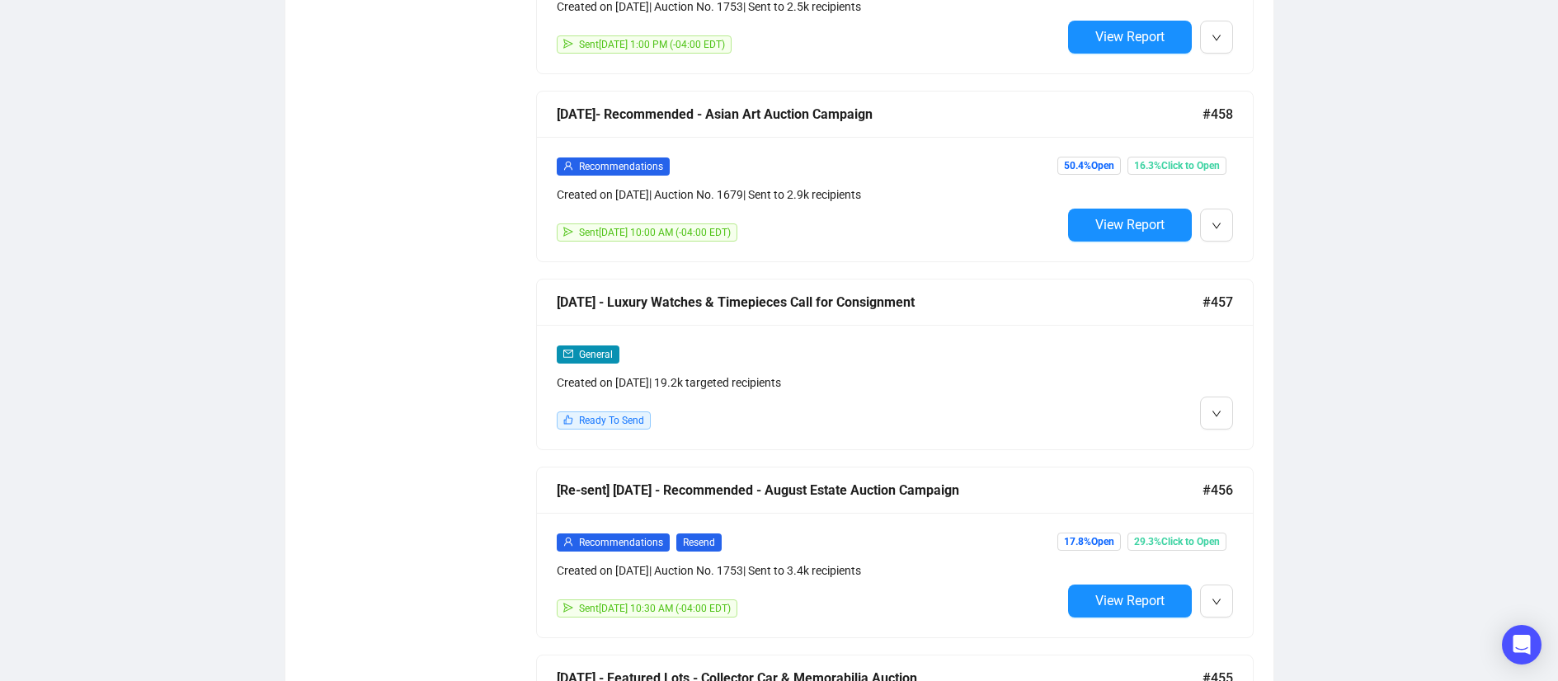
click at [929, 365] on div "General Created on [DATE] | 19.2k targeted recipients" at bounding box center [809, 368] width 505 height 47
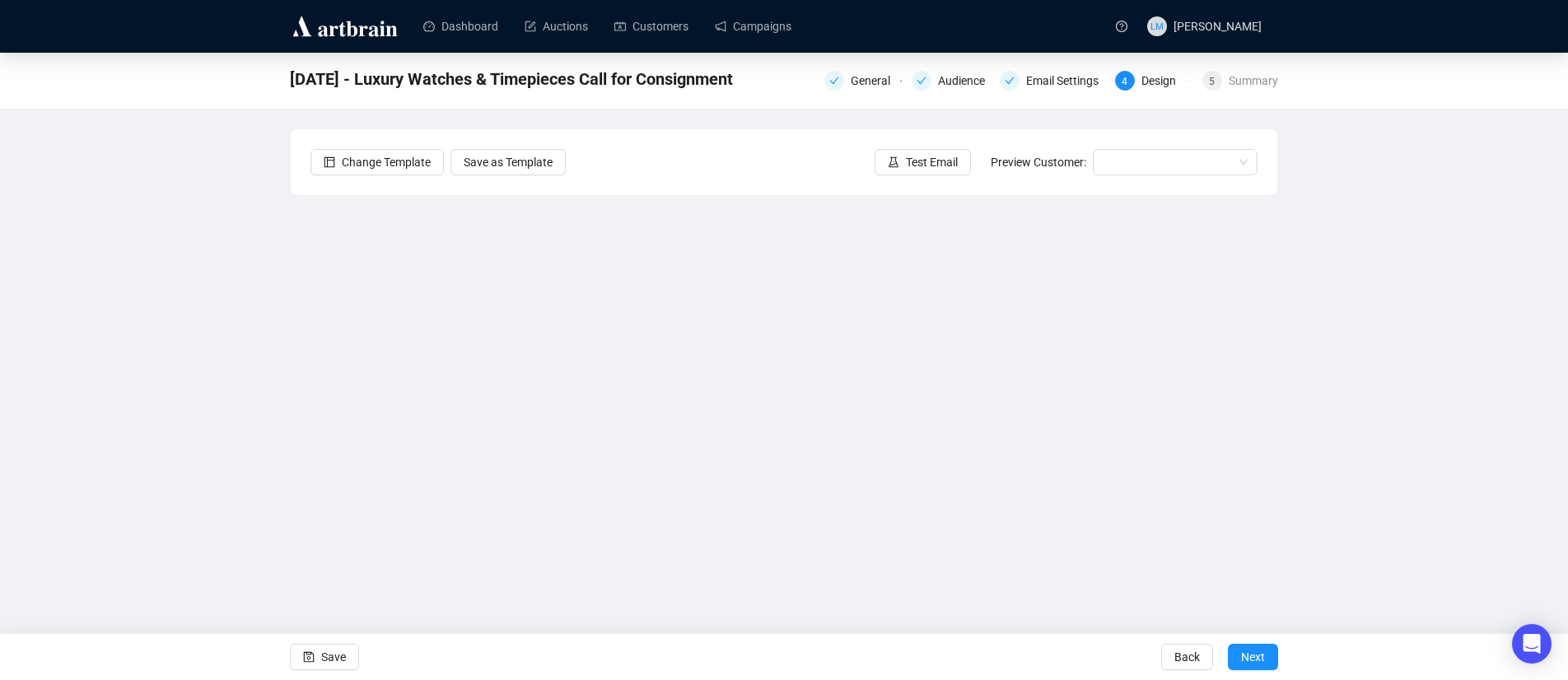
click at [1361, 129] on div "[DATE] - Luxury Watches & Timepieces Call for Consignment General Audience Emai…" at bounding box center [784, 336] width 1568 height 565
click at [913, 160] on span "Test Email" at bounding box center [932, 162] width 52 height 18
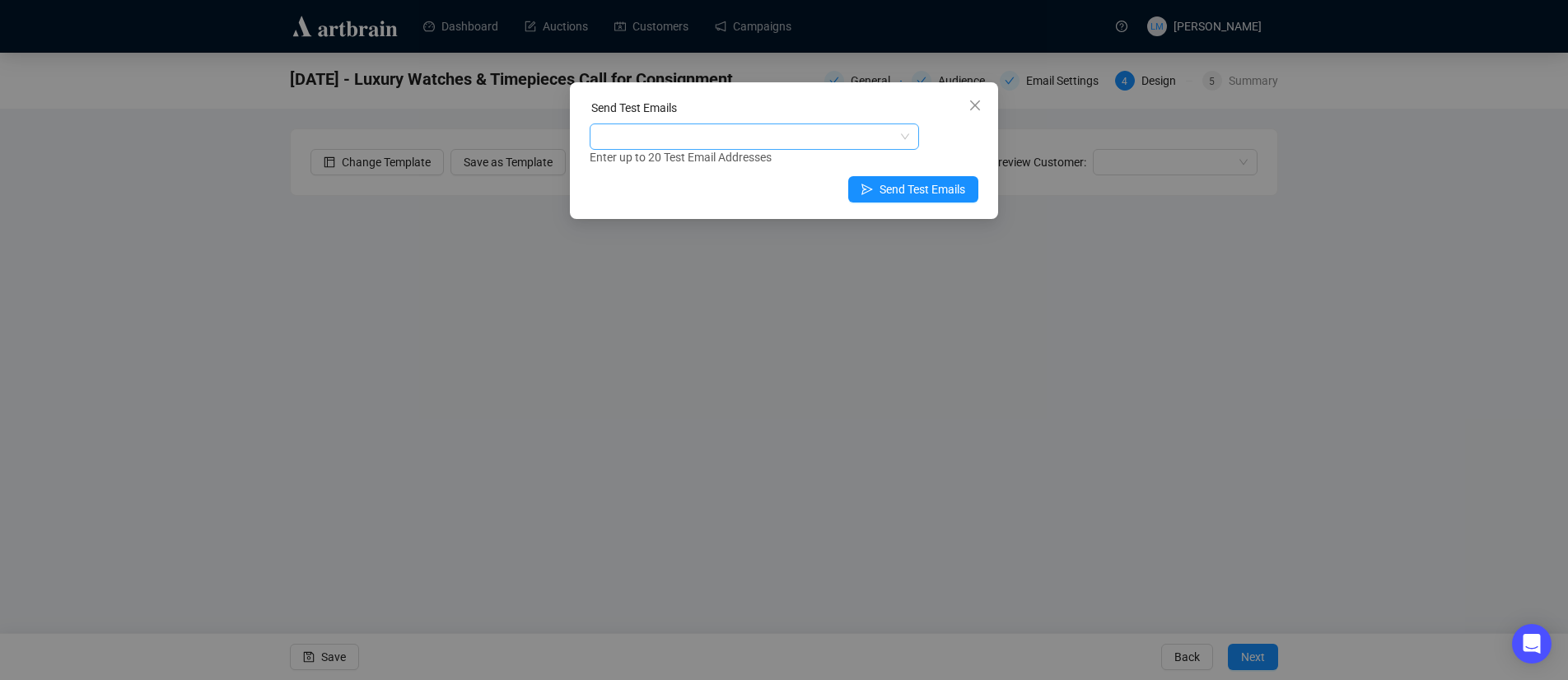
click at [707, 142] on div at bounding box center [746, 136] width 306 height 23
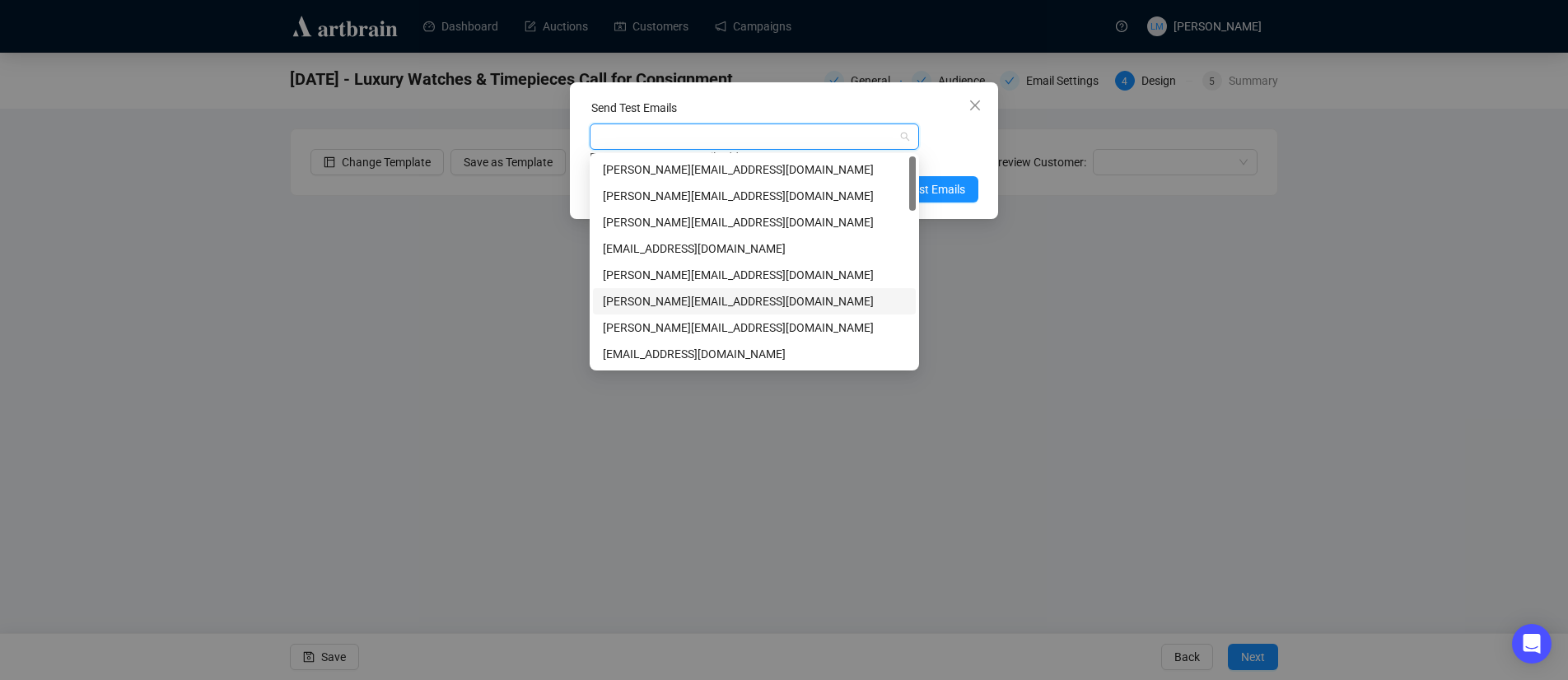
click at [704, 308] on div "[PERSON_NAME][EMAIL_ADDRESS][DOMAIN_NAME]" at bounding box center [754, 302] width 303 height 18
click at [978, 133] on div "[PERSON_NAME][EMAIL_ADDRESS][DOMAIN_NAME] [PERSON_NAME][EMAIL_ADDRESS][DOMAIN_N…" at bounding box center [783, 145] width 389 height 43
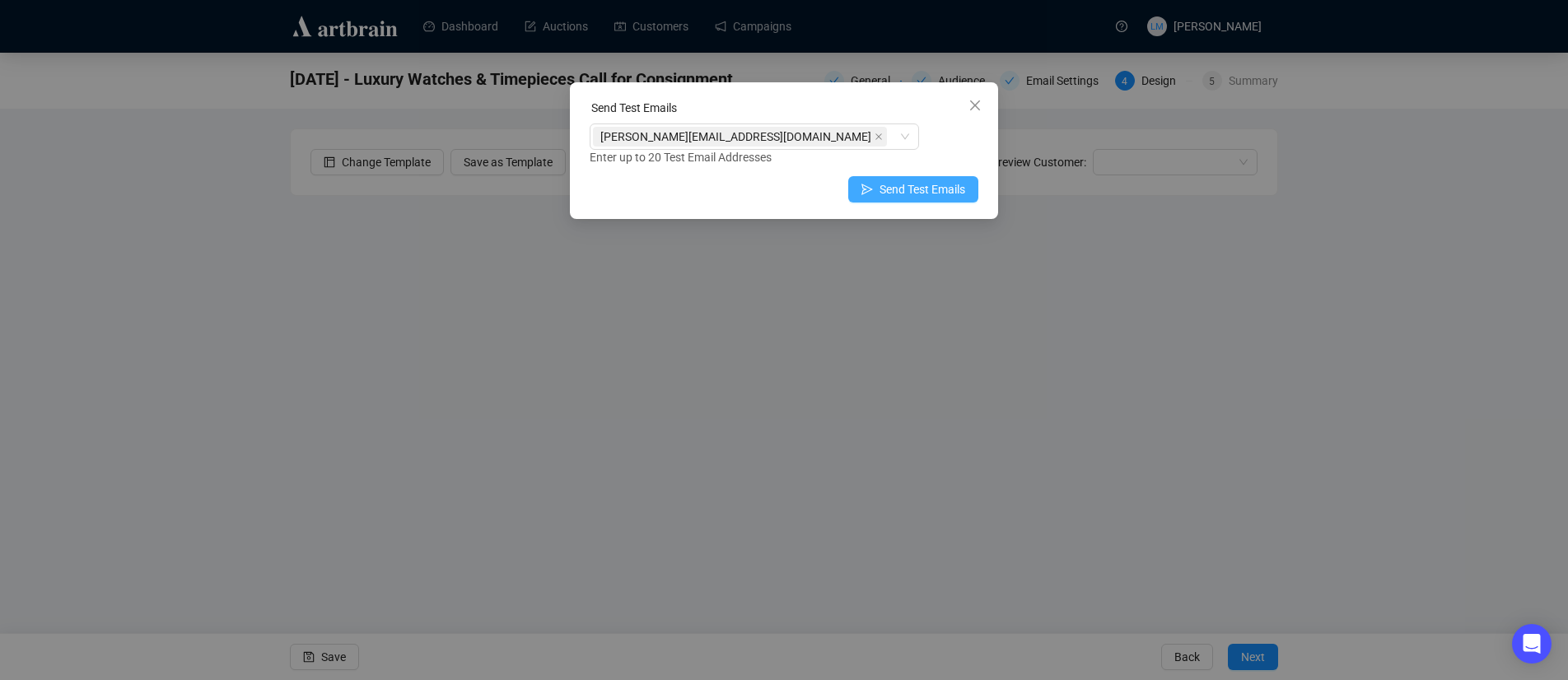
click at [945, 191] on span "Send Test Emails" at bounding box center [923, 190] width 86 height 18
